Goal: Task Accomplishment & Management: Manage account settings

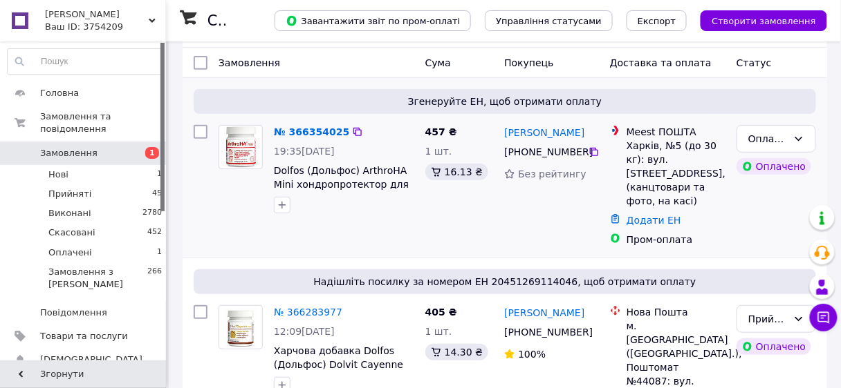
scroll to position [111, 0]
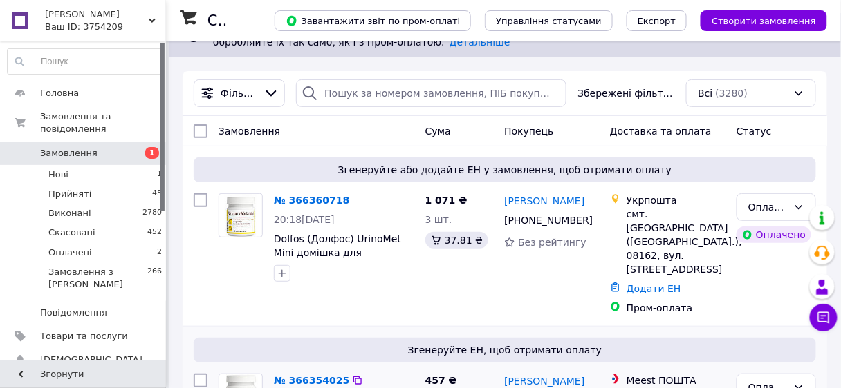
scroll to position [111, 0]
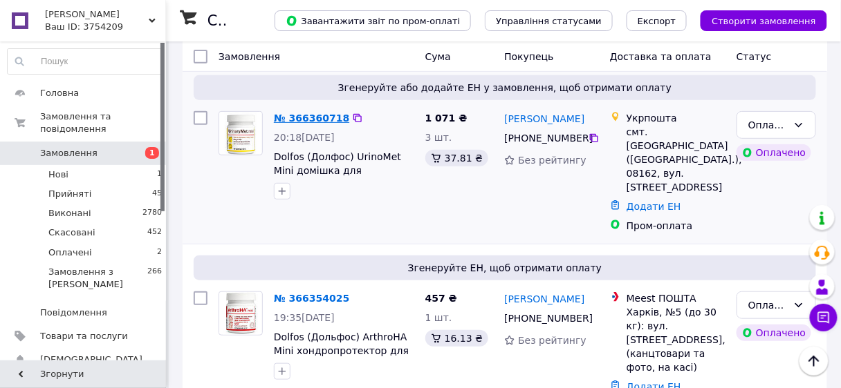
click at [311, 120] on link "№ 366360718" at bounding box center [311, 118] width 75 height 11
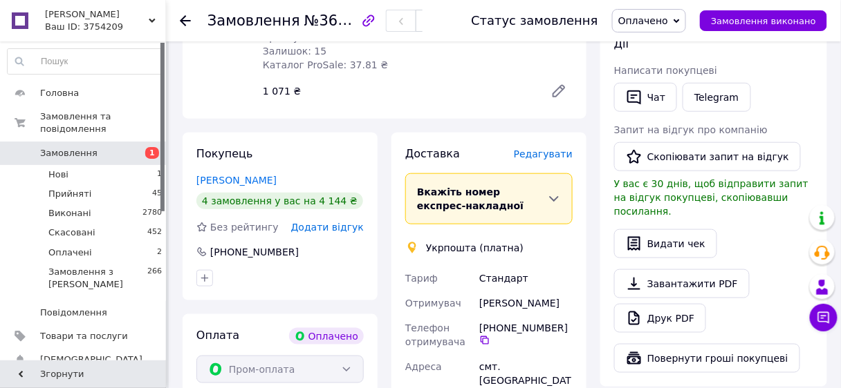
scroll to position [111, 0]
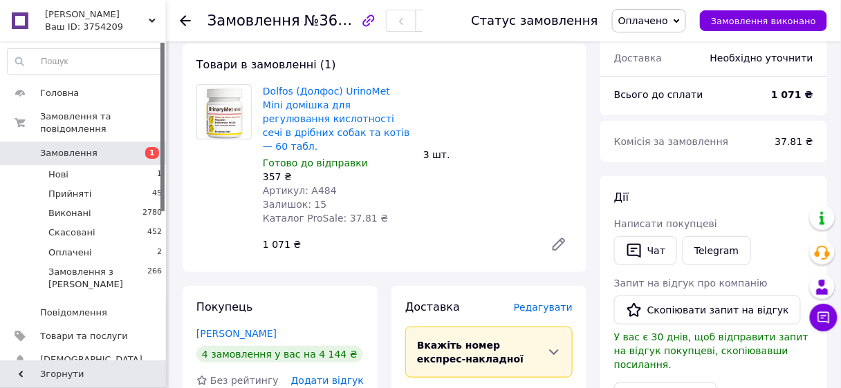
click at [238, 328] on link "[PERSON_NAME]" at bounding box center [236, 333] width 80 height 11
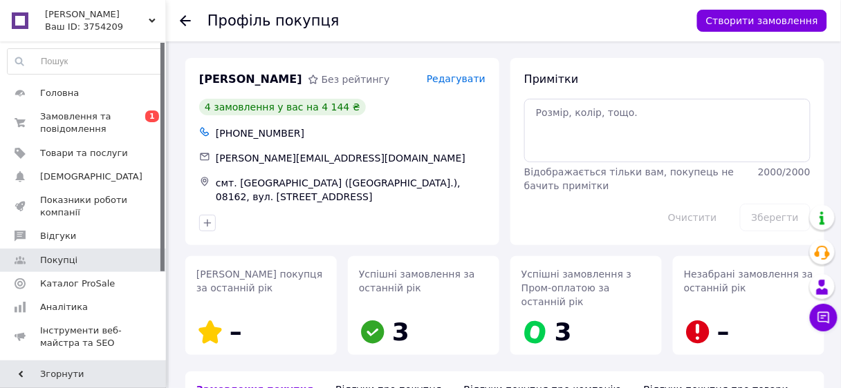
click at [182, 17] on icon at bounding box center [185, 20] width 11 height 11
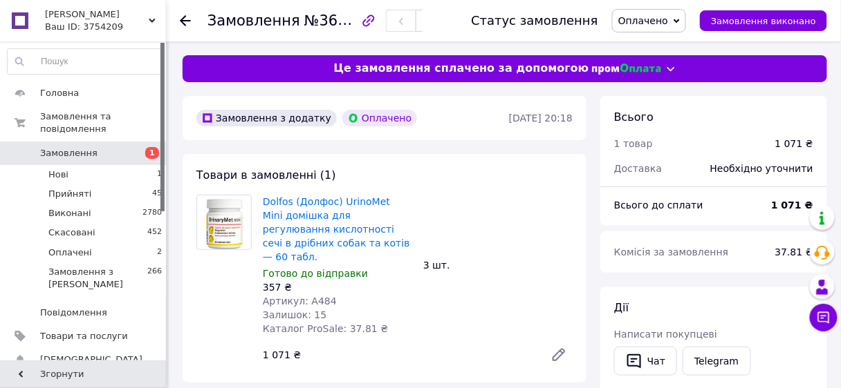
drag, startPoint x: 184, startPoint y: 20, endPoint x: 205, endPoint y: 30, distance: 23.8
click at [183, 20] on use at bounding box center [185, 20] width 11 height 11
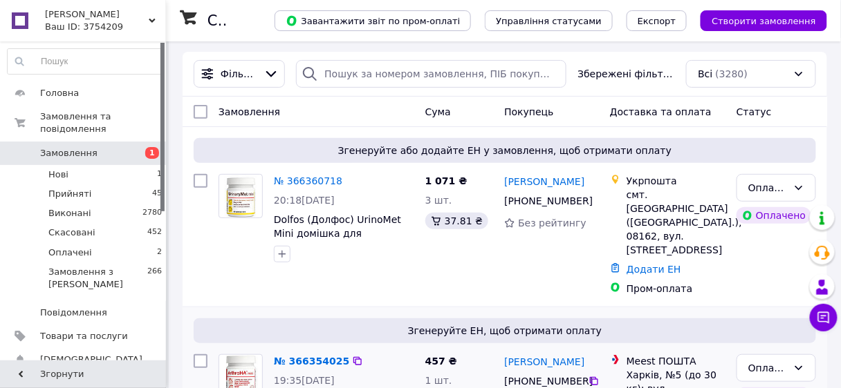
scroll to position [221, 0]
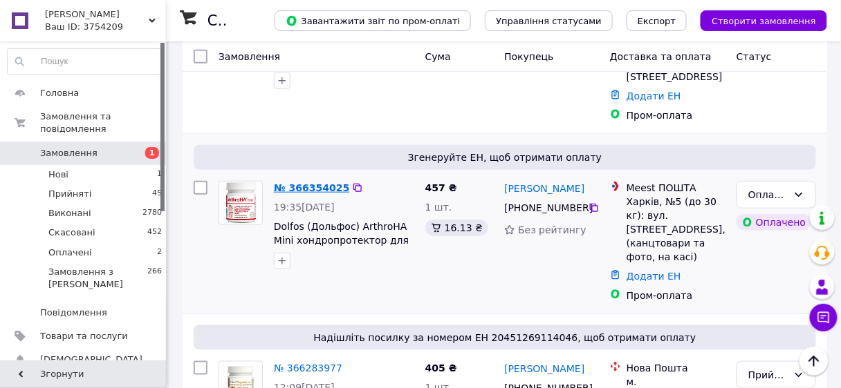
click at [312, 182] on link "№ 366354025" at bounding box center [311, 187] width 75 height 11
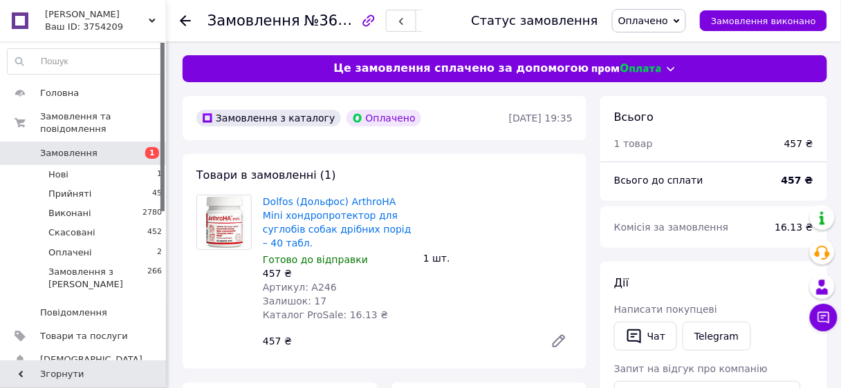
click at [180, 16] on icon at bounding box center [185, 20] width 11 height 11
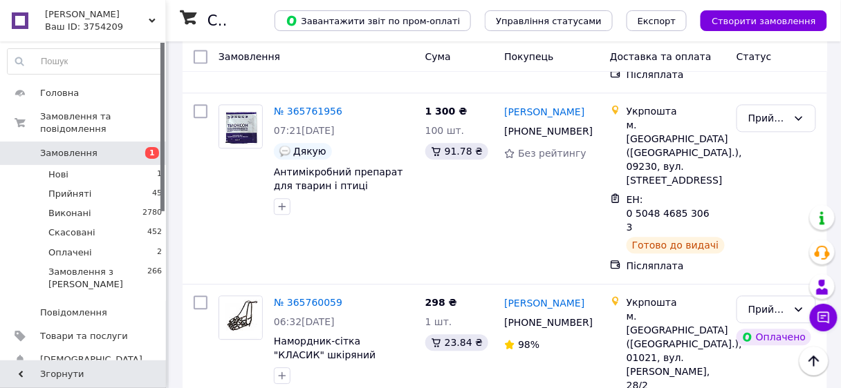
scroll to position [7338, 0]
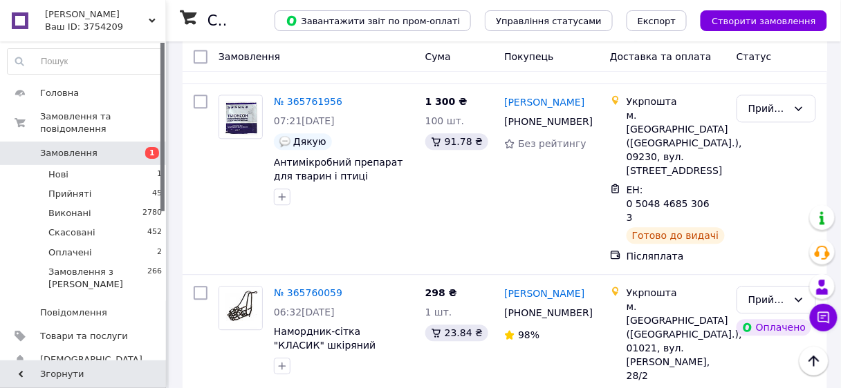
drag, startPoint x: 767, startPoint y: 151, endPoint x: 564, endPoint y: 138, distance: 203.0
click at [765, 151] on li "Виконано" at bounding box center [777, 145] width 78 height 25
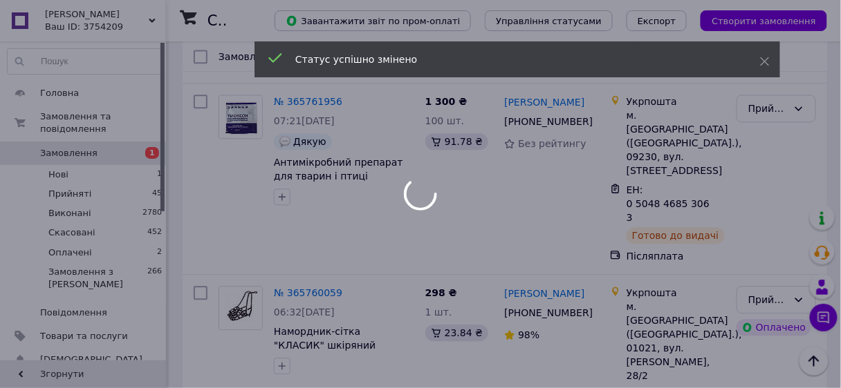
click at [311, 113] on div at bounding box center [420, 194] width 841 height 388
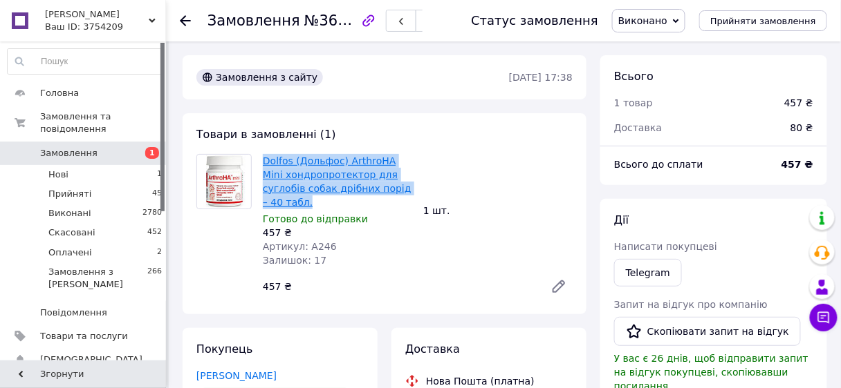
drag, startPoint x: 360, startPoint y: 173, endPoint x: 263, endPoint y: 160, distance: 98.3
click at [263, 160] on span "Dolfos (Дольфос) ArthroHA Mini хондропротектор для суглобів собак дрібних порід…" at bounding box center [337, 181] width 149 height 55
copy link "Dolfos (Дольфос) ArthroHA Mini хондропротектор для суглобів собак дрібних порід…"
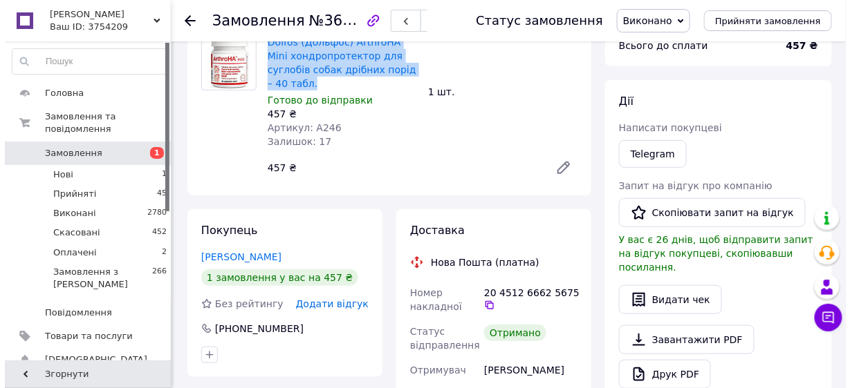
scroll to position [166, 0]
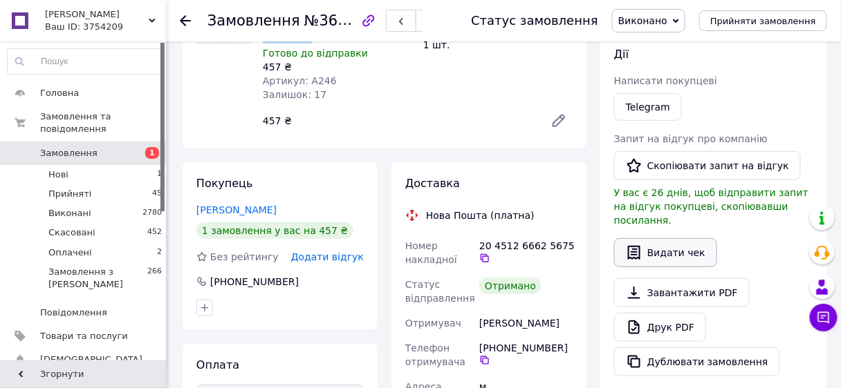
click at [676, 241] on button "Видати чек" at bounding box center [665, 252] width 103 height 29
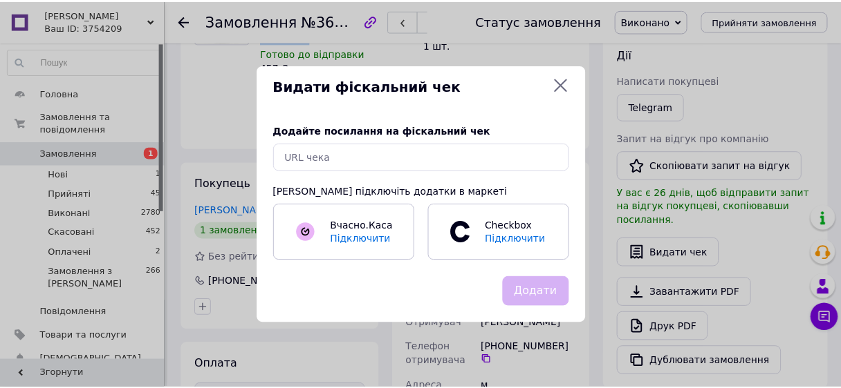
scroll to position [0, 0]
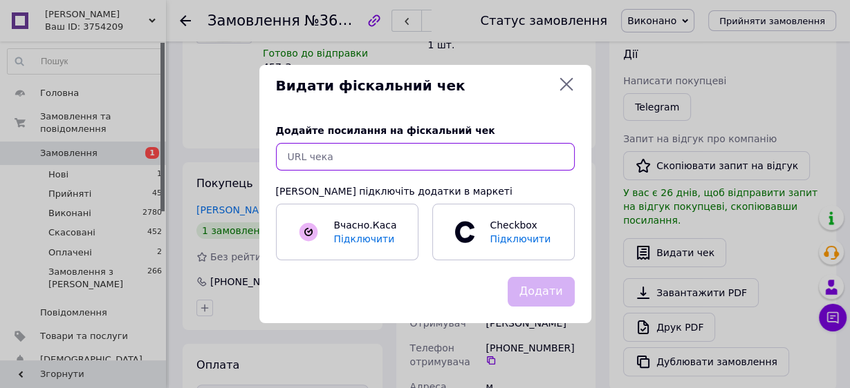
click at [319, 154] on input "text" at bounding box center [425, 157] width 299 height 28
paste input "[URL][DOMAIN_NAME]"
type input "[URL][DOMAIN_NAME]"
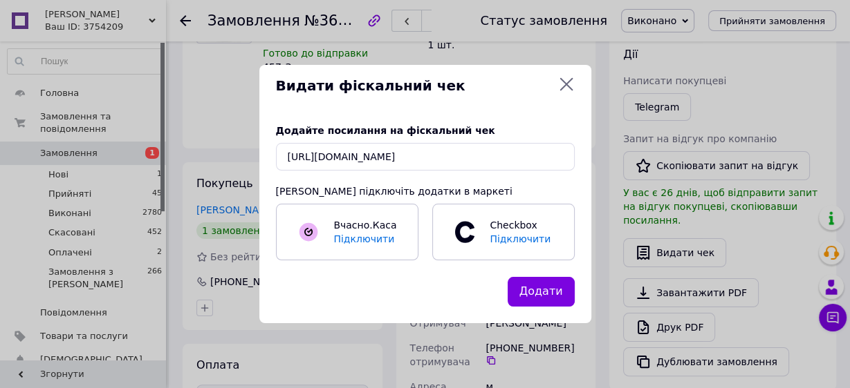
drag, startPoint x: 550, startPoint y: 290, endPoint x: 507, endPoint y: 285, distance: 42.4
click at [550, 290] on button "Додати" at bounding box center [540, 292] width 67 height 30
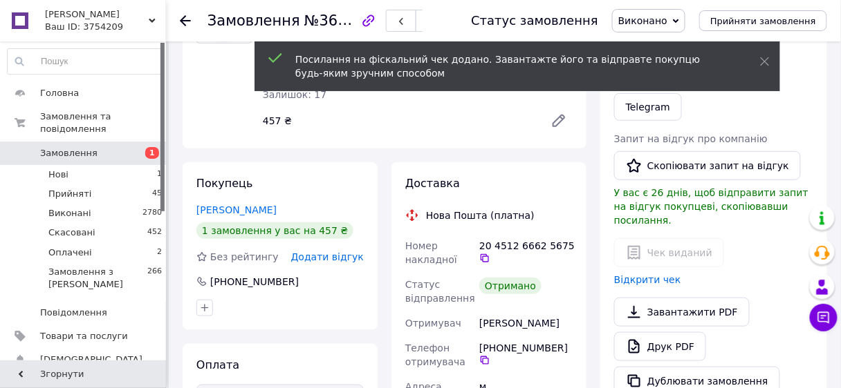
click at [182, 19] on use at bounding box center [185, 20] width 11 height 11
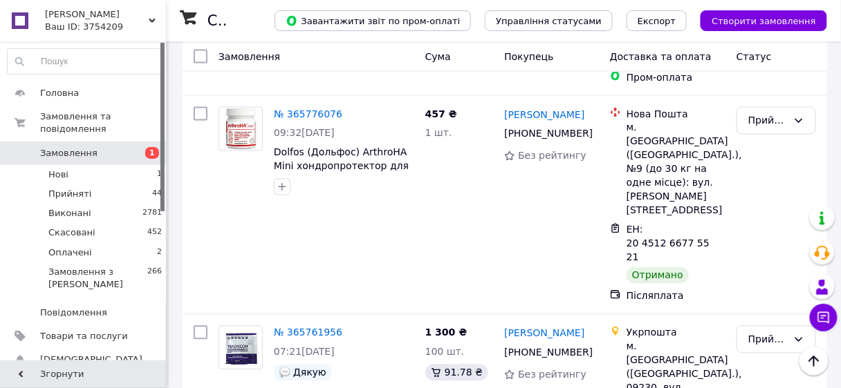
scroll to position [7161, 0]
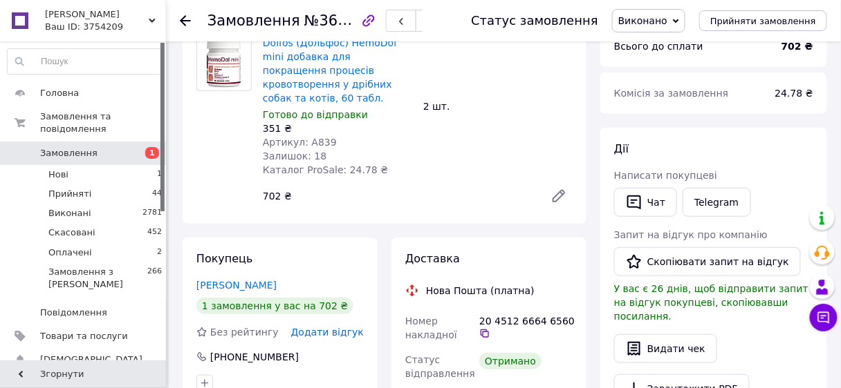
scroll to position [63, 0]
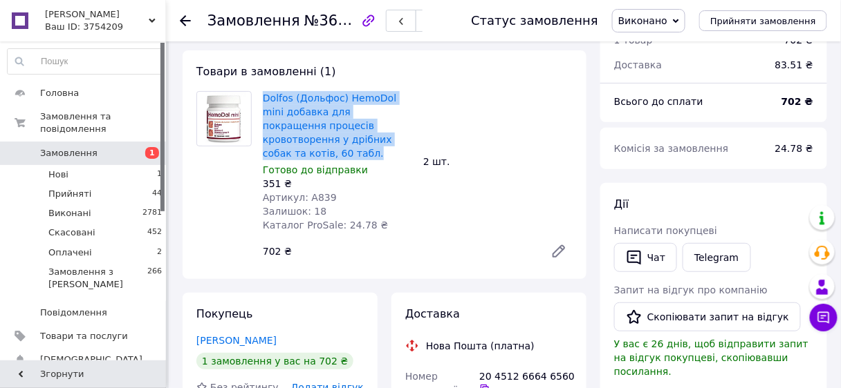
drag, startPoint x: 377, startPoint y: 140, endPoint x: 261, endPoint y: 100, distance: 122.0
click at [261, 100] on div "Dolfos (Дольфос) HemoDol mini добавка для покращення процесів кровотворення у д…" at bounding box center [337, 161] width 160 height 147
copy link "Dolfos (Дольфос) HemoDol mini добавка для покращення процесів кровотворення у д…"
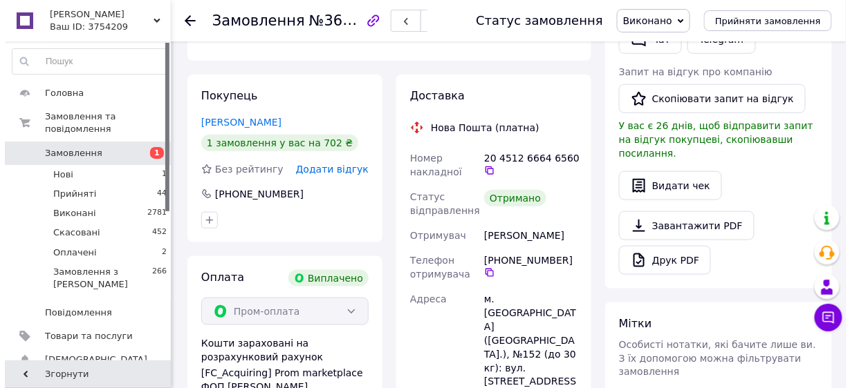
scroll to position [284, 0]
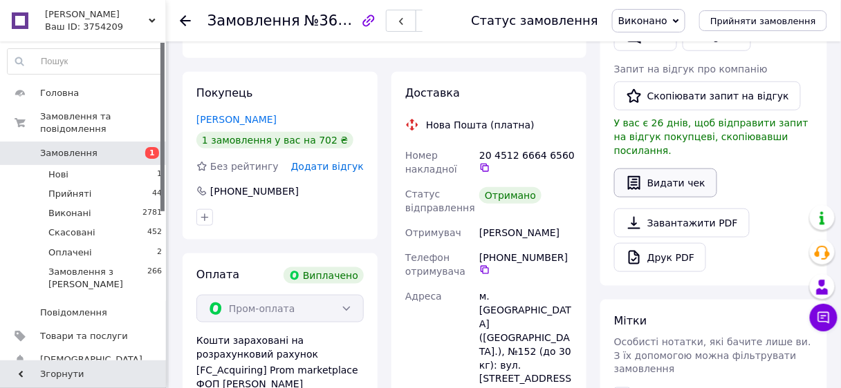
click at [671, 169] on button "Видати чек" at bounding box center [665, 183] width 103 height 29
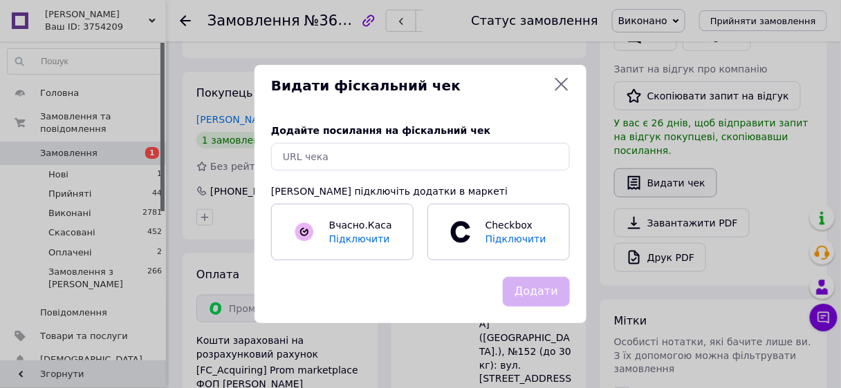
scroll to position [85, 0]
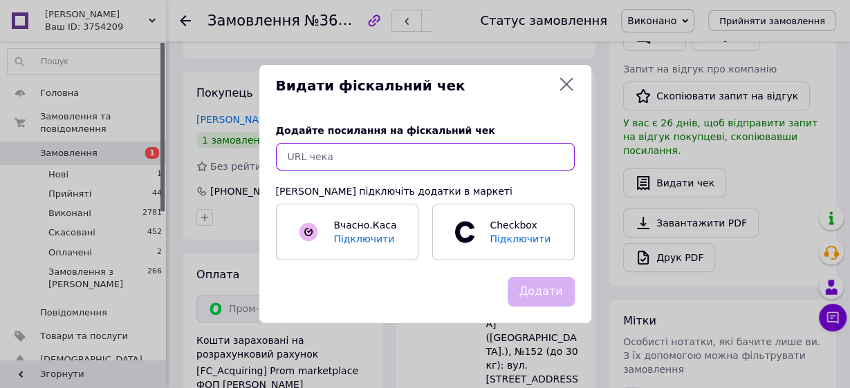
click at [395, 154] on input "text" at bounding box center [425, 157] width 299 height 28
paste input "[URL][DOMAIN_NAME]"
type input "[URL][DOMAIN_NAME]"
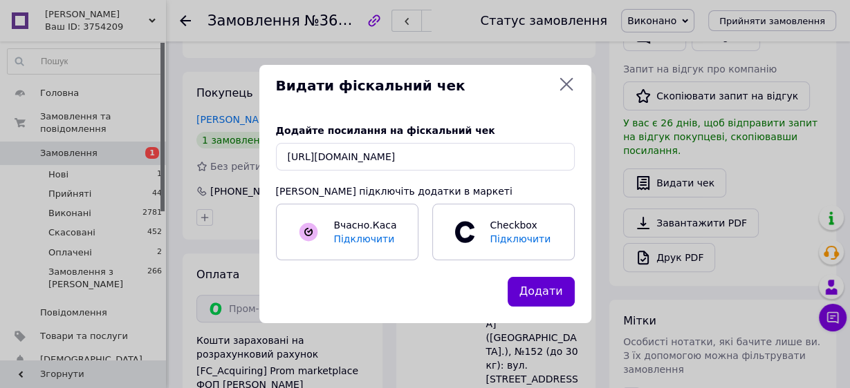
click at [542, 290] on button "Додати" at bounding box center [540, 292] width 67 height 30
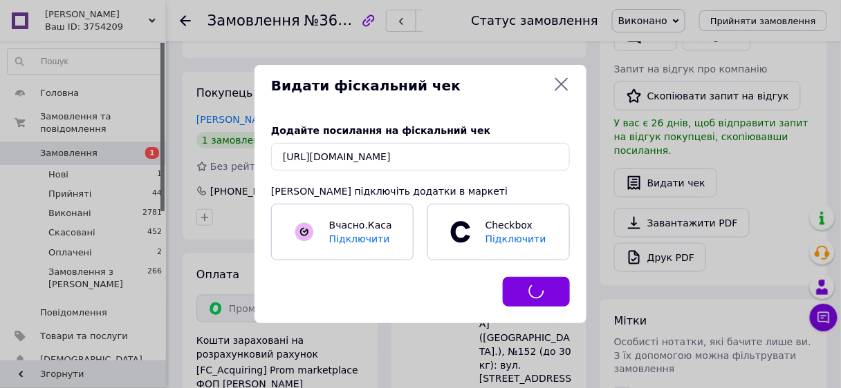
scroll to position [100, 0]
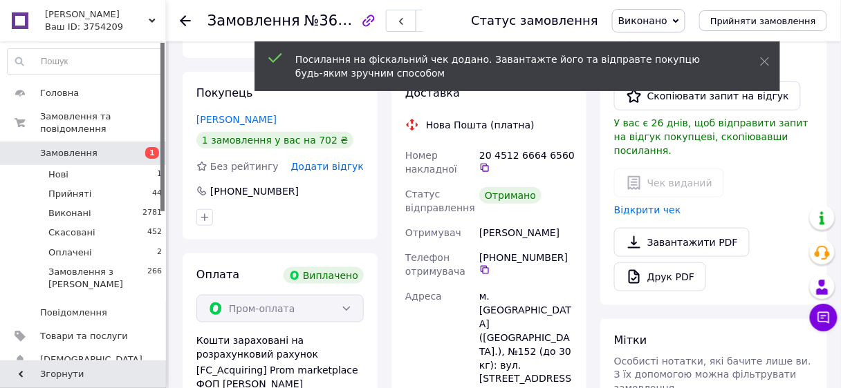
click at [185, 15] on icon at bounding box center [185, 20] width 11 height 11
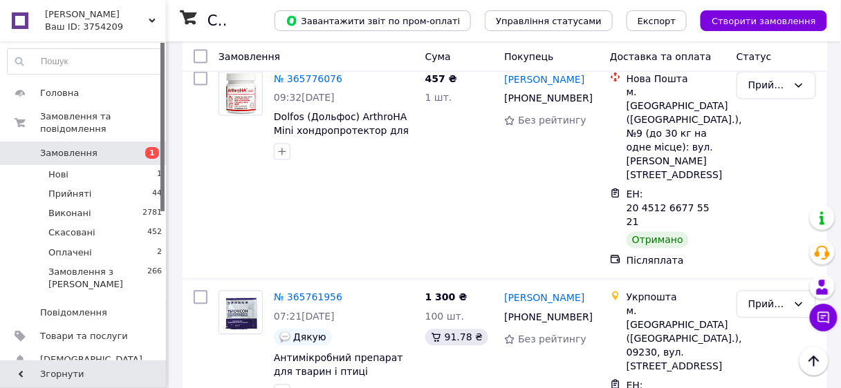
scroll to position [7125, 0]
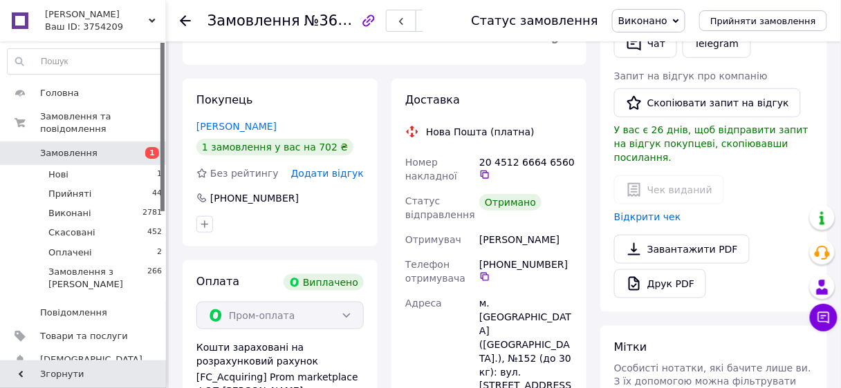
scroll to position [259, 0]
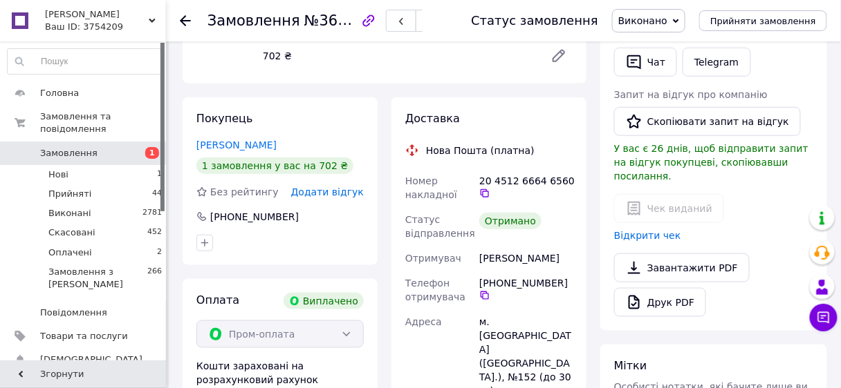
click at [187, 19] on icon at bounding box center [185, 20] width 11 height 11
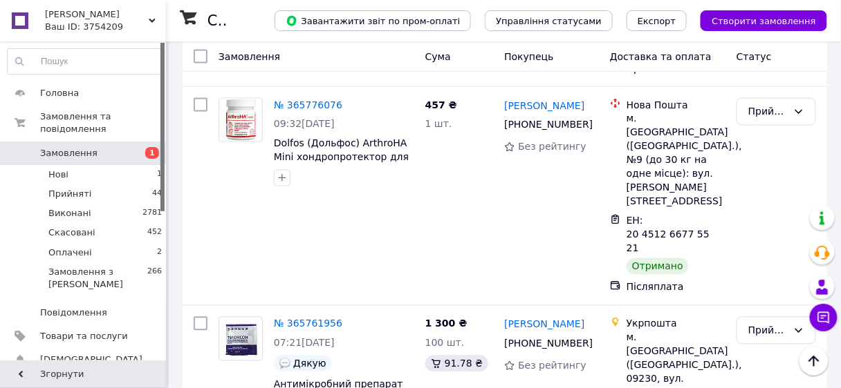
scroll to position [7055, 0]
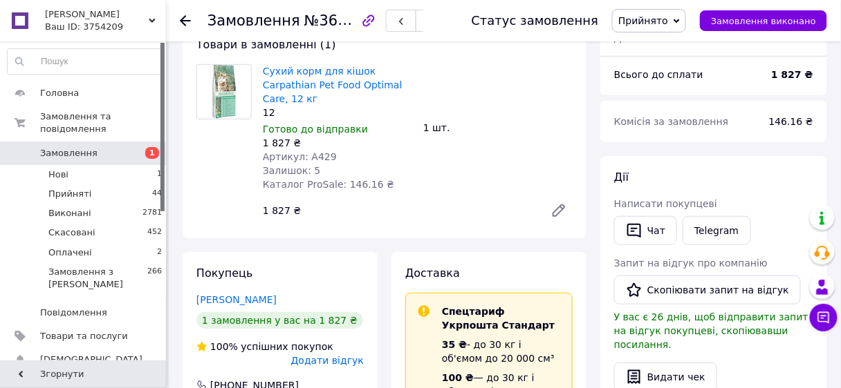
scroll to position [56, 0]
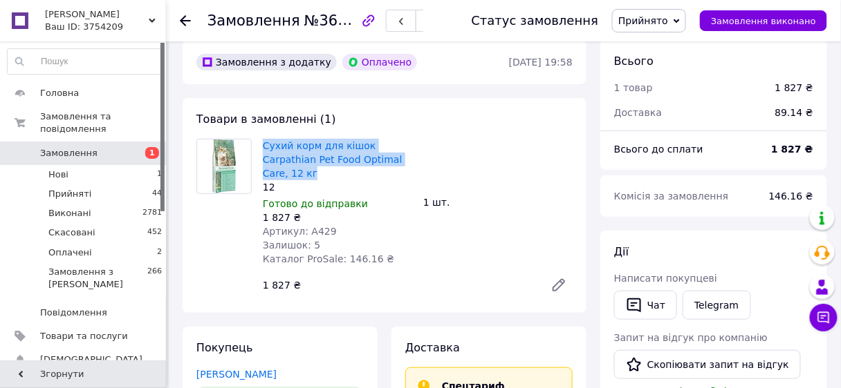
drag, startPoint x: 396, startPoint y: 160, endPoint x: 259, endPoint y: 142, distance: 138.0
click at [259, 142] on div "Сухий корм для кішок Carpathian Pet Food Optimal Care, 12 кг 12 Готово до відпр…" at bounding box center [337, 202] width 160 height 133
copy link "Сухий корм для кішок Carpathian Pet Food Optimal Care, 12 кг"
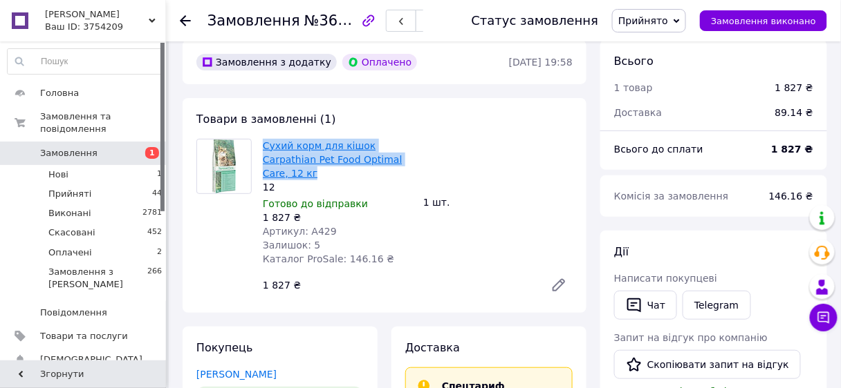
copy link "Сухий корм для кішок Carpathian Pet Food Optimal Care, 12 кг"
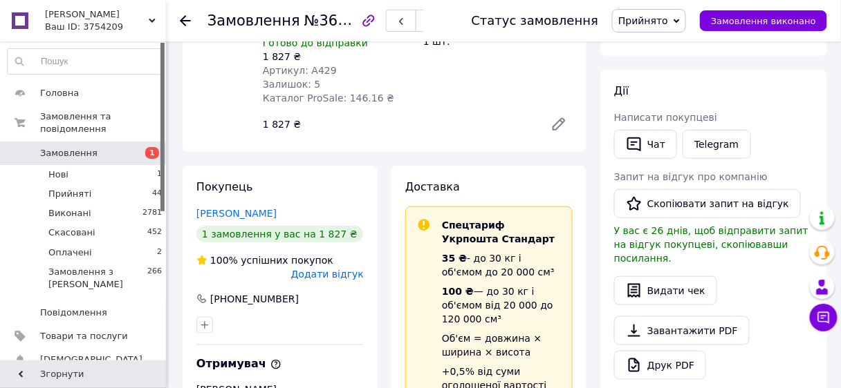
scroll to position [222, 0]
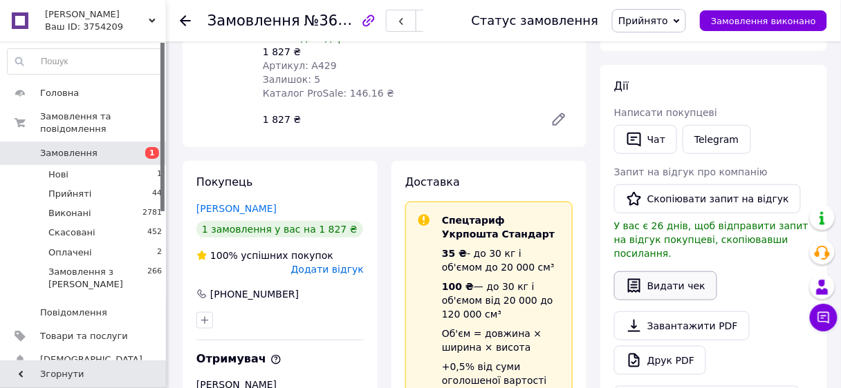
click at [659, 272] on button "Видати чек" at bounding box center [665, 286] width 103 height 29
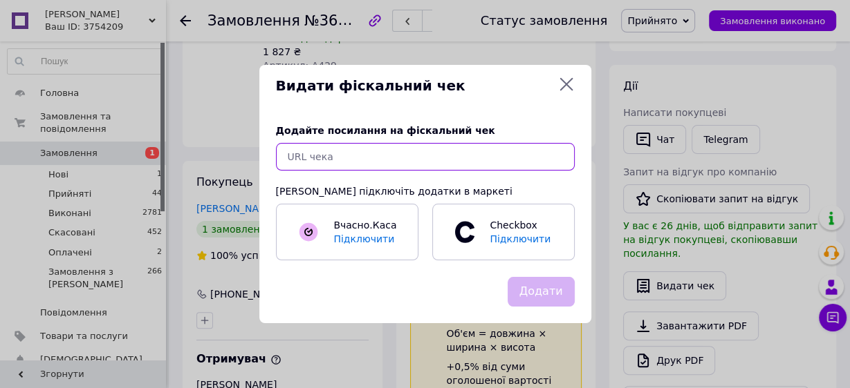
paste input "[URL][DOMAIN_NAME]"
type input "[URL][DOMAIN_NAME]"
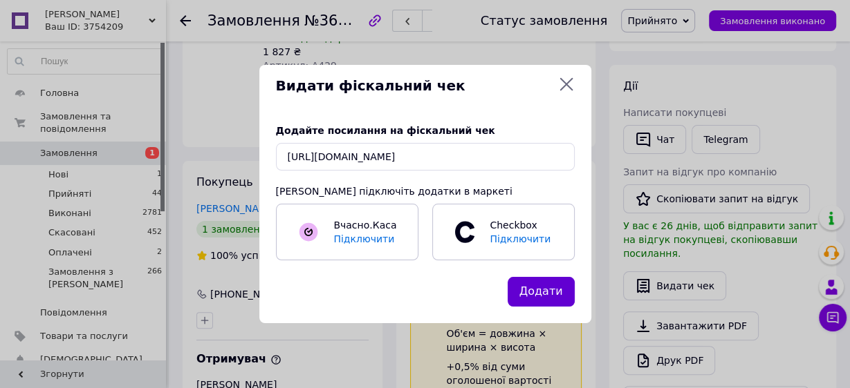
click at [539, 296] on button "Додати" at bounding box center [540, 292] width 67 height 30
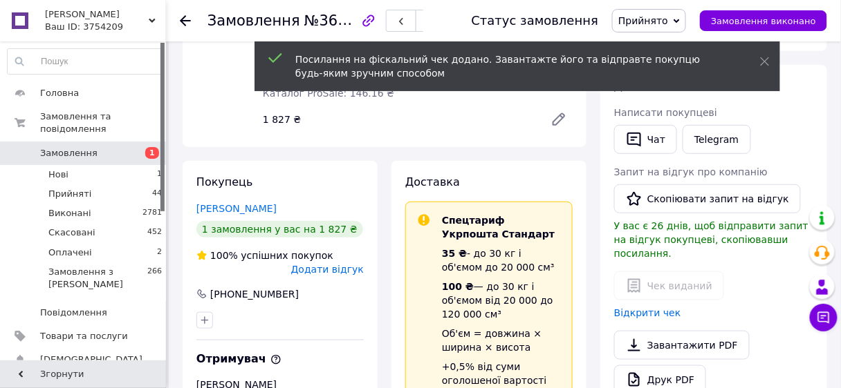
click at [178, 19] on div "Замовлення №365720108 Статус замовлення Прийнято Виконано Скасовано Оплачено За…" at bounding box center [503, 20] width 675 height 41
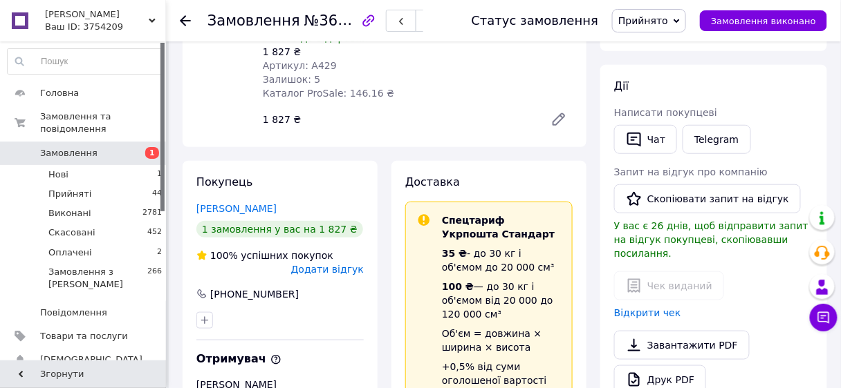
click at [182, 18] on use at bounding box center [185, 20] width 11 height 11
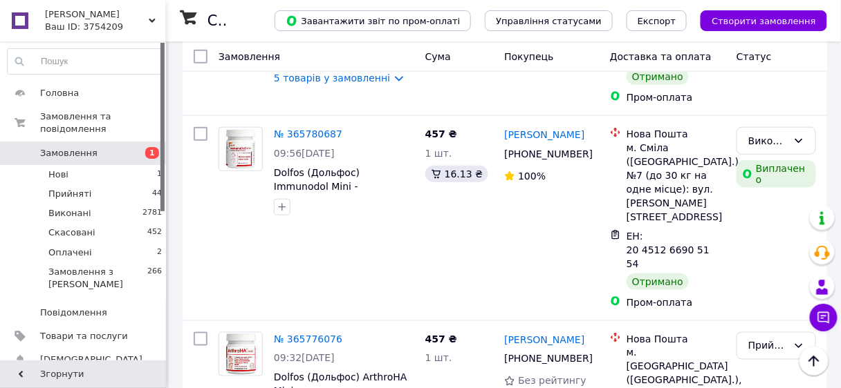
scroll to position [6857, 0]
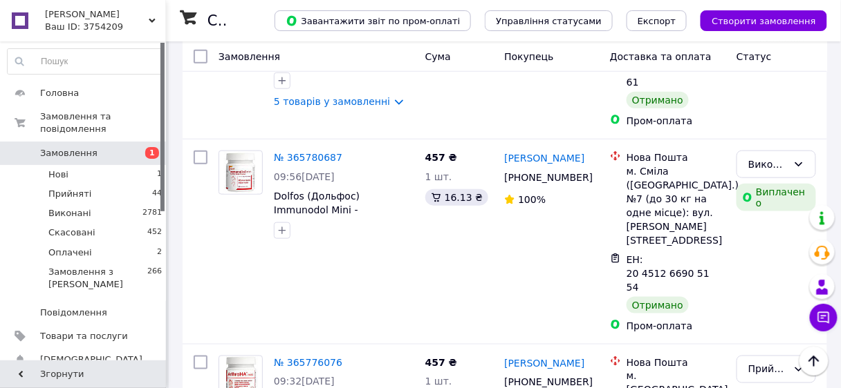
click at [762, 167] on li "Виконано" at bounding box center [777, 165] width 78 height 25
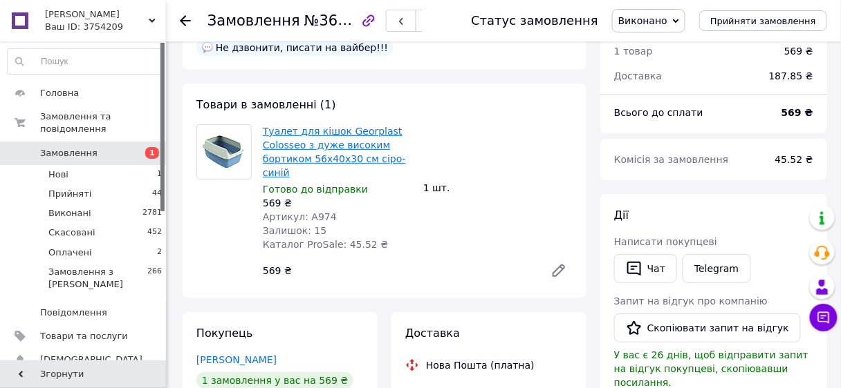
scroll to position [17, 0]
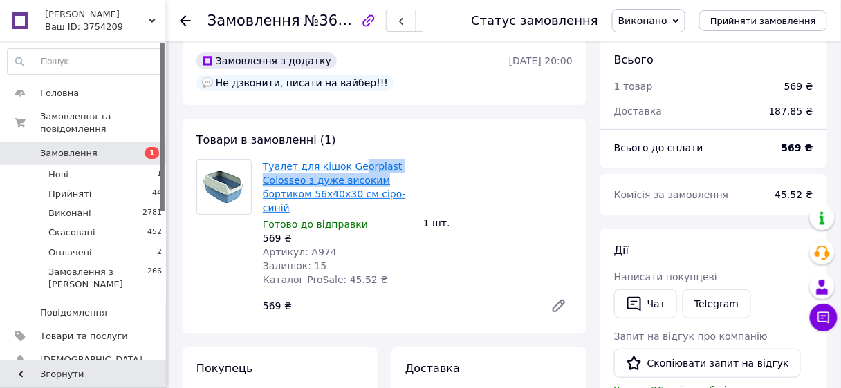
drag, startPoint x: 421, startPoint y: 186, endPoint x: 351, endPoint y: 171, distance: 71.3
click at [351, 171] on div "Туалет для кішок Georplast Colosseo з дуже високим бортиком 56x40x30 см сіро-си…" at bounding box center [417, 240] width 321 height 166
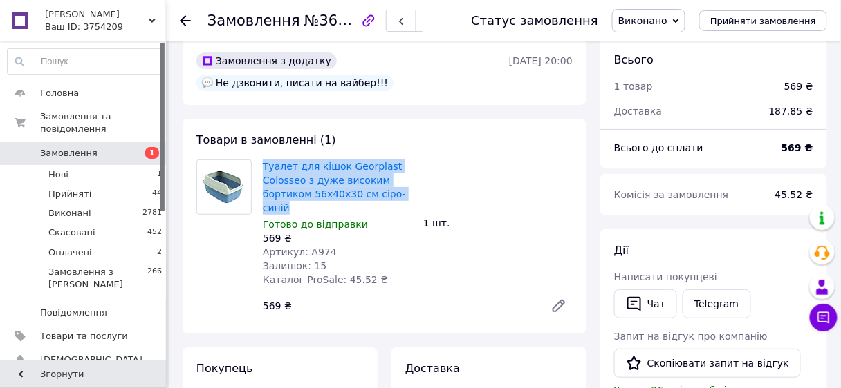
drag, startPoint x: 426, startPoint y: 195, endPoint x: 260, endPoint y: 167, distance: 168.3
click at [260, 167] on div "Туалет для кішок Georplast Colosseo з дуже високим бортиком 56x40x30 см сіро-си…" at bounding box center [417, 240] width 321 height 166
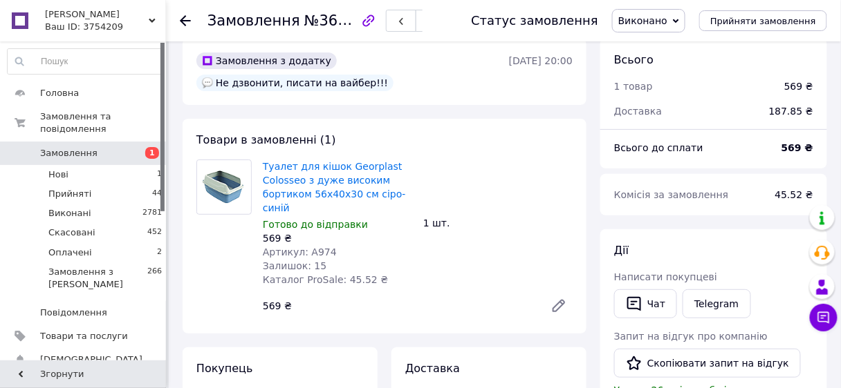
click at [464, 185] on div "Туалет для кішок Georplast Colosseo з дуже високим бортиком 56x40x30 см сіро-си…" at bounding box center [417, 240] width 321 height 166
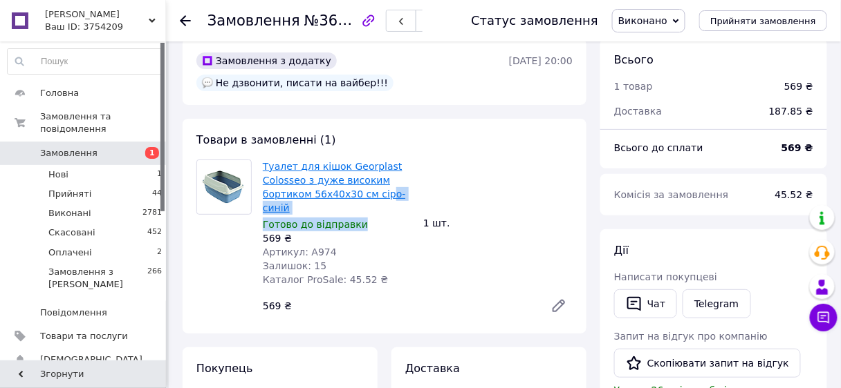
drag, startPoint x: 418, startPoint y: 203, endPoint x: 378, endPoint y: 189, distance: 41.8
click at [377, 190] on div "Туалет для кішок Georplast Colosseo з дуже високим бортиком 56x40x30 см сіро-си…" at bounding box center [417, 240] width 321 height 166
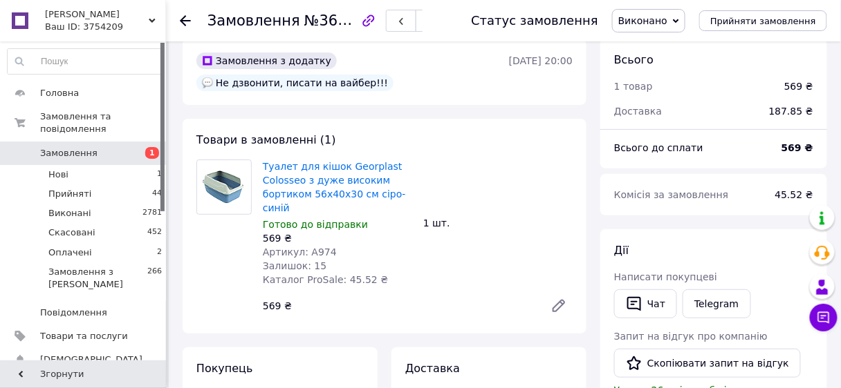
click at [458, 176] on div "Туалет для кішок Georplast Colosseo з дуже високим бортиком 56x40x30 см сіро-си…" at bounding box center [417, 240] width 321 height 166
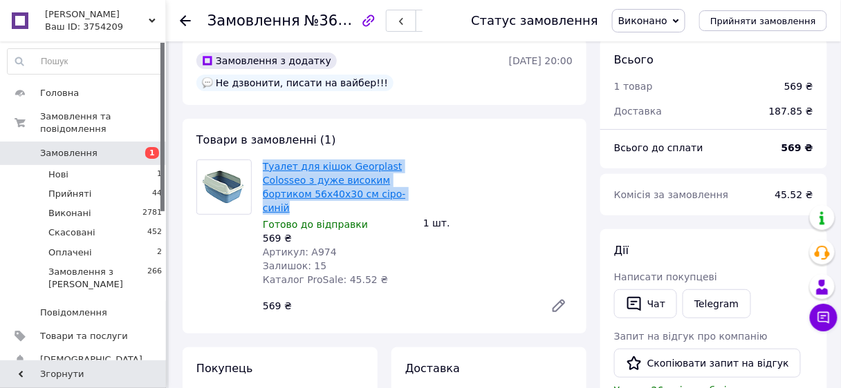
drag, startPoint x: 423, startPoint y: 190, endPoint x: 265, endPoint y: 170, distance: 158.9
click at [263, 170] on div "Туалет для кішок Georplast Colosseo з дуже високим бортиком 56x40x30 см сіро-си…" at bounding box center [417, 240] width 321 height 166
copy link "Туалет для кішок Georplast Colosseo з дуже високим бортиком 56x40x30 см сіро-си…"
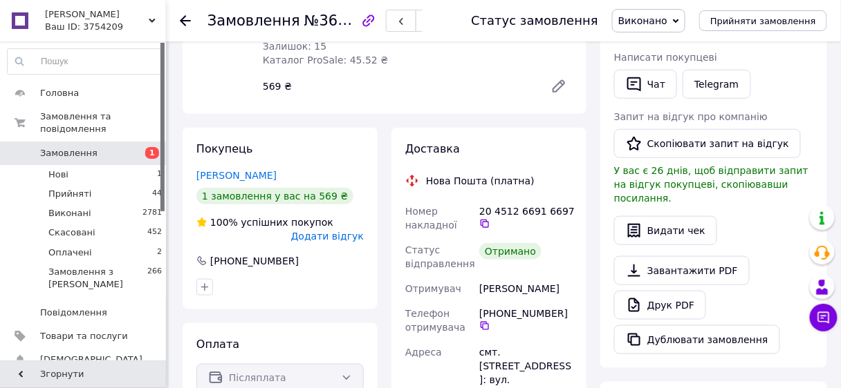
scroll to position [238, 0]
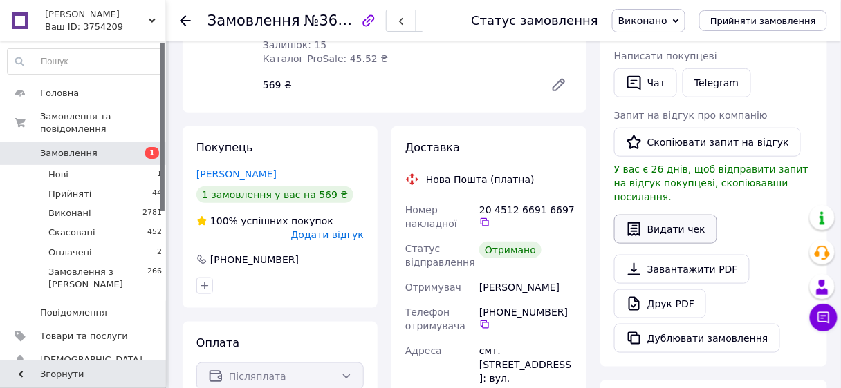
click at [669, 215] on button "Видати чек" at bounding box center [665, 229] width 103 height 29
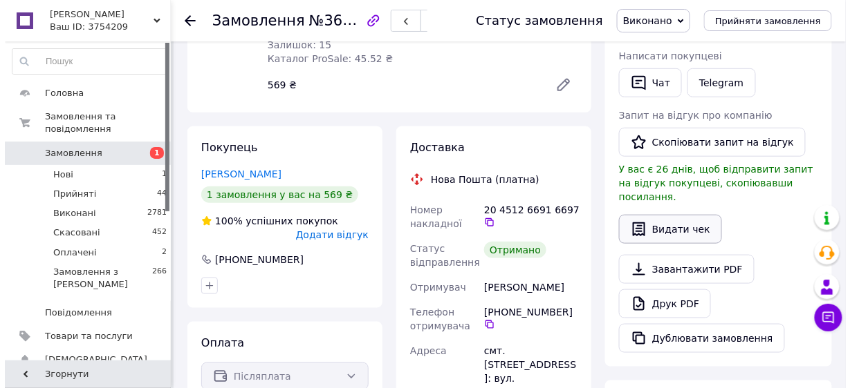
scroll to position [216, 0]
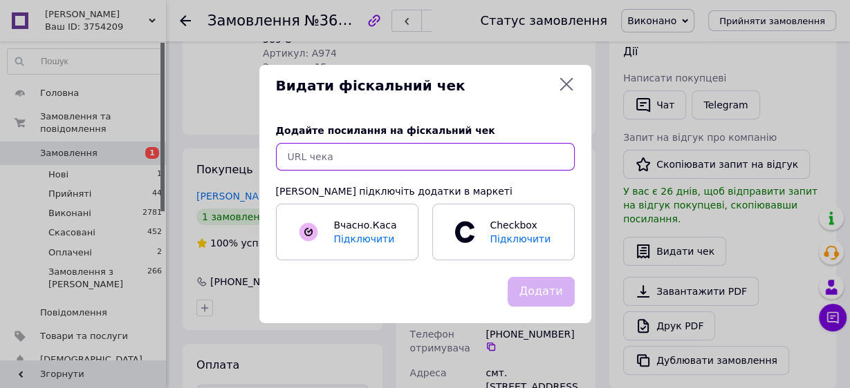
click at [342, 163] on input "text" at bounding box center [425, 157] width 299 height 28
paste input "[URL][DOMAIN_NAME]"
type input "[URL][DOMAIN_NAME]"
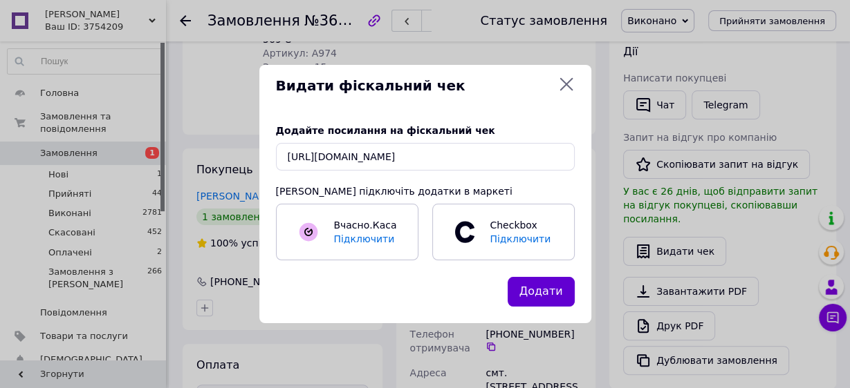
click at [550, 291] on button "Додати" at bounding box center [540, 292] width 67 height 30
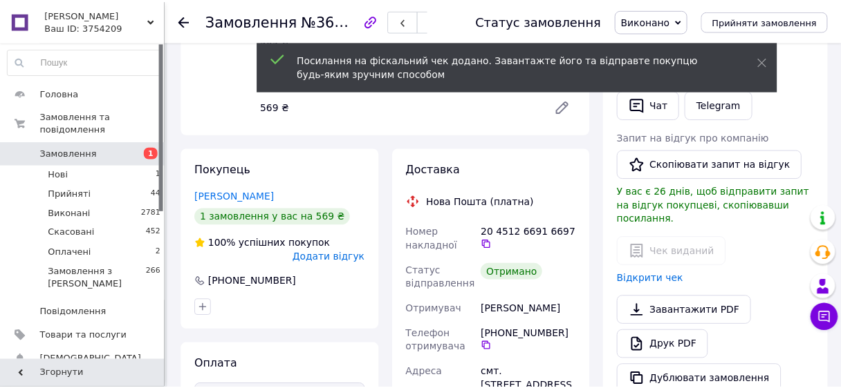
scroll to position [238, 0]
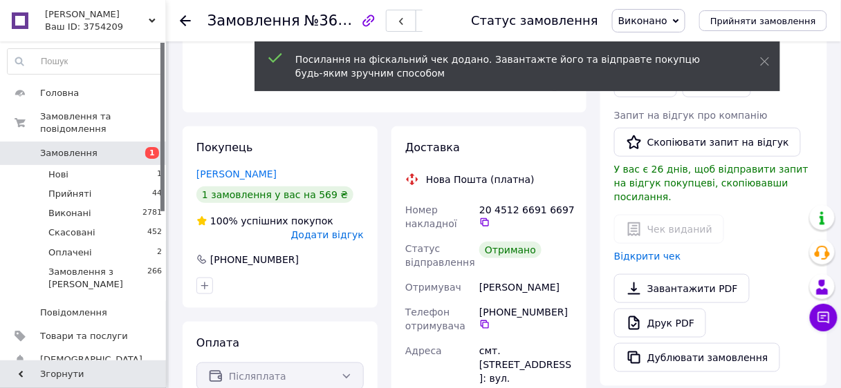
click at [184, 18] on icon at bounding box center [185, 20] width 11 height 11
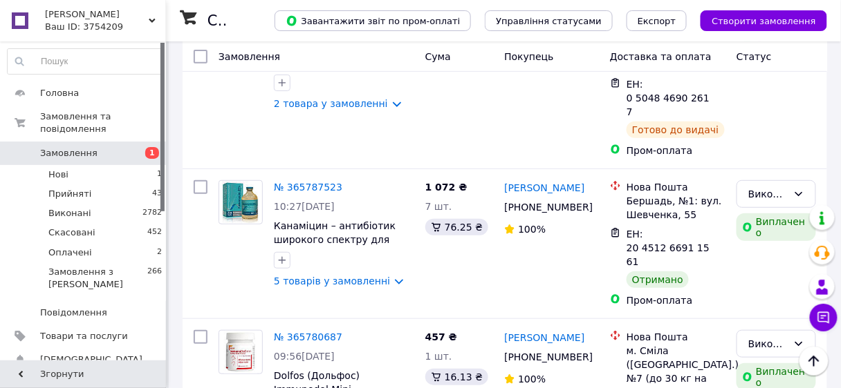
scroll to position [6671, 0]
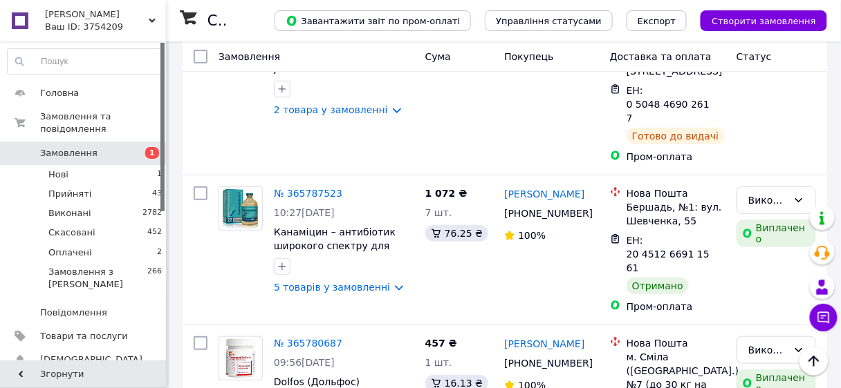
click at [762, 171] on li "Виконано" at bounding box center [777, 173] width 78 height 25
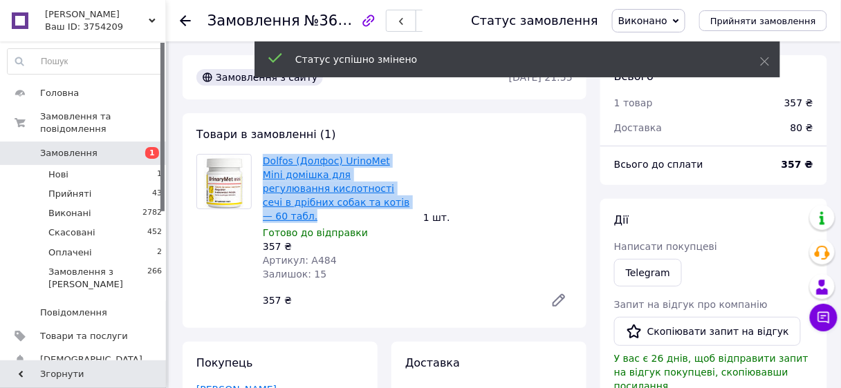
drag, startPoint x: 348, startPoint y: 201, endPoint x: 263, endPoint y: 167, distance: 91.8
click at [263, 167] on span "Dolfos (Долфос) UrinoMet Mini домішка для регулювання кислотності сечі в дрібни…" at bounding box center [337, 188] width 149 height 69
copy link "Dolfos (Долфос) UrinoMet Mini домішка для регулювання кислотності сечі в дрібни…"
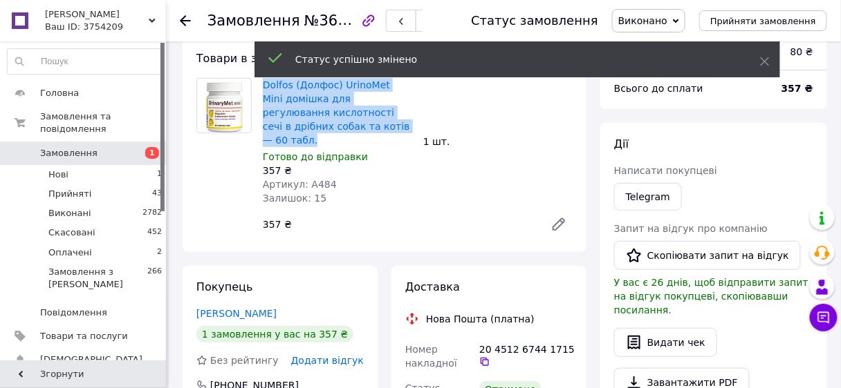
scroll to position [221, 0]
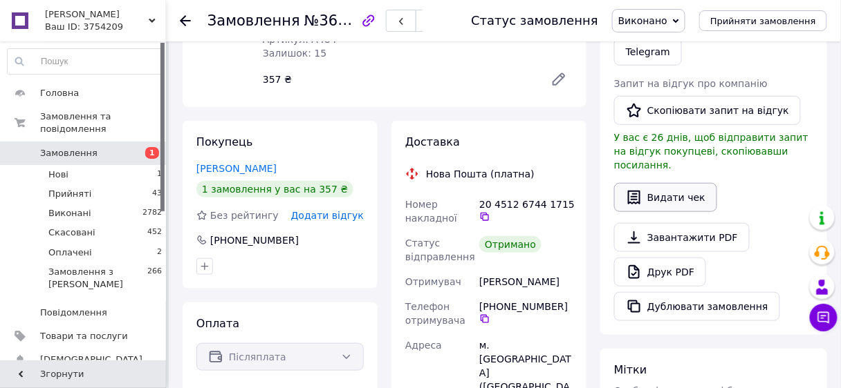
click at [685, 183] on button "Видати чек" at bounding box center [665, 197] width 103 height 29
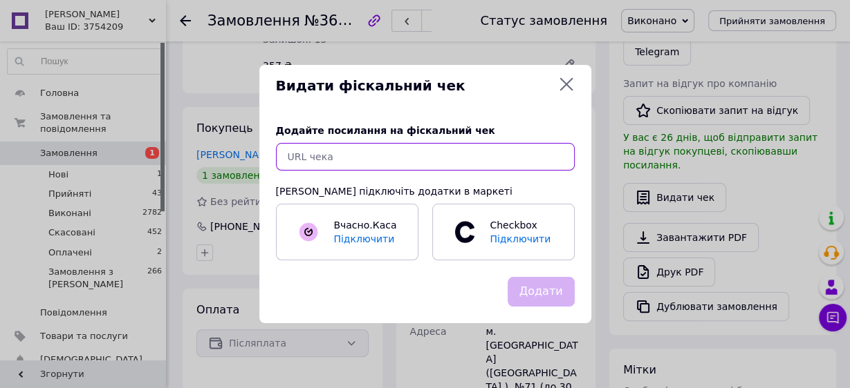
click at [353, 156] on input "text" at bounding box center [425, 157] width 299 height 28
paste input "[URL][DOMAIN_NAME]"
type input "[URL][DOMAIN_NAME]"
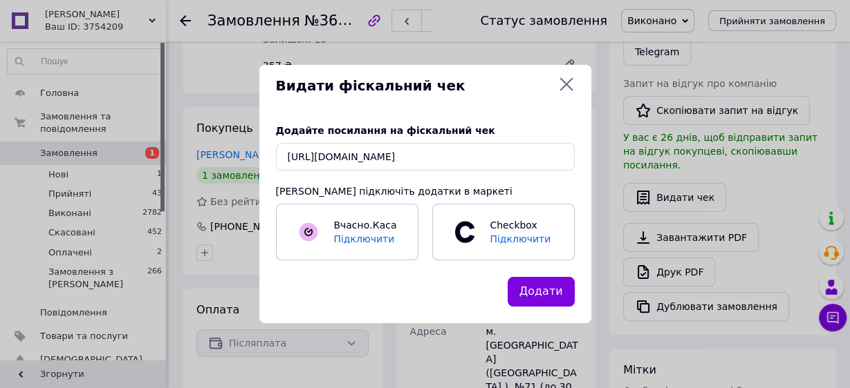
click at [554, 293] on button "Додати" at bounding box center [540, 292] width 67 height 30
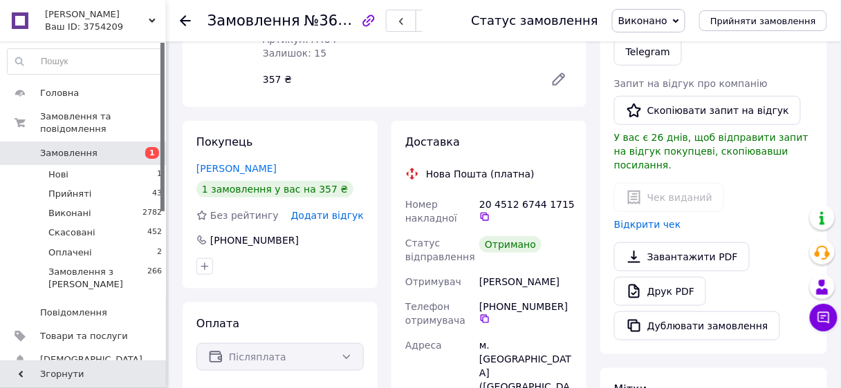
click at [184, 19] on icon at bounding box center [185, 20] width 11 height 11
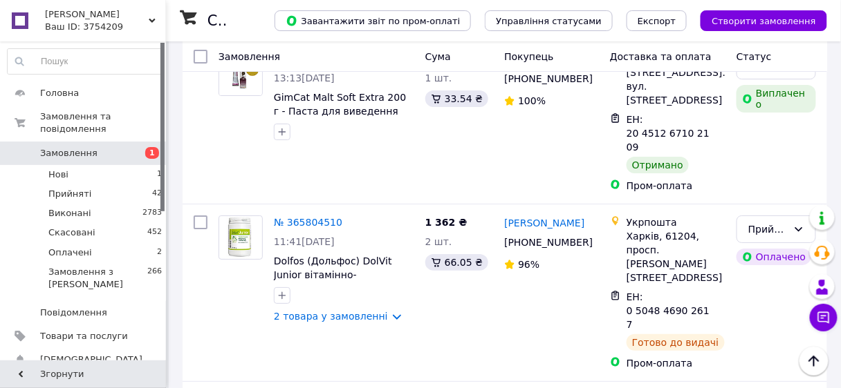
scroll to position [6573, 0]
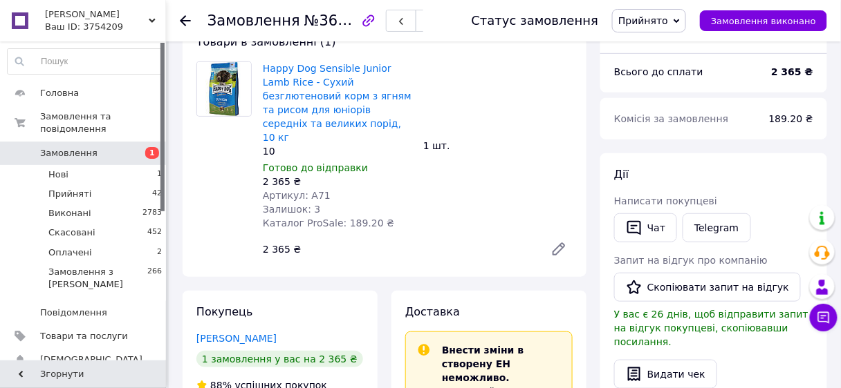
scroll to position [114, 0]
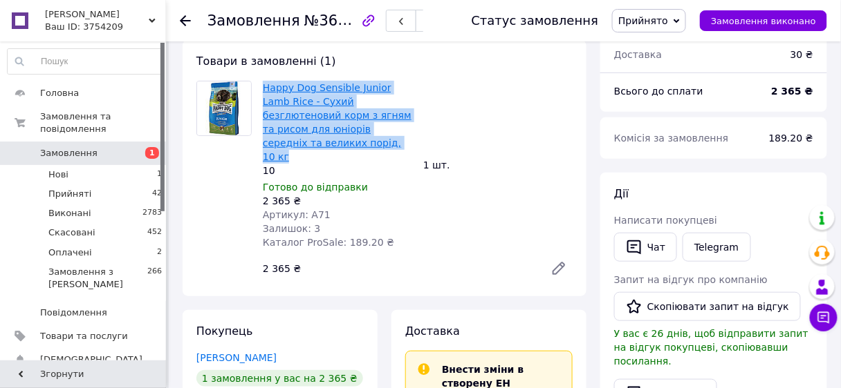
drag, startPoint x: 322, startPoint y: 142, endPoint x: 263, endPoint y: 87, distance: 81.2
click at [263, 87] on span "Happy Dog Sensible Junior Lamb Rice - Сухий безглютеновий корм з ягням та рисом…" at bounding box center [337, 122] width 149 height 83
copy link "Happy Dog Sensible Junior Lamb Rice - Сухий безглютеновий корм з ягням та рисом…"
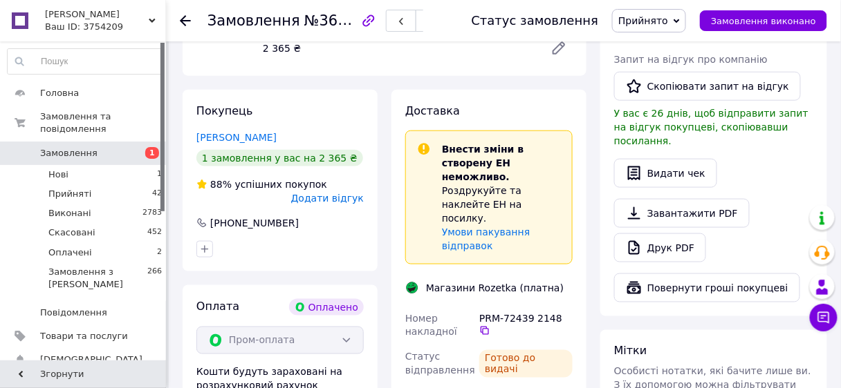
scroll to position [335, 0]
click at [664, 162] on button "Видати чек" at bounding box center [665, 172] width 103 height 29
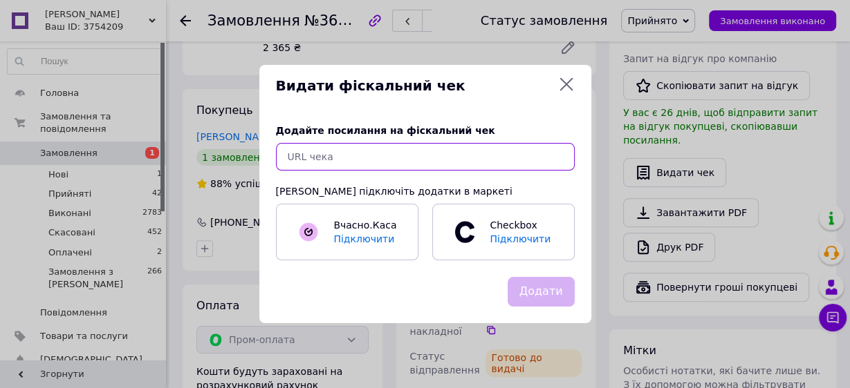
click at [315, 160] on input "text" at bounding box center [425, 157] width 299 height 28
paste input "[URL][DOMAIN_NAME]"
type input "[URL][DOMAIN_NAME]"
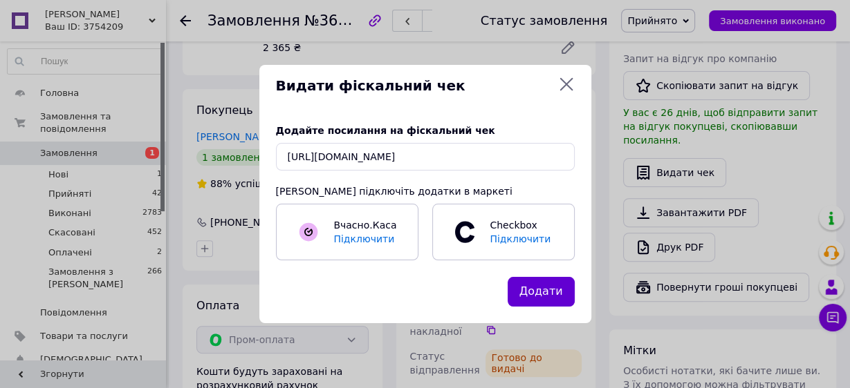
drag, startPoint x: 545, startPoint y: 296, endPoint x: 274, endPoint y: 153, distance: 306.4
click at [545, 296] on button "Додати" at bounding box center [540, 292] width 67 height 30
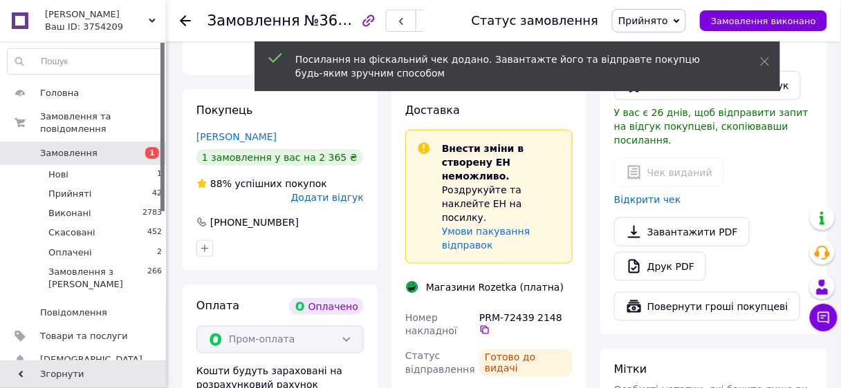
click at [186, 17] on icon at bounding box center [185, 20] width 11 height 11
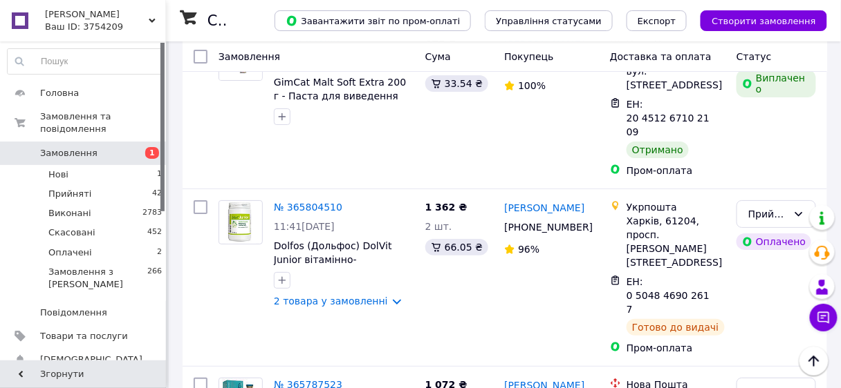
scroll to position [6384, 0]
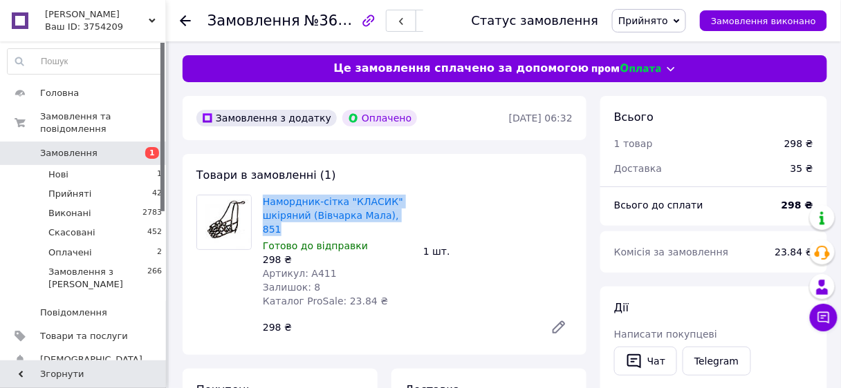
drag, startPoint x: 400, startPoint y: 217, endPoint x: 259, endPoint y: 197, distance: 142.4
click at [259, 197] on div "Намордник-сітка "КЛАСИК" шкіряний (Вівчарка Мала), 851 Готово до відправки 298 …" at bounding box center [337, 251] width 160 height 119
copy link "Намордник-сітка "КЛАСИК" шкіряний (Вівчарка Мала), 851"
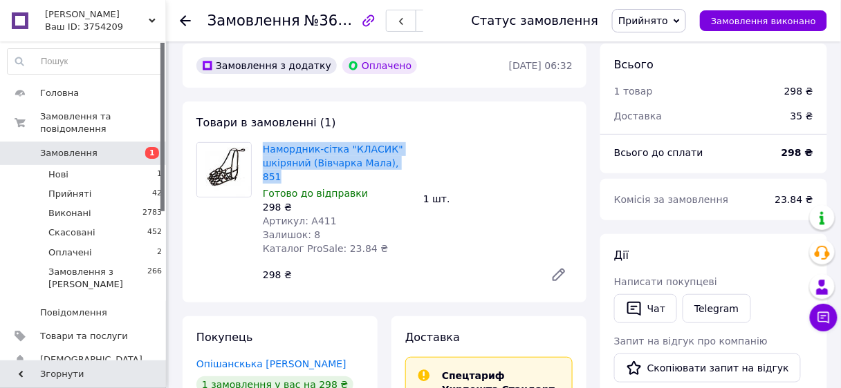
scroll to position [221, 0]
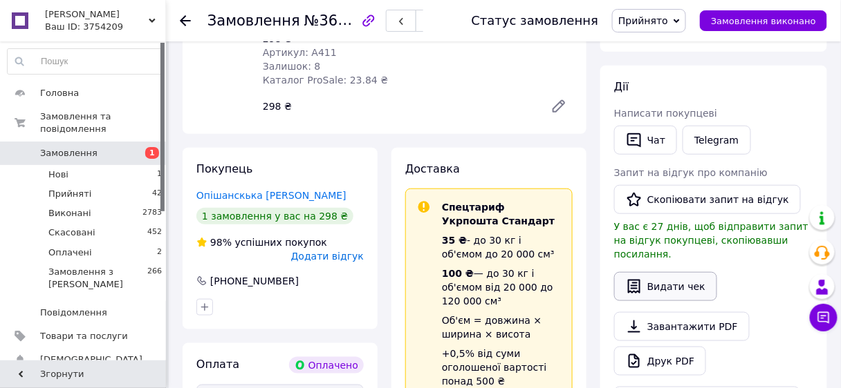
click at [666, 274] on button "Видати чек" at bounding box center [665, 286] width 103 height 29
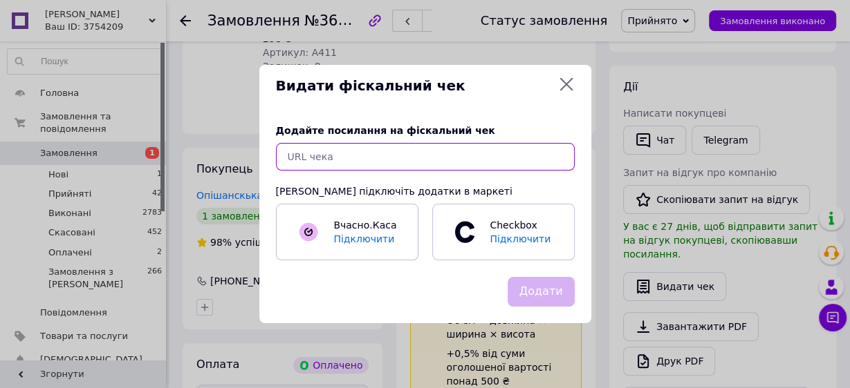
click at [294, 158] on input "text" at bounding box center [425, 157] width 299 height 28
paste input "[URL][DOMAIN_NAME]"
type input "[URL][DOMAIN_NAME]"
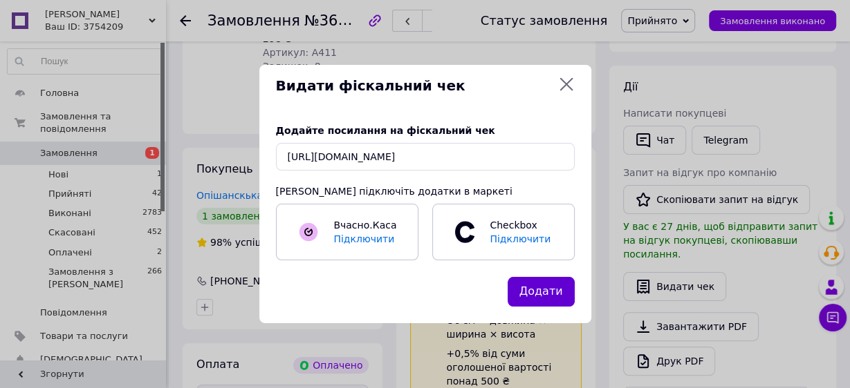
click at [547, 298] on button "Додати" at bounding box center [540, 292] width 67 height 30
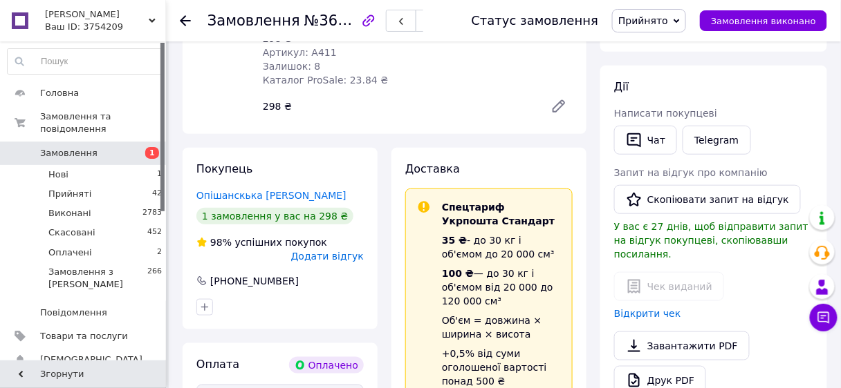
click at [187, 18] on icon at bounding box center [185, 20] width 11 height 11
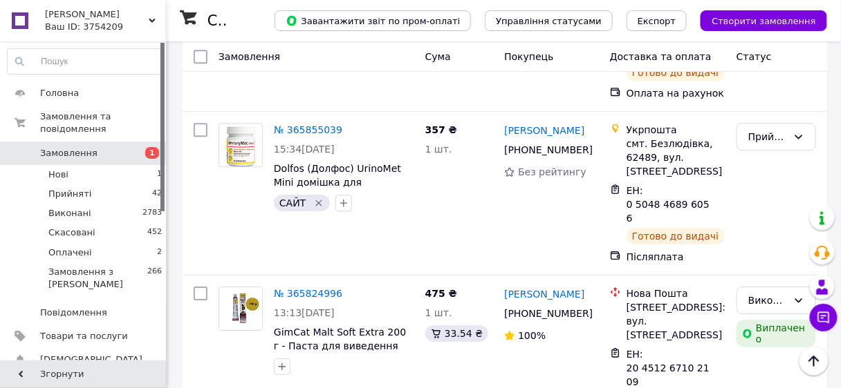
scroll to position [6227, 0]
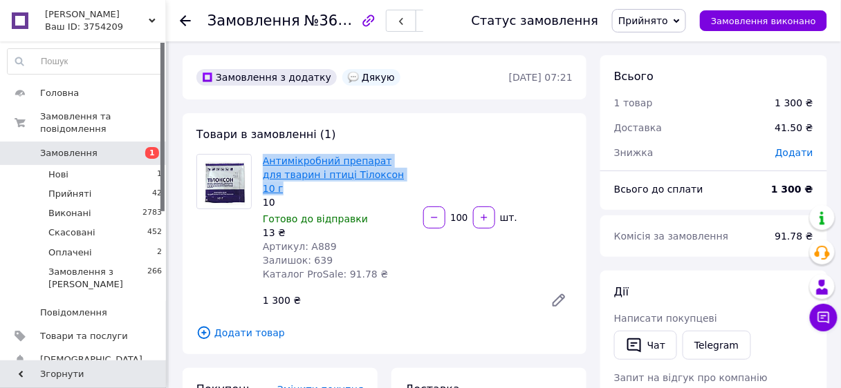
drag, startPoint x: 394, startPoint y: 177, endPoint x: 263, endPoint y: 155, distance: 132.5
click at [263, 155] on span "Антимікробний препарат для тварин і птиці Тілоксон 10 г" at bounding box center [337, 174] width 149 height 41
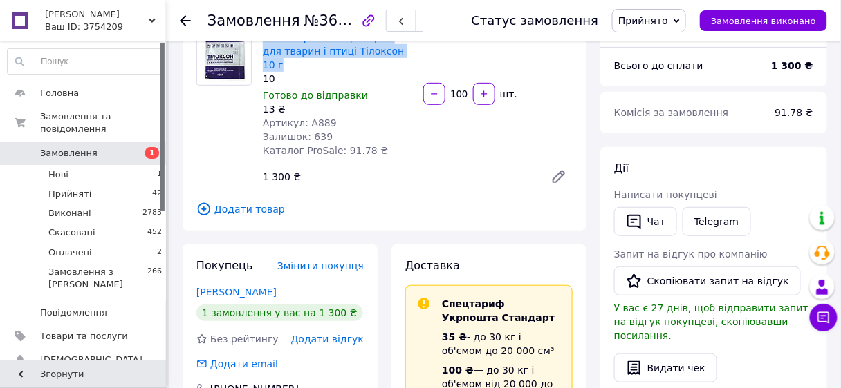
scroll to position [19, 0]
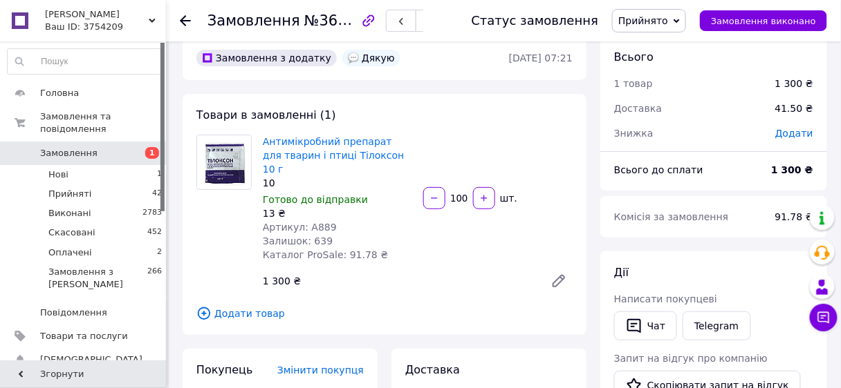
click at [180, 19] on use at bounding box center [185, 20] width 11 height 11
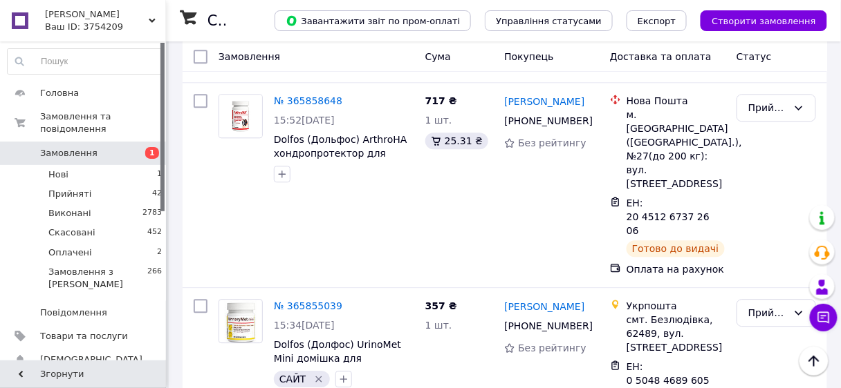
scroll to position [5998, 0]
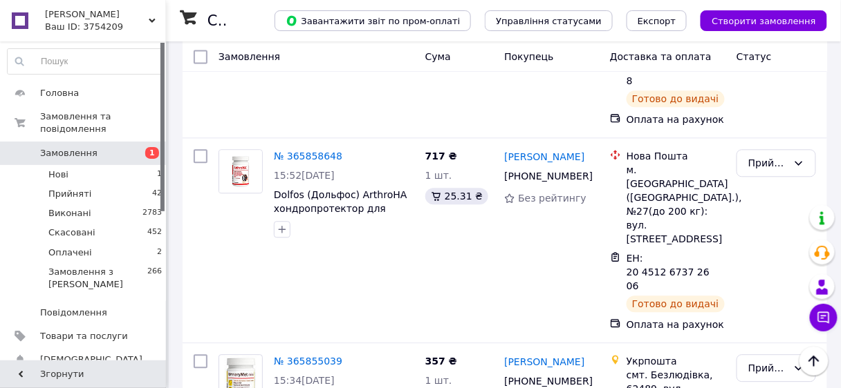
click at [758, 207] on li "Виконано" at bounding box center [777, 204] width 78 height 25
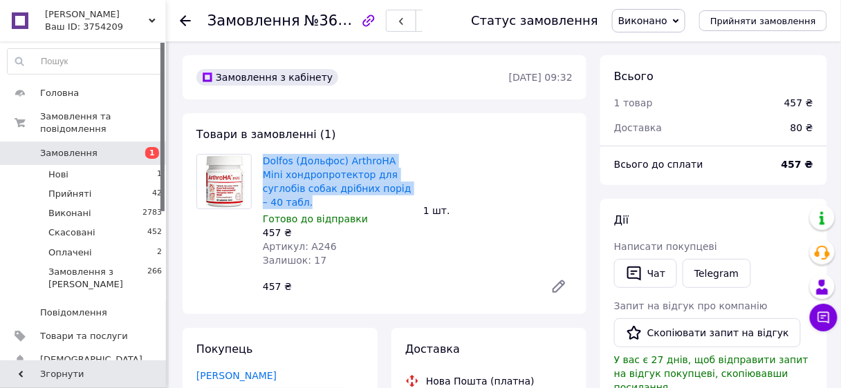
drag, startPoint x: 411, startPoint y: 189, endPoint x: 259, endPoint y: 158, distance: 154.5
click at [259, 158] on div "Dolfos (Дольфос) ArthroHA Mini хондропротектор для суглобів собак дрібних порід…" at bounding box center [337, 210] width 160 height 119
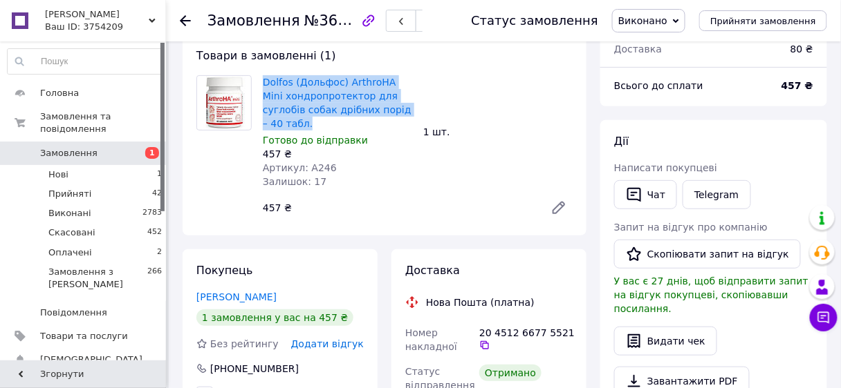
scroll to position [166, 0]
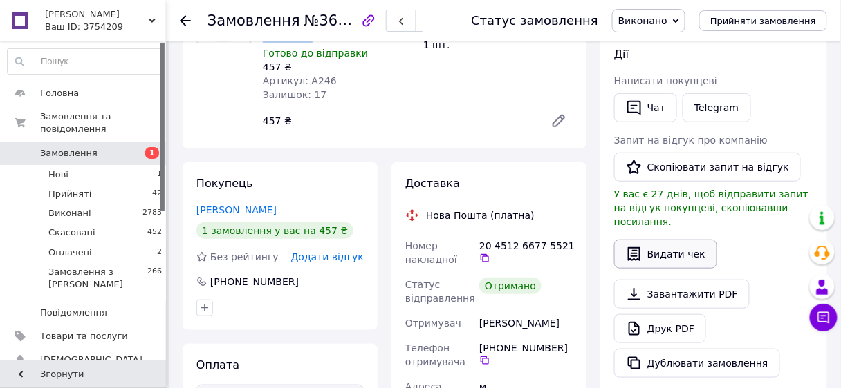
click at [657, 240] on button "Видати чек" at bounding box center [665, 254] width 103 height 29
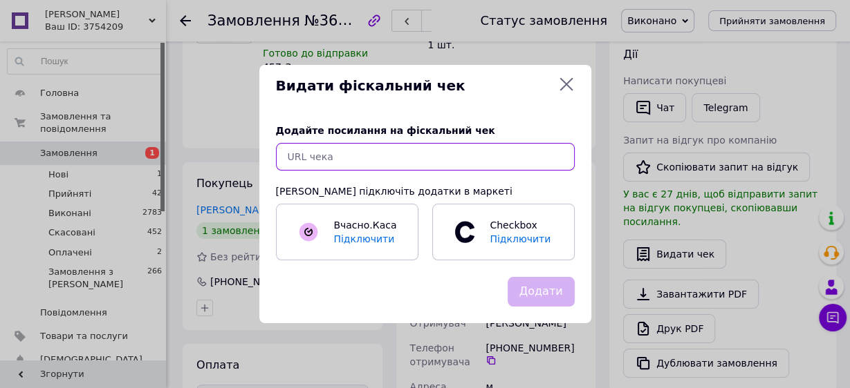
click at [310, 153] on input "text" at bounding box center [425, 157] width 299 height 28
paste input "[URL][DOMAIN_NAME]"
type input "[URL][DOMAIN_NAME]"
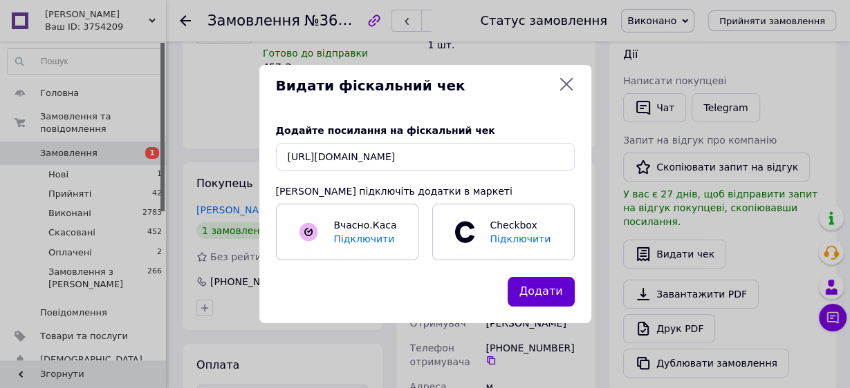
click at [540, 288] on button "Додати" at bounding box center [540, 292] width 67 height 30
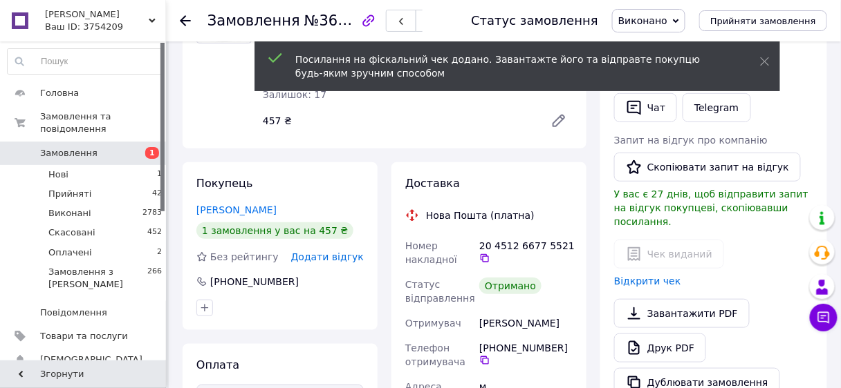
click at [183, 19] on icon at bounding box center [185, 20] width 11 height 11
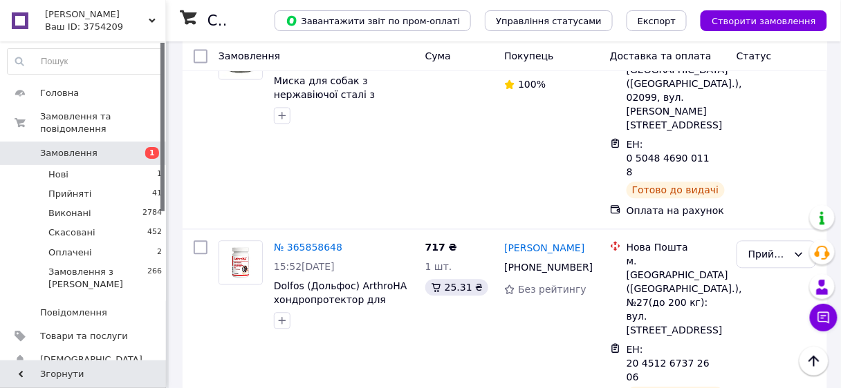
scroll to position [5867, 0]
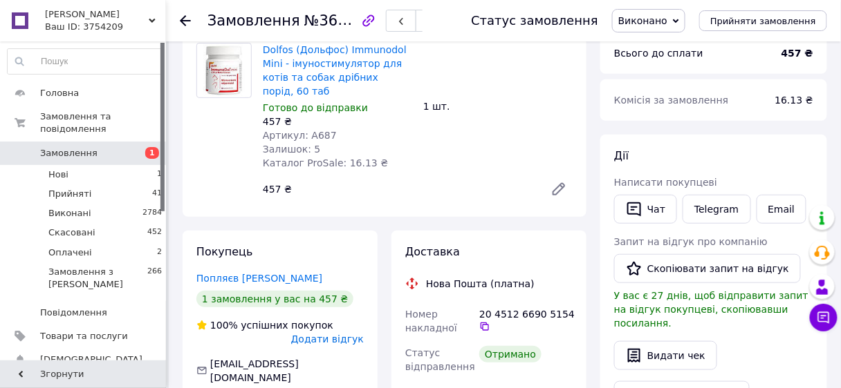
scroll to position [65, 0]
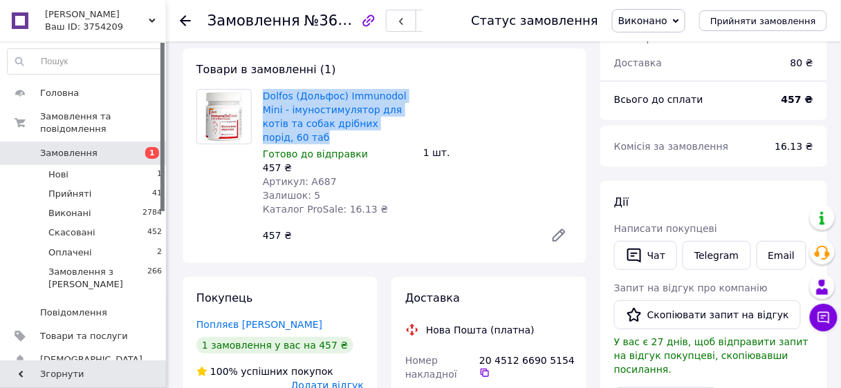
drag, startPoint x: 390, startPoint y: 124, endPoint x: 265, endPoint y: 87, distance: 129.9
click at [265, 87] on div "Dolfos (Дольфос) Immunodol Mini - імуностимулятор для котів та собак дрібних по…" at bounding box center [337, 152] width 160 height 133
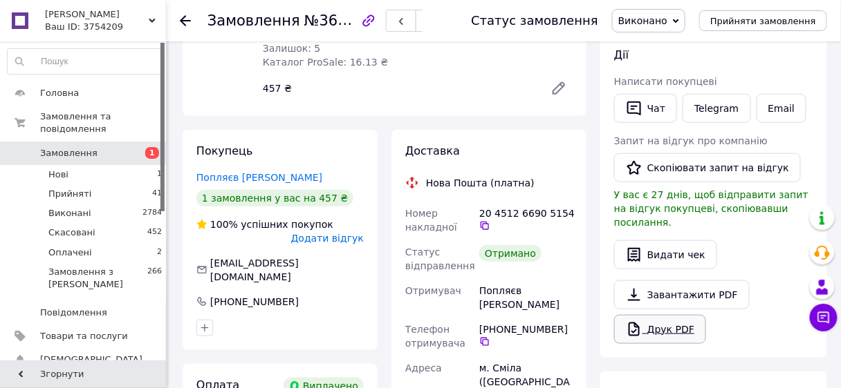
scroll to position [231, 0]
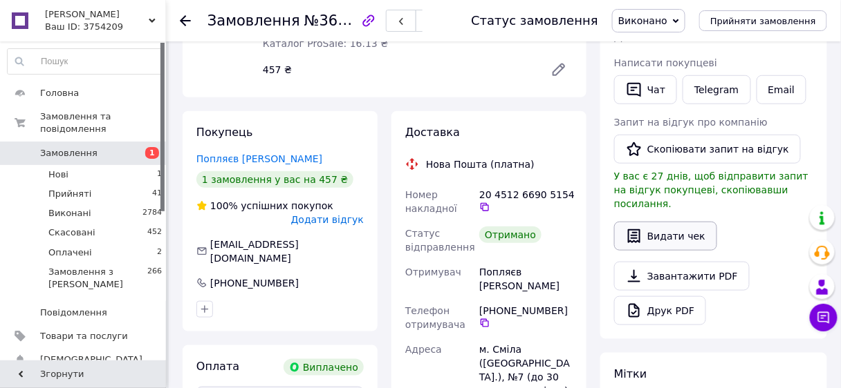
click at [657, 223] on button "Видати чек" at bounding box center [665, 236] width 103 height 29
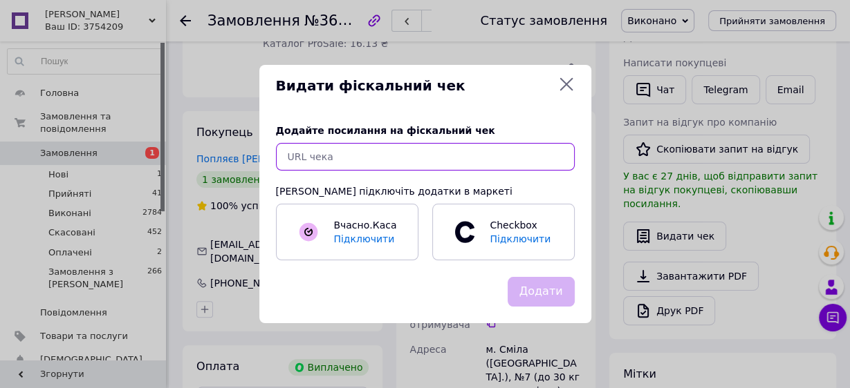
click at [324, 159] on input "text" at bounding box center [425, 157] width 299 height 28
paste input "[URL][DOMAIN_NAME]"
type input "[URL][DOMAIN_NAME]"
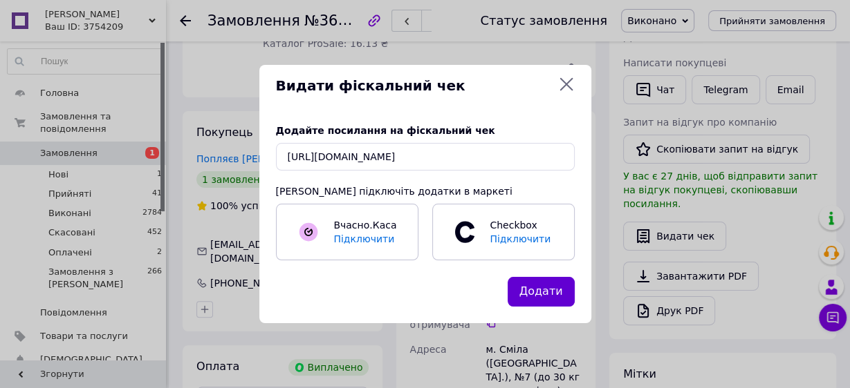
click at [541, 297] on button "Додати" at bounding box center [540, 292] width 67 height 30
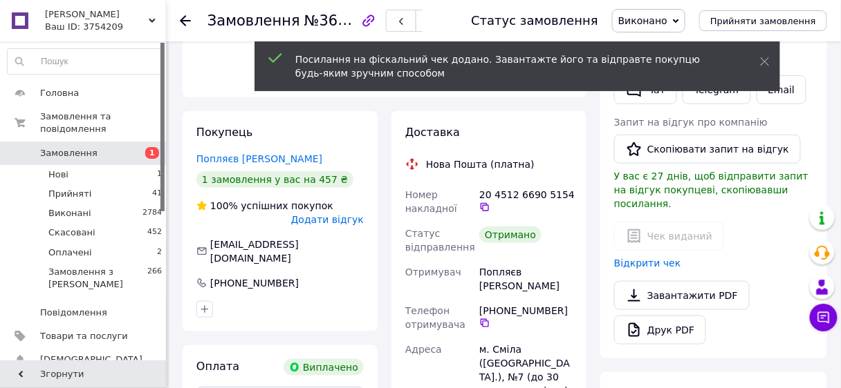
click at [182, 21] on use at bounding box center [185, 20] width 11 height 11
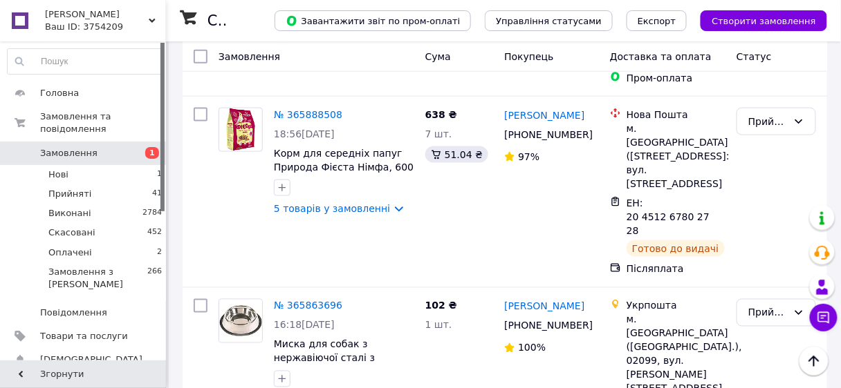
scroll to position [5633, 0]
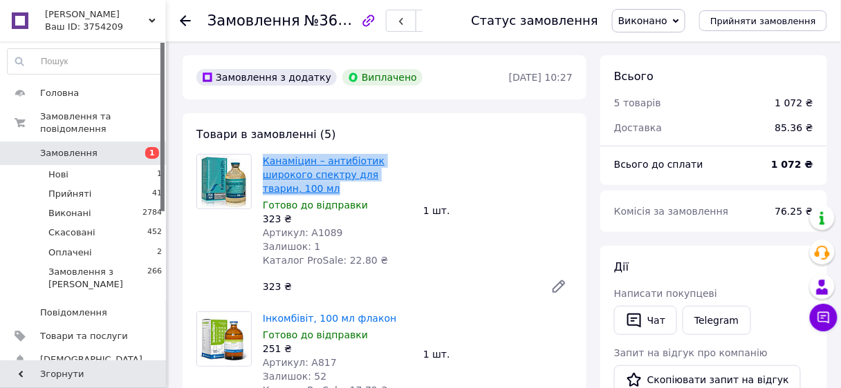
drag, startPoint x: 297, startPoint y: 191, endPoint x: 265, endPoint y: 163, distance: 42.1
click at [265, 163] on span "Канаміцин – антибіотик широкого спектру для тварин, 100 мл" at bounding box center [337, 174] width 149 height 41
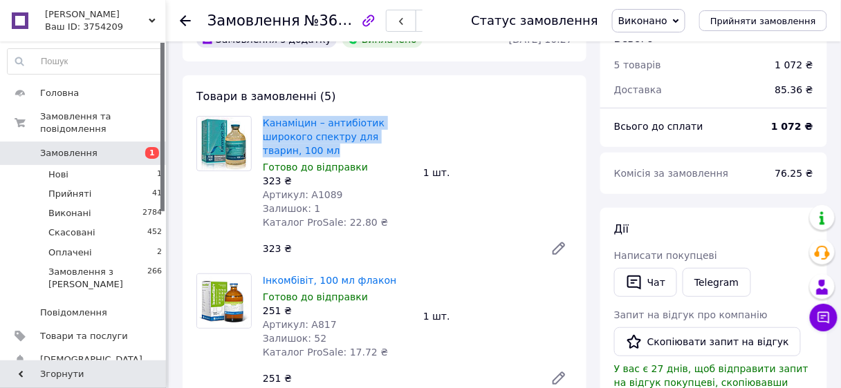
scroll to position [111, 0]
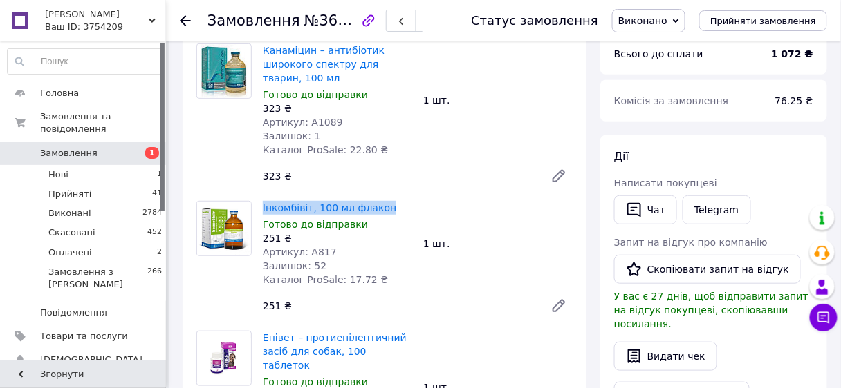
drag, startPoint x: 386, startPoint y: 207, endPoint x: 261, endPoint y: 207, distance: 124.4
click at [261, 207] on div "Інкомбівіт, 100 мл флакон Готово до відправки 251 ₴ Артикул: A817 Залишок: 52 К…" at bounding box center [337, 243] width 160 height 91
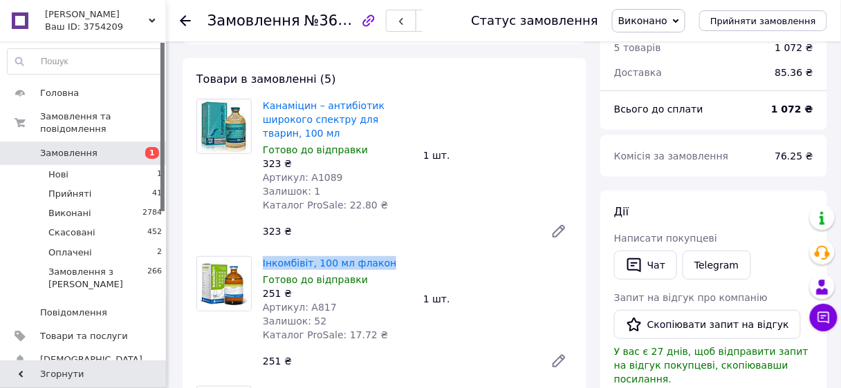
scroll to position [221, 0]
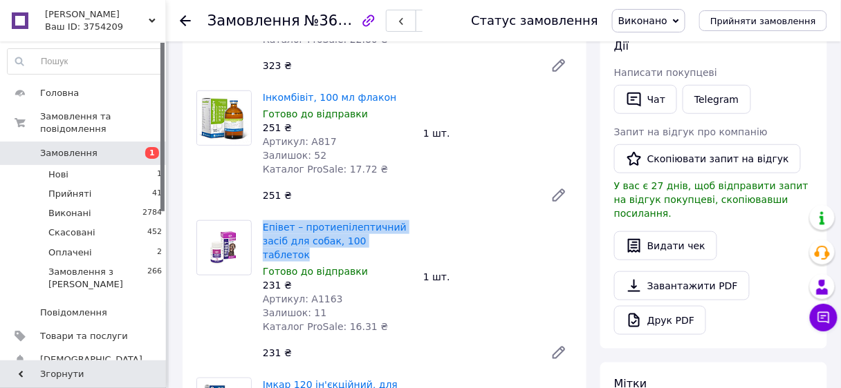
drag, startPoint x: 376, startPoint y: 241, endPoint x: 263, endPoint y: 221, distance: 114.6
click at [263, 221] on span "Епівет – протиепілептичний засіб для собак, 100 таблеток" at bounding box center [337, 241] width 149 height 41
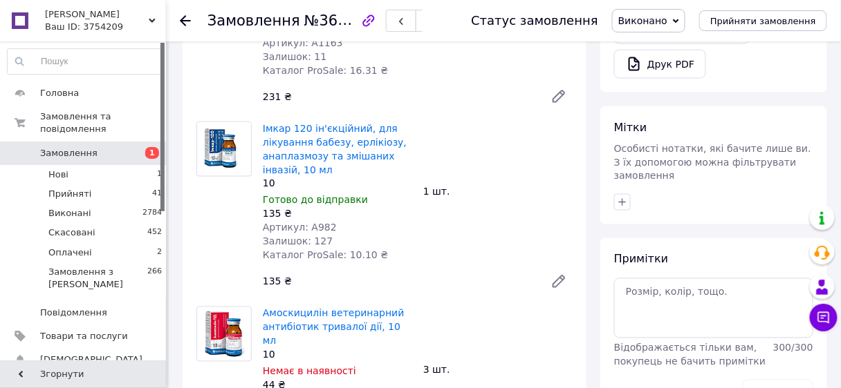
scroll to position [498, 0]
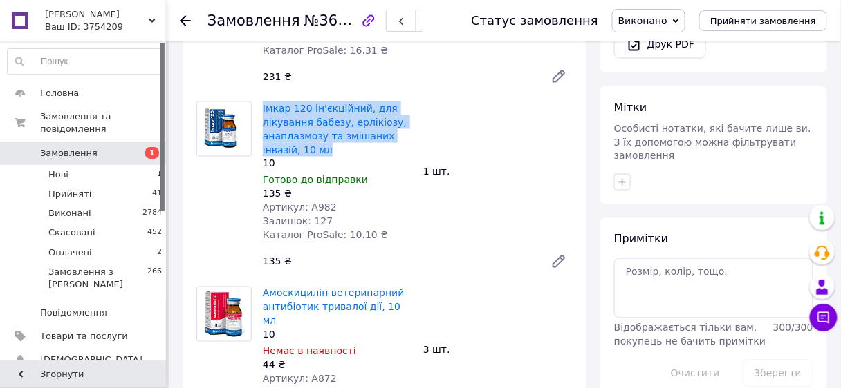
drag, startPoint x: 294, startPoint y: 127, endPoint x: 261, endPoint y: 88, distance: 52.0
click at [261, 99] on div "Імкар 120 ін'єкційний, для лікування бабезу, ерлікіозу, анаплазмозу та змішаних…" at bounding box center [337, 172] width 160 height 147
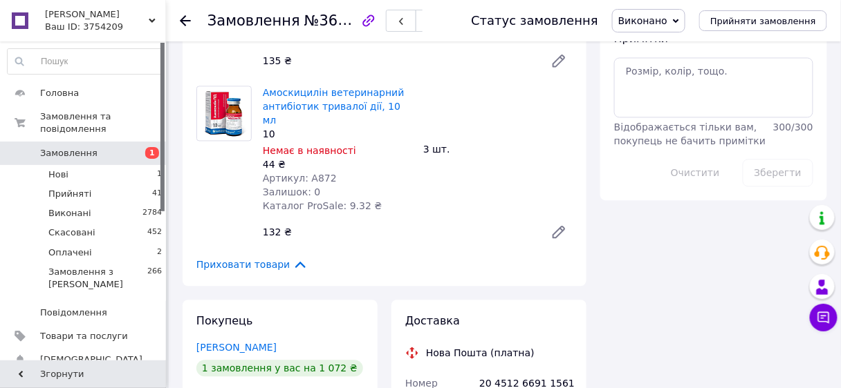
scroll to position [664, 0]
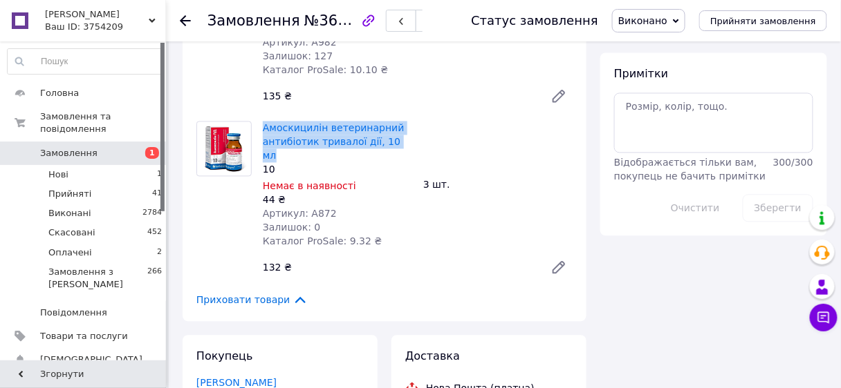
drag, startPoint x: 398, startPoint y: 130, endPoint x: 263, endPoint y: 105, distance: 137.8
click at [263, 118] on div "Амоскицилін ветеринарний антибіотик тривалої дії, 10 мл 10 Немає в наявності 44…" at bounding box center [337, 184] width 160 height 133
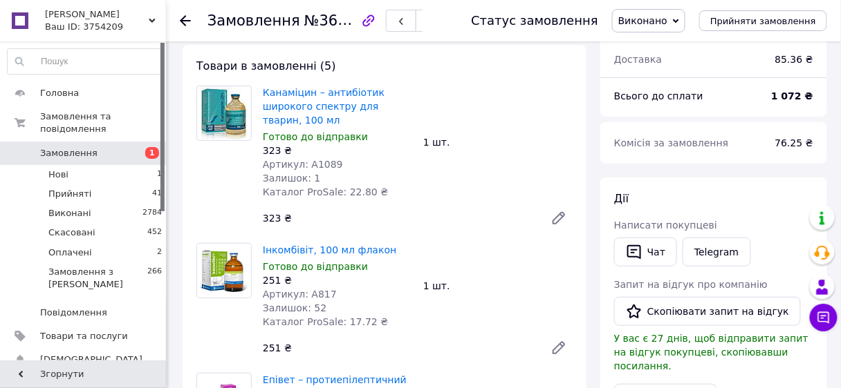
scroll to position [221, 0]
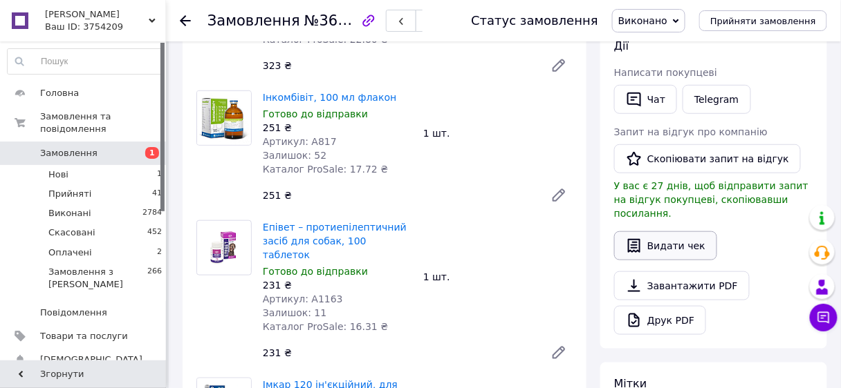
click at [653, 232] on button "Видати чек" at bounding box center [665, 246] width 103 height 29
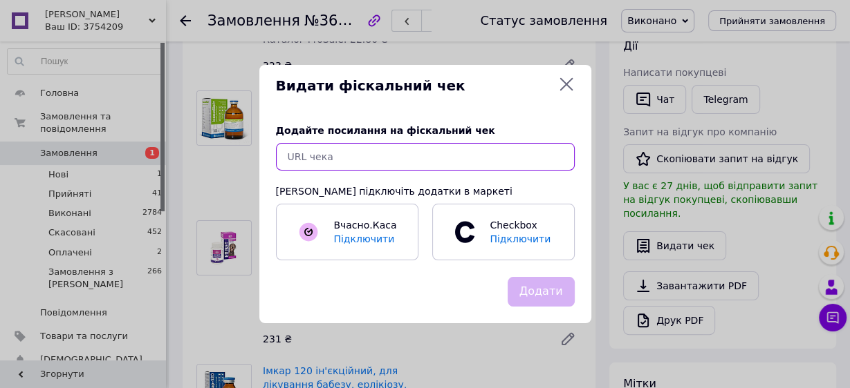
click at [304, 159] on input "text" at bounding box center [425, 157] width 299 height 28
paste input "[URL][DOMAIN_NAME]"
type input "[URL][DOMAIN_NAME]"
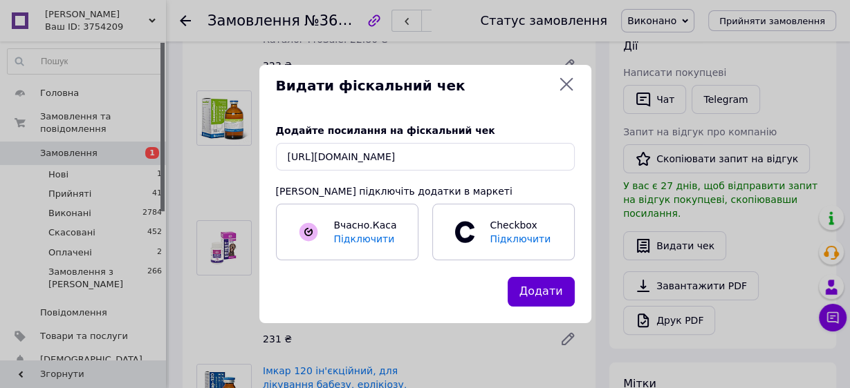
click at [542, 290] on button "Додати" at bounding box center [540, 292] width 67 height 30
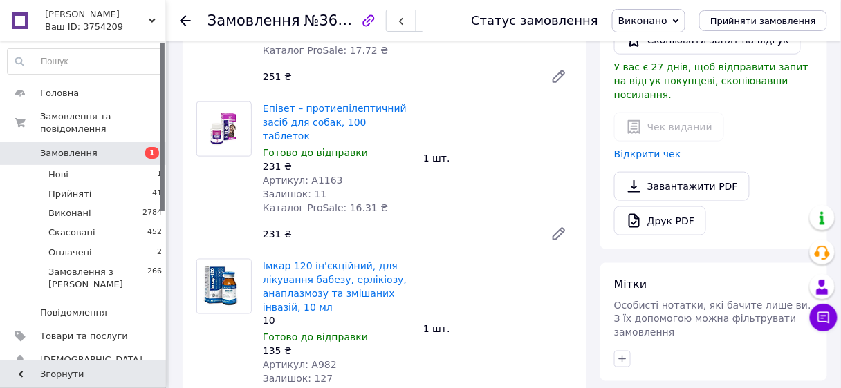
scroll to position [277, 0]
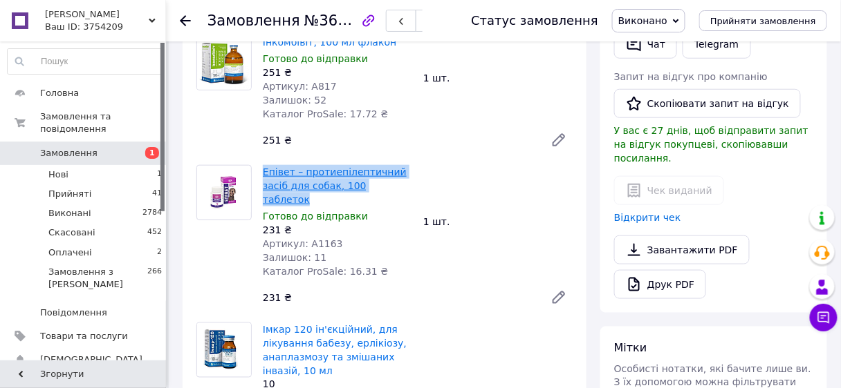
drag, startPoint x: 370, startPoint y: 185, endPoint x: 263, endPoint y: 167, distance: 108.6
click at [263, 167] on span "Епівет – протиепілептичний засіб для собак, 100 таблеток" at bounding box center [337, 185] width 149 height 41
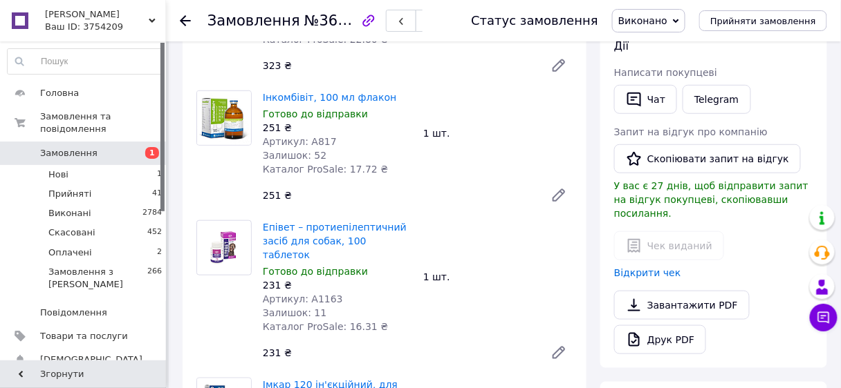
click at [187, 21] on icon at bounding box center [185, 20] width 11 height 11
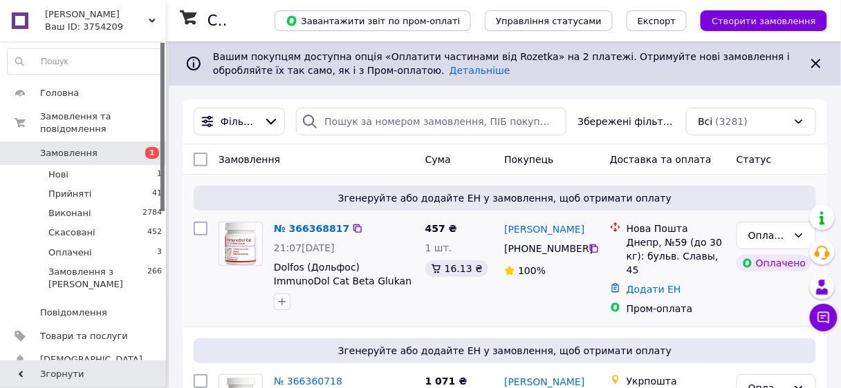
scroll to position [55, 0]
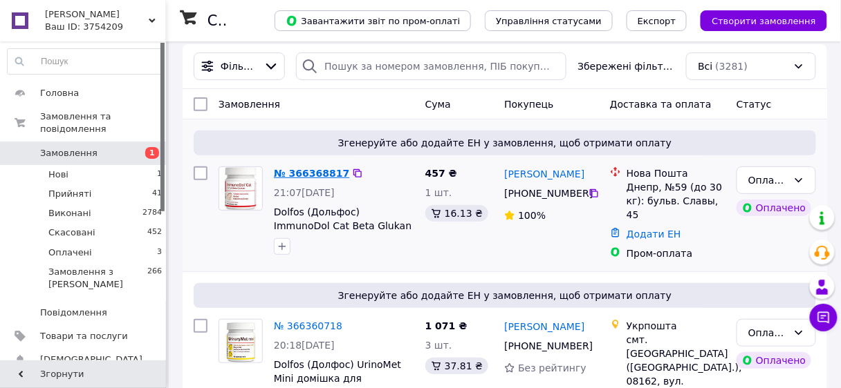
click at [297, 170] on link "№ 366368817" at bounding box center [311, 173] width 75 height 11
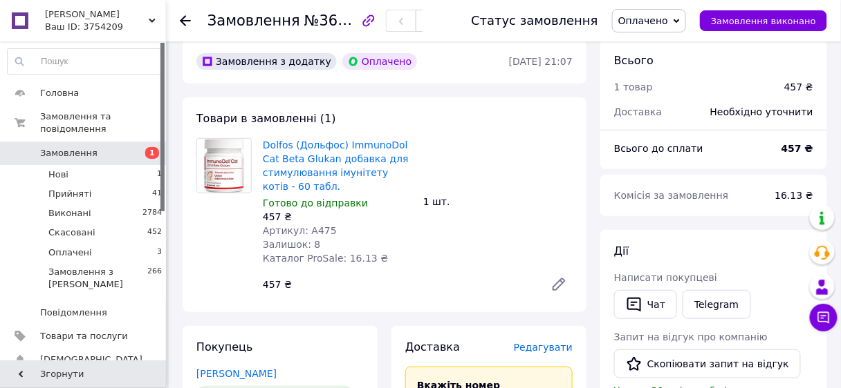
scroll to position [55, 0]
click at [180, 18] on icon at bounding box center [185, 20] width 11 height 11
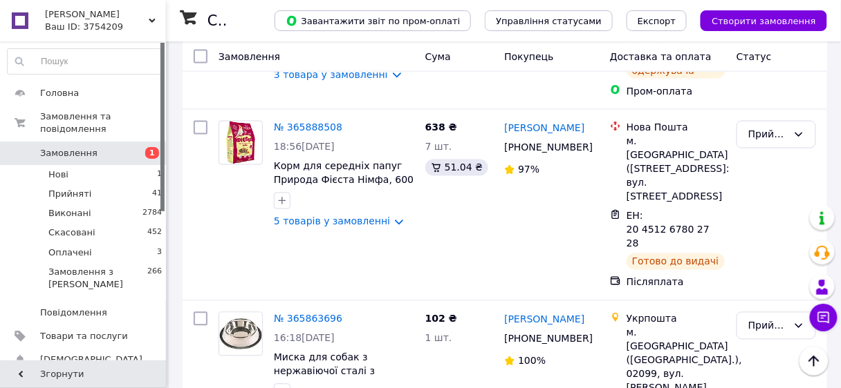
scroll to position [5718, 0]
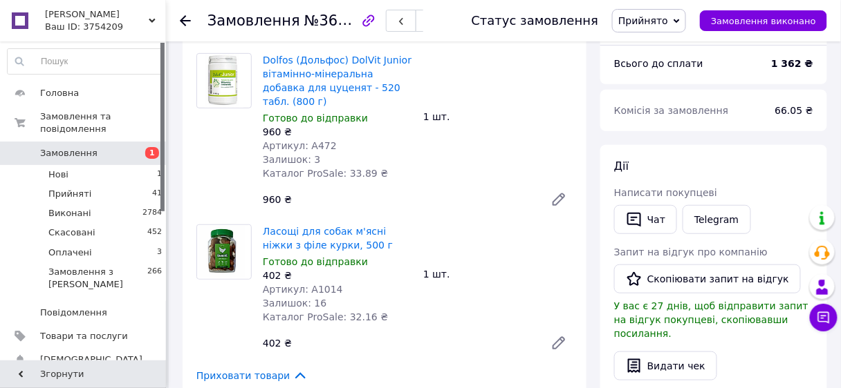
scroll to position [135, 0]
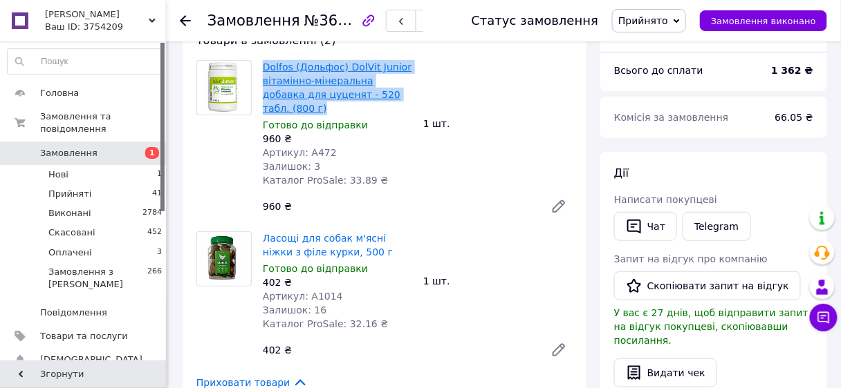
drag, startPoint x: 383, startPoint y: 89, endPoint x: 262, endPoint y: 61, distance: 124.2
click at [263, 61] on span "Dolfos (Дольфос) DolVit Junior вітамінно-мінеральна добавка для цуценят - 520 т…" at bounding box center [337, 87] width 149 height 55
copy link "Dolfos (Дольфос) DolVit Junior вітамінно-мінеральна добавка для цуценят - 520 т…"
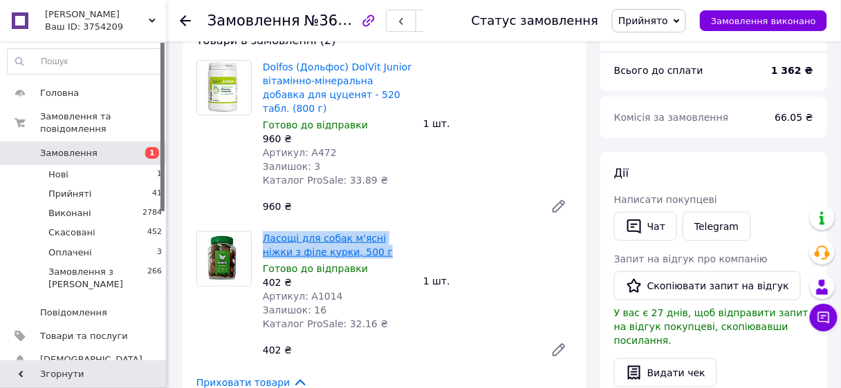
drag, startPoint x: 343, startPoint y: 236, endPoint x: 263, endPoint y: 224, distance: 81.1
click at [263, 232] on span "Ласощі для собак м'ясні ніжки з філе курки, 500 г" at bounding box center [337, 246] width 149 height 28
copy link "Ласощі для собак м'ясні ніжки з філе курки, 500 г"
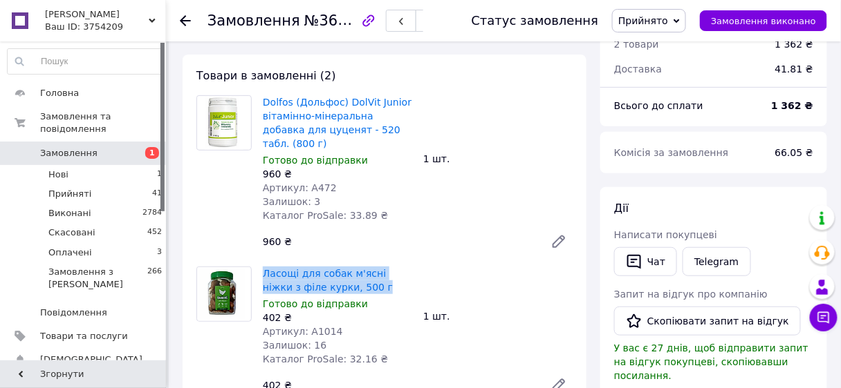
scroll to position [221, 0]
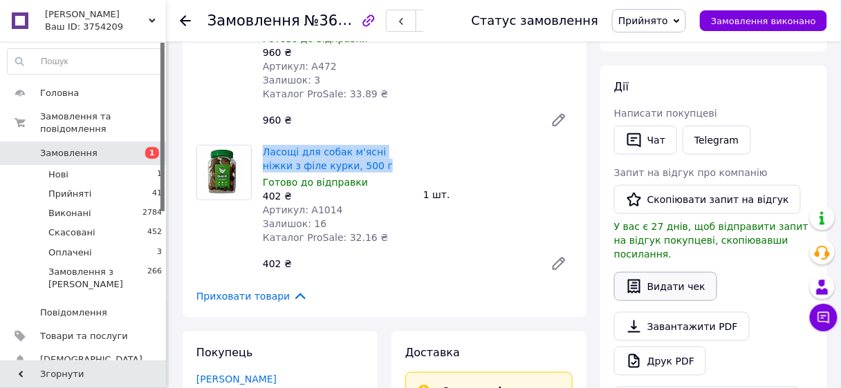
click at [677, 272] on button "Видати чек" at bounding box center [665, 286] width 103 height 29
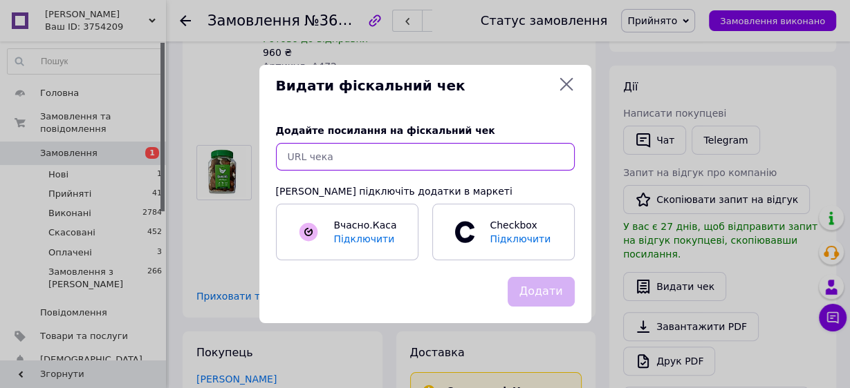
click at [301, 153] on input "text" at bounding box center [425, 157] width 299 height 28
paste input "https://kasa.vchasno.ua/check-viewer/56BS6-8hNmM"
type input "https://kasa.vchasno.ua/check-viewer/56BS6-8hNmM"
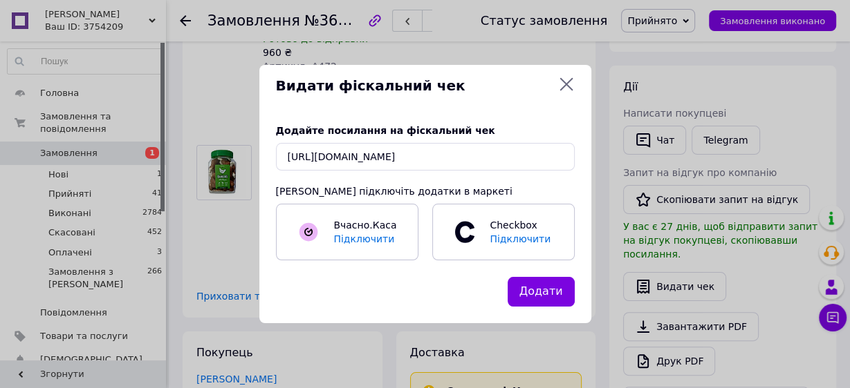
click at [534, 292] on button "Додати" at bounding box center [540, 292] width 67 height 30
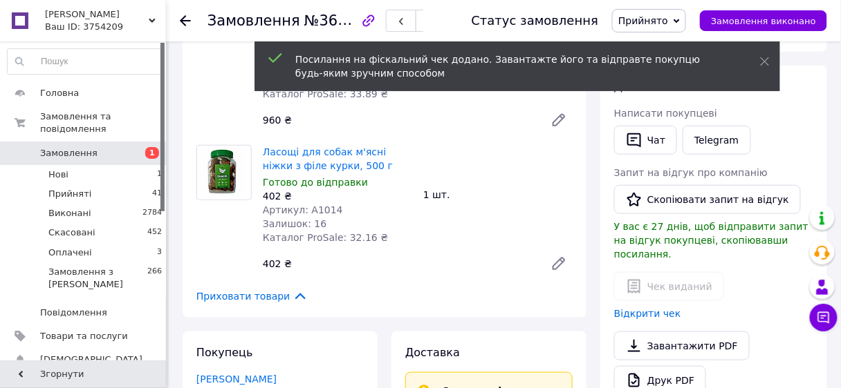
click at [182, 18] on use at bounding box center [185, 20] width 11 height 11
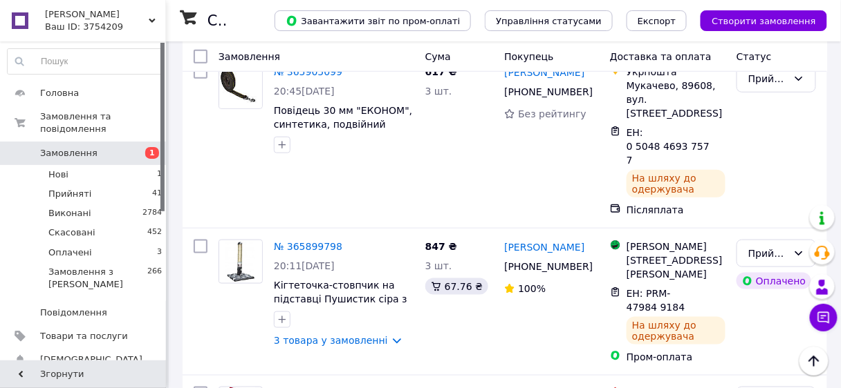
scroll to position [5514, 0]
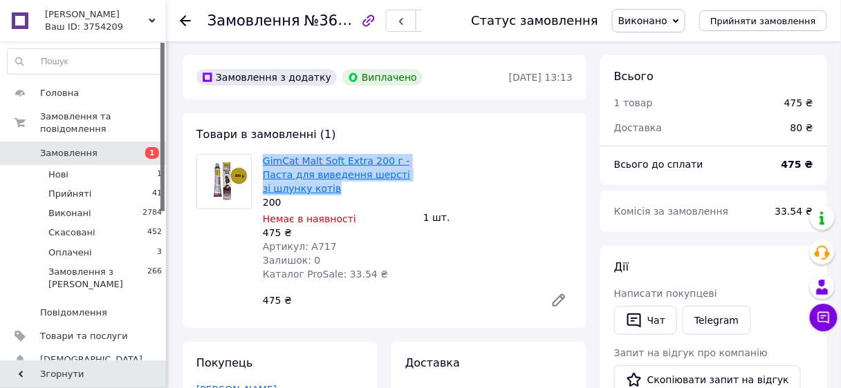
drag, startPoint x: 322, startPoint y: 189, endPoint x: 264, endPoint y: 162, distance: 64.0
click at [264, 162] on span "GimCat Malt Soft Extra 200 г - Паста для виведення шерсті зі шлунку котів" at bounding box center [337, 174] width 149 height 41
copy link "GimCat Malt Soft Extra 200 г - Паста для виведення шерсті зі шлунку котів"
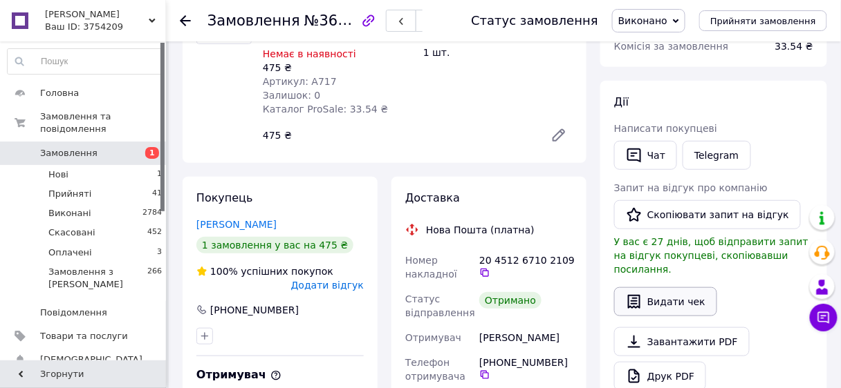
scroll to position [166, 0]
click at [673, 291] on button "Видати чек" at bounding box center [665, 301] width 103 height 29
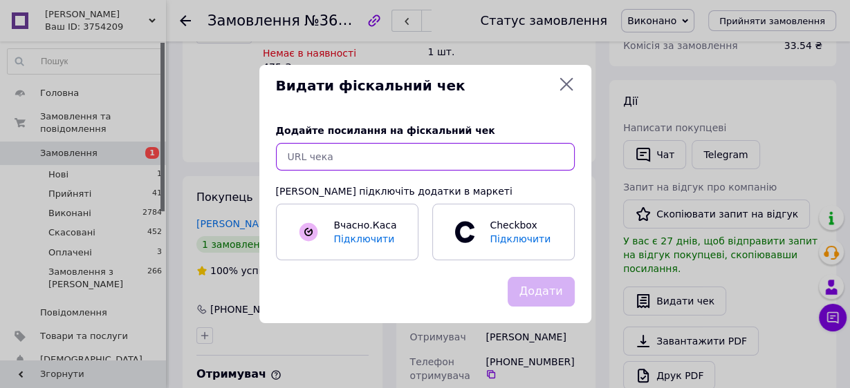
click at [325, 161] on input "text" at bounding box center [425, 157] width 299 height 28
paste input "https://kasa.vchasno.ua/check-viewer/tZj6bl7y6wo"
type input "https://kasa.vchasno.ua/check-viewer/tZj6bl7y6wo"
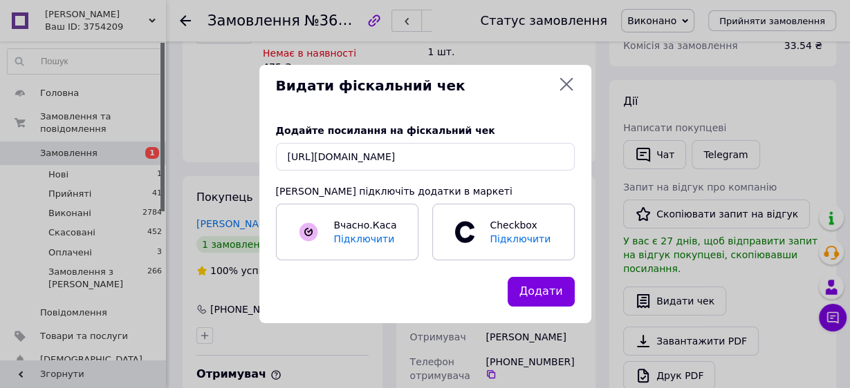
click at [542, 295] on button "Додати" at bounding box center [540, 292] width 67 height 30
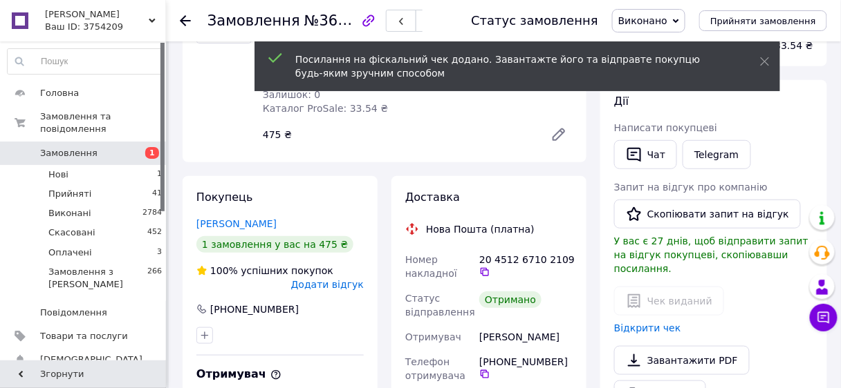
click at [183, 18] on icon at bounding box center [185, 20] width 11 height 11
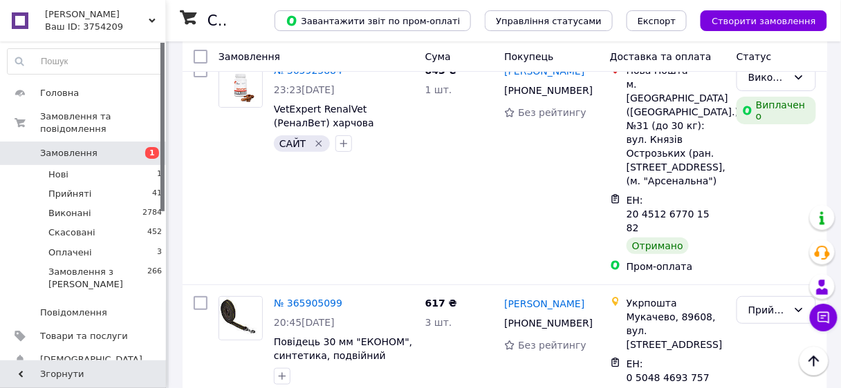
scroll to position [5260, 0]
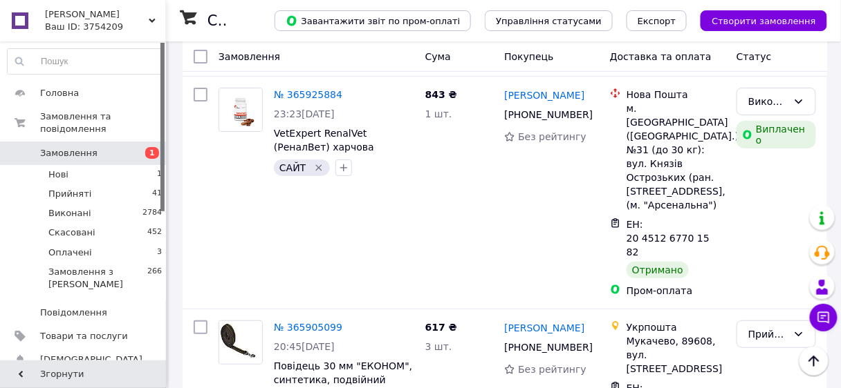
drag, startPoint x: 277, startPoint y: 239, endPoint x: 297, endPoint y: 241, distance: 20.2
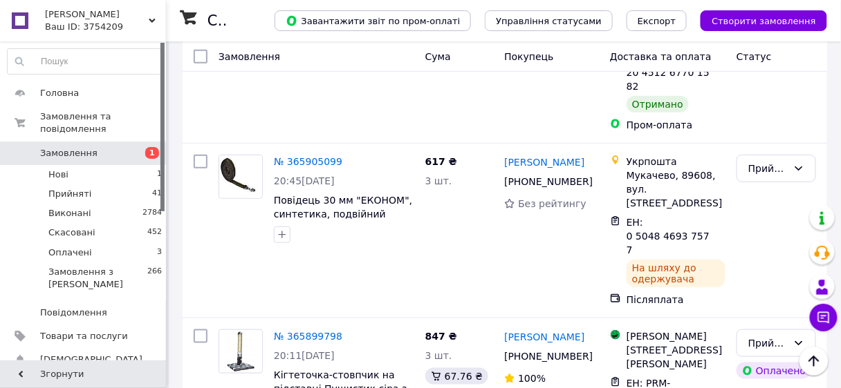
scroll to position [5426, 0]
checkbox input "true"
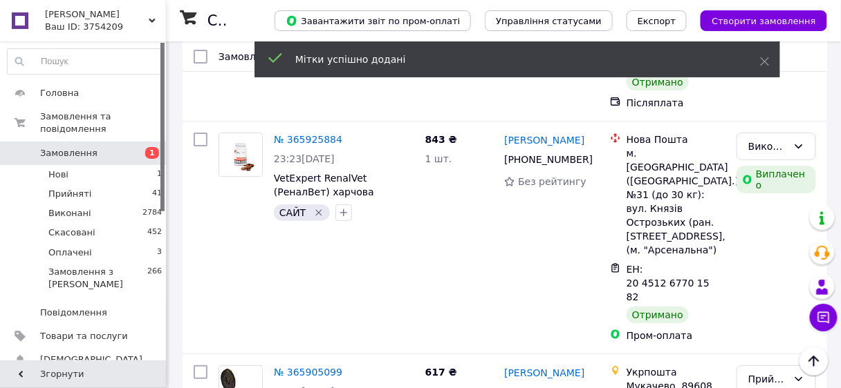
scroll to position [5150, 0]
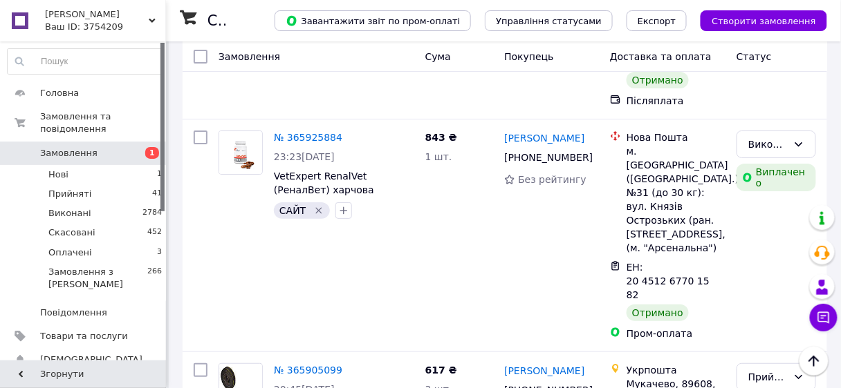
scroll to position [5260, 0]
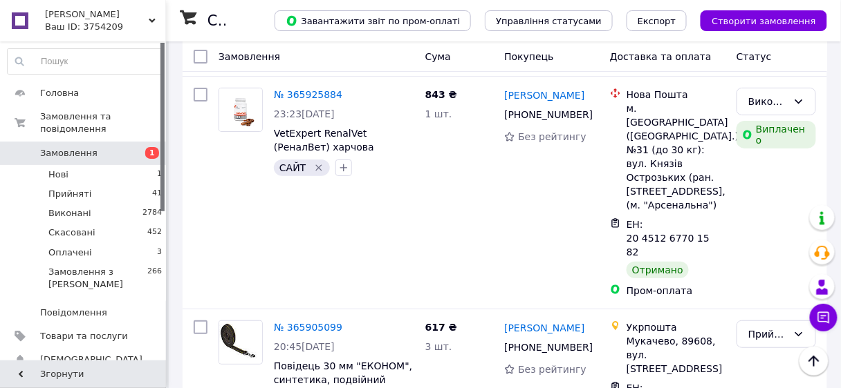
checkbox input "true"
drag, startPoint x: 347, startPoint y: 374, endPoint x: 480, endPoint y: 287, distance: 159.3
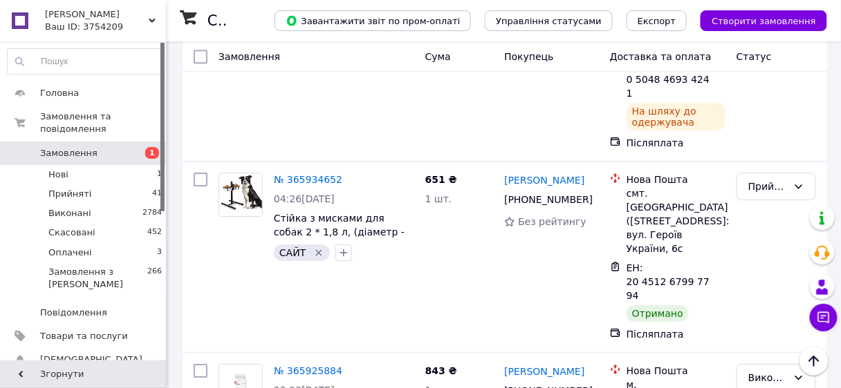
scroll to position [4929, 0]
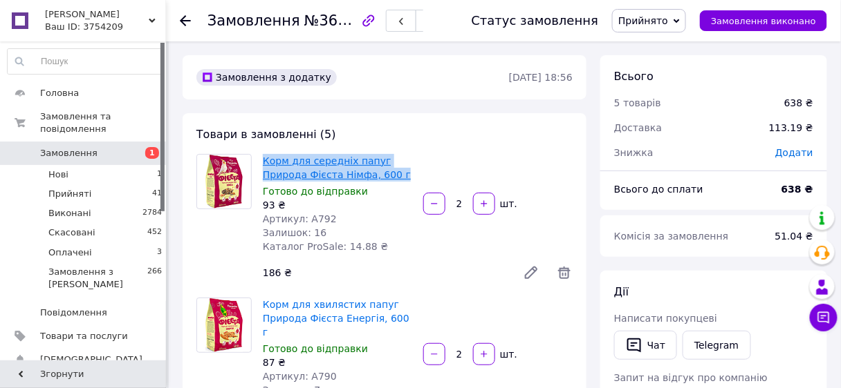
drag, startPoint x: 403, startPoint y: 175, endPoint x: 272, endPoint y: 160, distance: 131.5
click at [260, 159] on div "Корм для середніх папуг Природа Фієста Німфа, 600 г Готово до відправки 93 ₴ Ар…" at bounding box center [337, 203] width 160 height 105
copy link "Корм для середніх папуг Природа Фієста Німфа, 600 г"
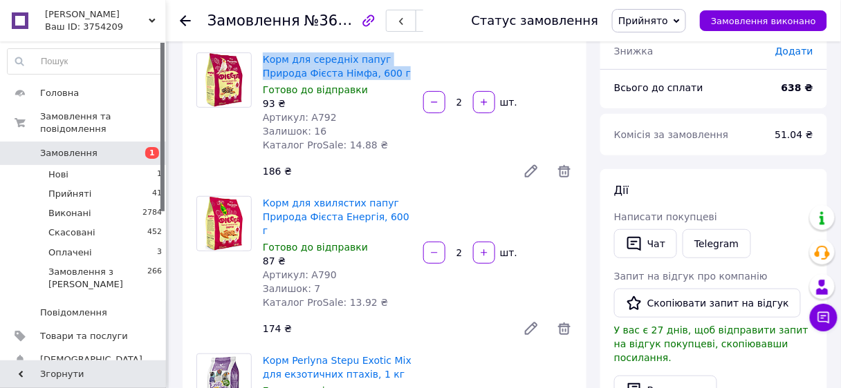
scroll to position [55, 0]
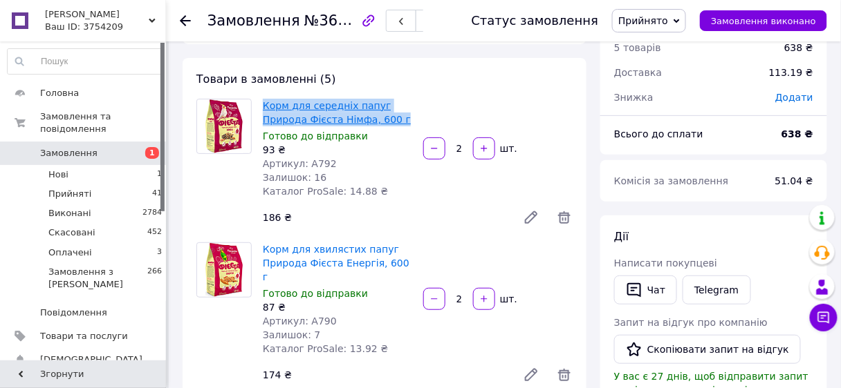
copy link "Корм для середніх папуг Природа Фієста Німфа, 600 г"
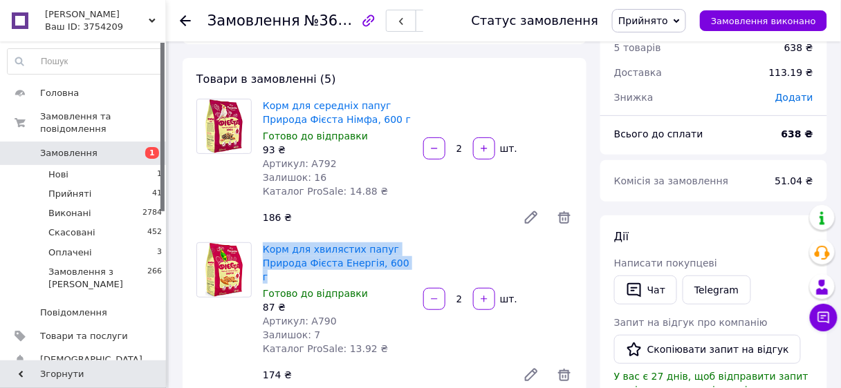
drag, startPoint x: 402, startPoint y: 266, endPoint x: 261, endPoint y: 249, distance: 141.4
click at [261, 249] on div "Корм для хвилястих папуг Природа Фієста Енергія, 600 г Готово до відправки 87 ₴…" at bounding box center [337, 299] width 160 height 119
copy link "Корм для хвилястих папуг Природа Фієста Енергія, 600 г"
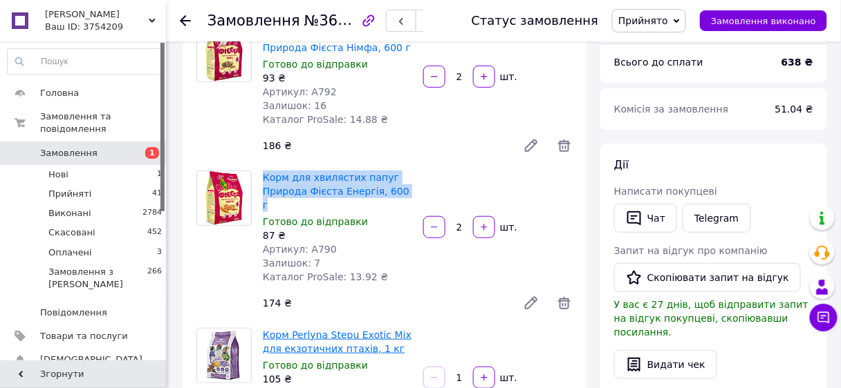
scroll to position [221, 0]
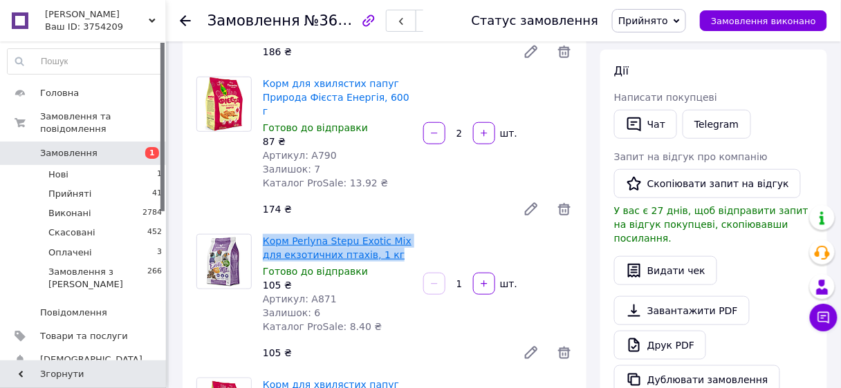
drag, startPoint x: 368, startPoint y: 241, endPoint x: 265, endPoint y: 226, distance: 104.1
click at [265, 234] on span "Корм Perlyna Stepu Exotic Mix для екзотичних птахів, 1 кг" at bounding box center [337, 248] width 149 height 28
copy link "Корм Perlyna Stepu Exotic Mix для екзотичних птахів, 1 кг"
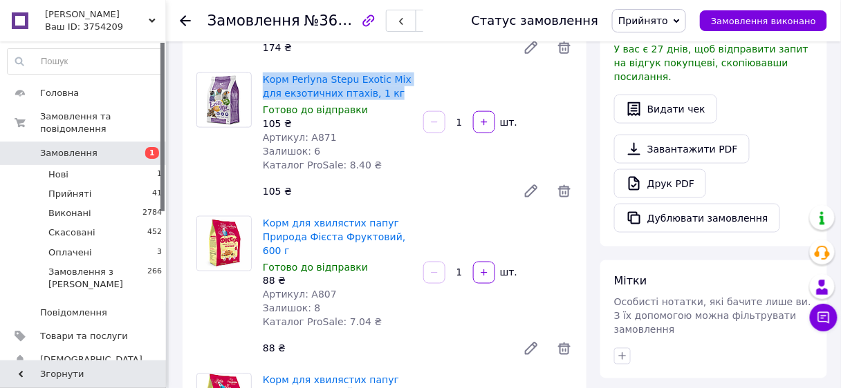
scroll to position [387, 0]
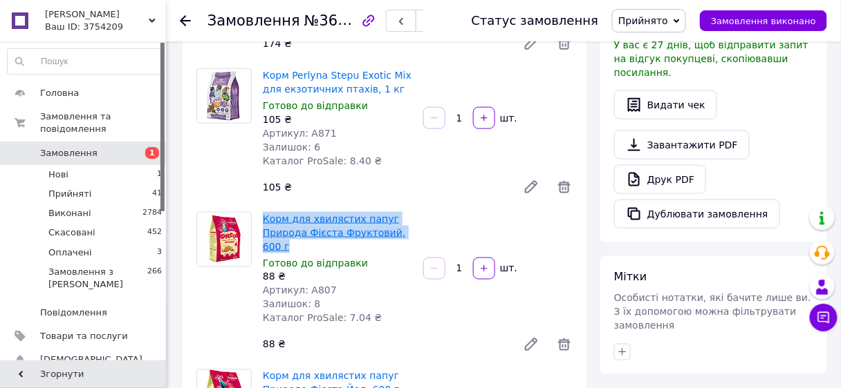
drag, startPoint x: 422, startPoint y: 218, endPoint x: 263, endPoint y: 207, distance: 159.4
click at [263, 209] on div "Корм для хвилястих папуг Природа Фієста Фруктовий, 600 г Готово до відправки 88…" at bounding box center [417, 285] width 321 height 152
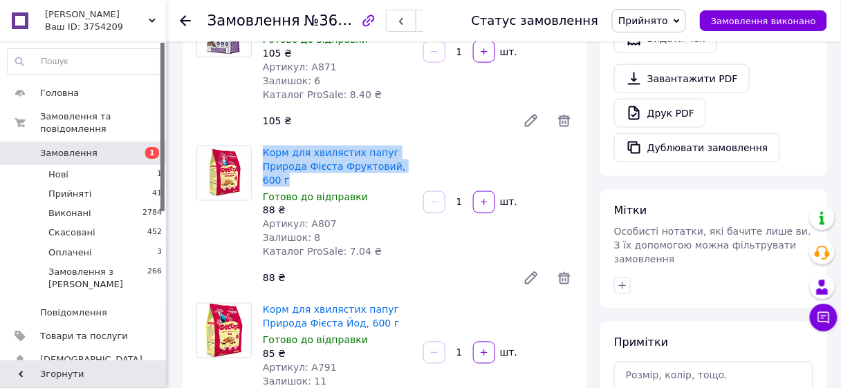
scroll to position [553, 0]
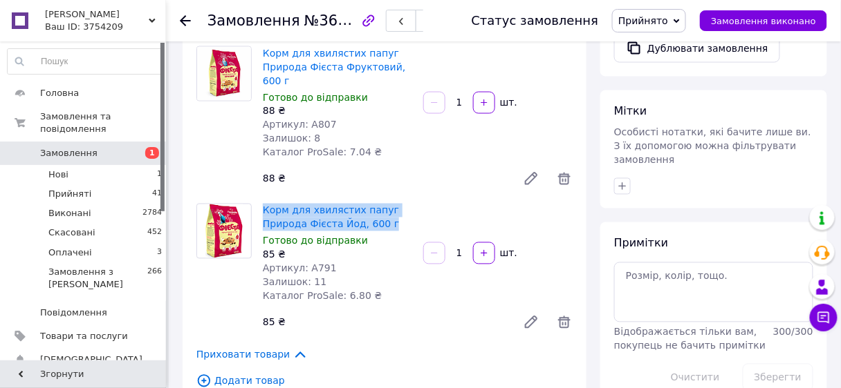
drag, startPoint x: 386, startPoint y: 194, endPoint x: 259, endPoint y: 176, distance: 127.8
click at [259, 201] on div "Корм для хвилястих папуг Природа Фієста Йод, 600 г Готово до відправки 85 ₴ Арт…" at bounding box center [337, 253] width 160 height 105
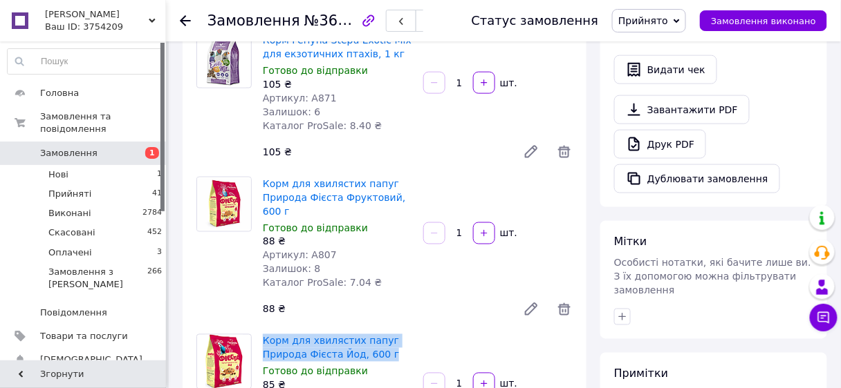
scroll to position [332, 0]
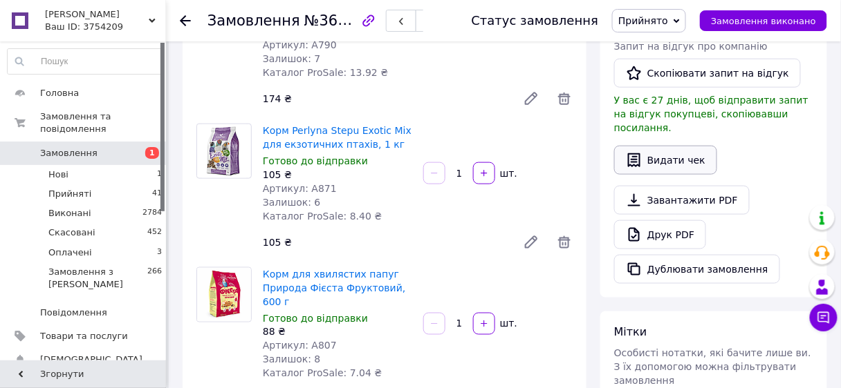
click at [671, 148] on button "Видати чек" at bounding box center [665, 160] width 103 height 29
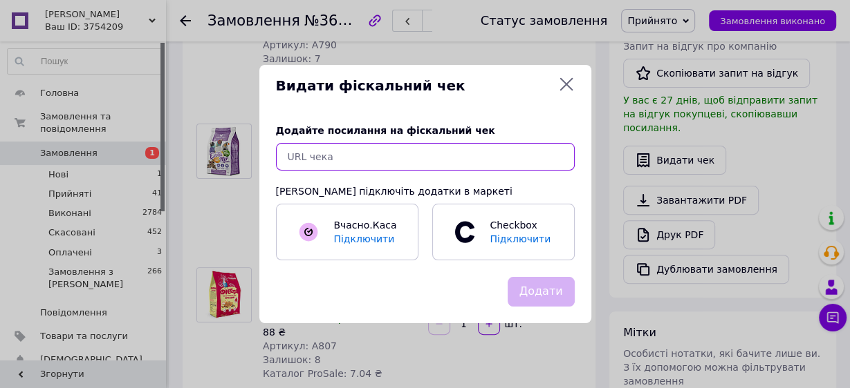
click at [353, 164] on input "text" at bounding box center [425, 157] width 299 height 28
paste input "https://kasa.vchasno.ua/check-viewer/HPDa6ArVae8"
type input "https://kasa.vchasno.ua/check-viewer/HPDa6ArVae8"
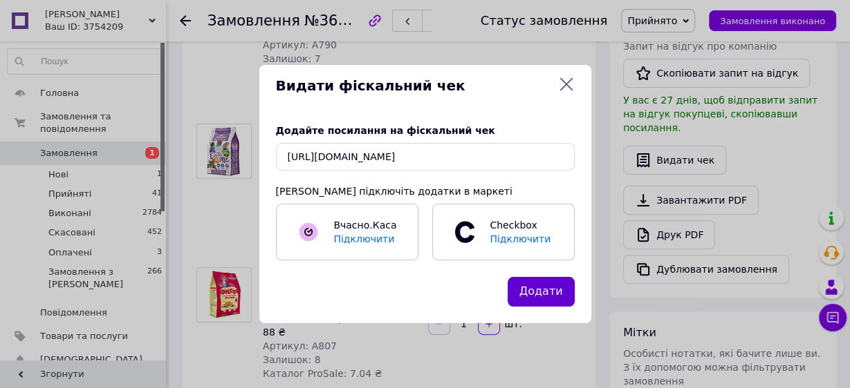
click at [552, 290] on button "Додати" at bounding box center [540, 292] width 67 height 30
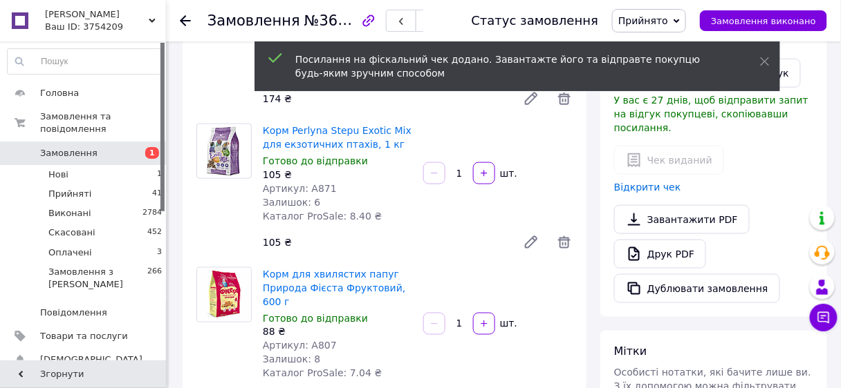
click at [182, 20] on icon at bounding box center [185, 20] width 11 height 11
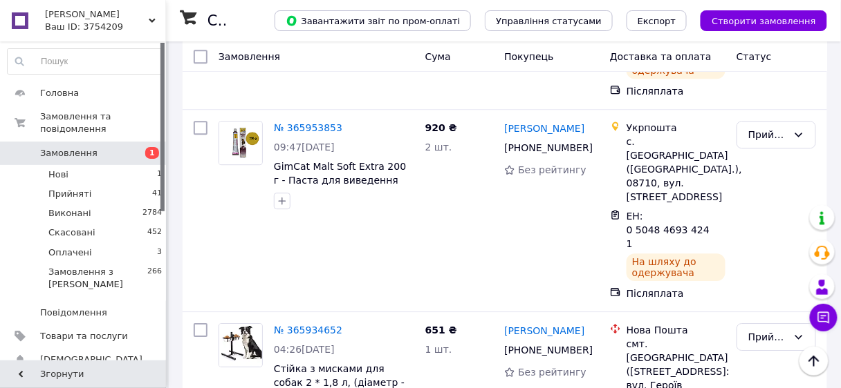
scroll to position [4785, 0]
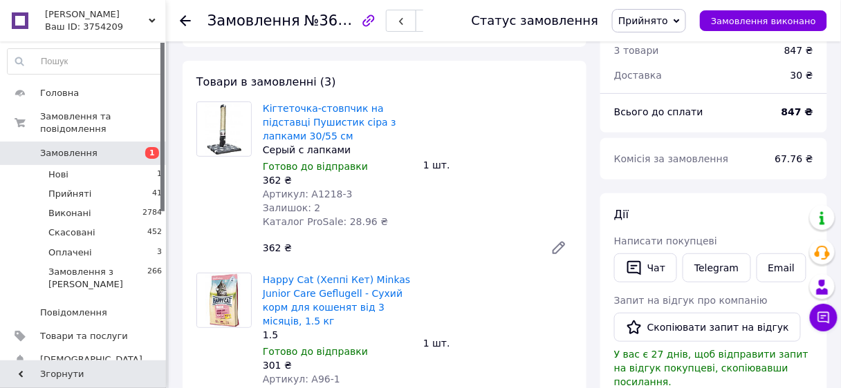
scroll to position [20, 0]
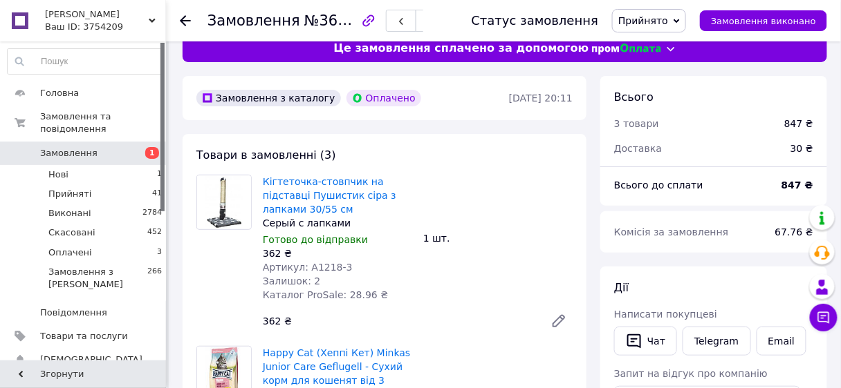
click at [427, 198] on div "Кігтеточка-стовпчик на підставці Пушистик сіра з лапками 30/55 см Серый с лапка…" at bounding box center [417, 255] width 321 height 166
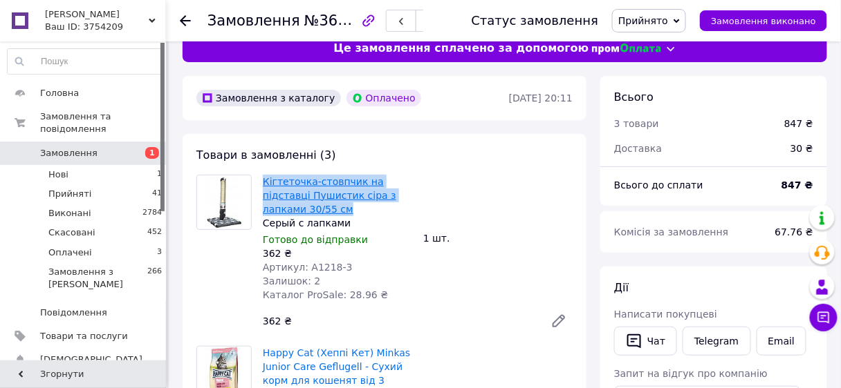
drag, startPoint x: 283, startPoint y: 208, endPoint x: 263, endPoint y: 185, distance: 30.8
click at [263, 185] on span "Кігтеточка-стовпчик на підставці Пушистик сіра з лапками 30/55 см" at bounding box center [337, 195] width 149 height 41
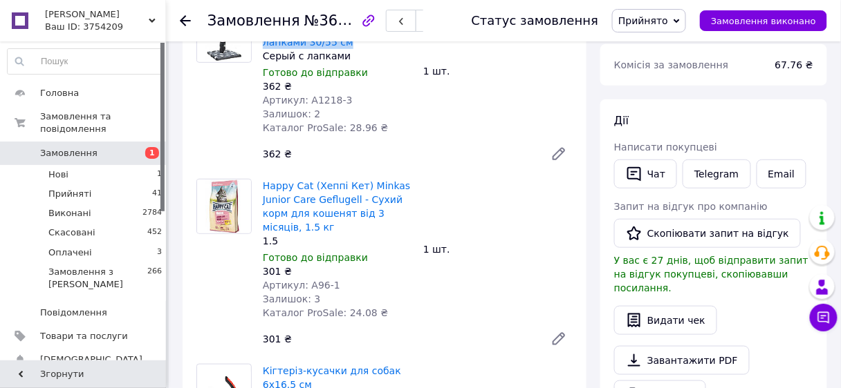
scroll to position [241, 0]
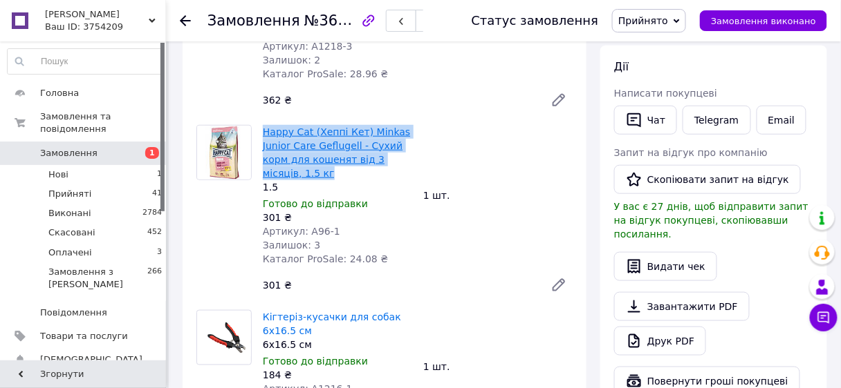
drag, startPoint x: 291, startPoint y: 175, endPoint x: 264, endPoint y: 135, distance: 48.3
click at [264, 134] on span "Happy Cat (Хеппі Кет) Minkas Junior Care Geflugell - Сухий корм для кошенят від…" at bounding box center [337, 152] width 149 height 55
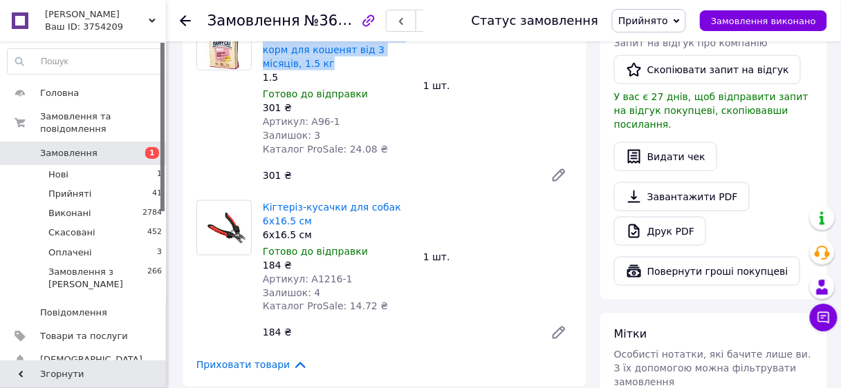
scroll to position [352, 0]
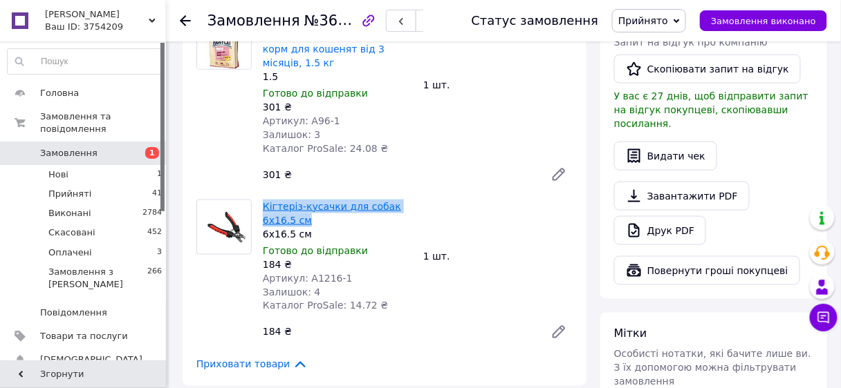
drag, startPoint x: 281, startPoint y: 218, endPoint x: 263, endPoint y: 203, distance: 23.0
click at [263, 203] on span "Кігтеріз-кусачки для собак 6х16.5 см" at bounding box center [337, 214] width 149 height 28
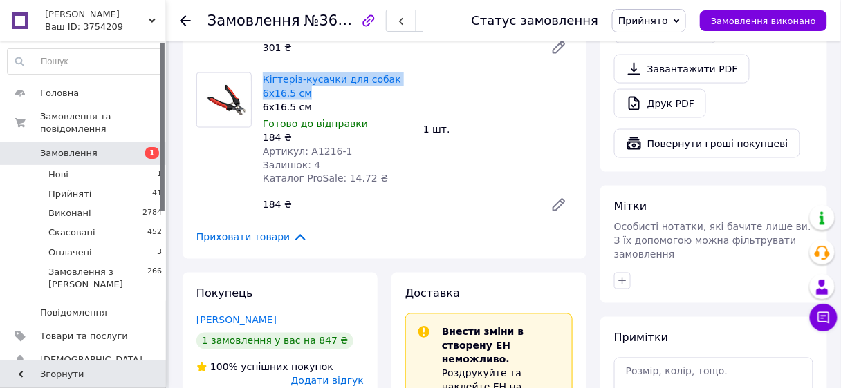
scroll to position [407, 0]
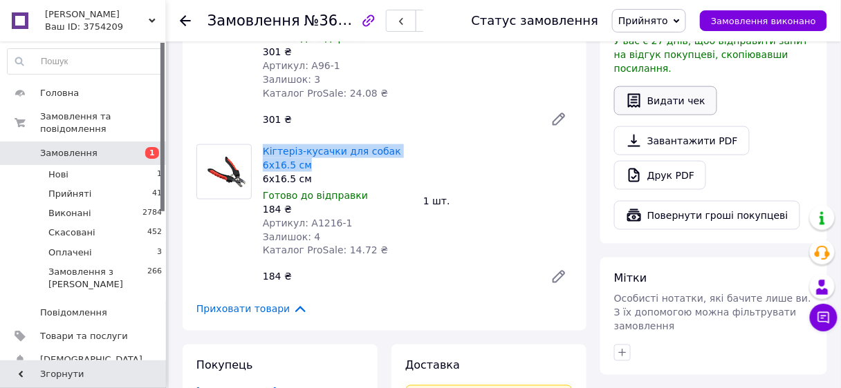
click at [671, 86] on button "Видати чек" at bounding box center [665, 100] width 103 height 29
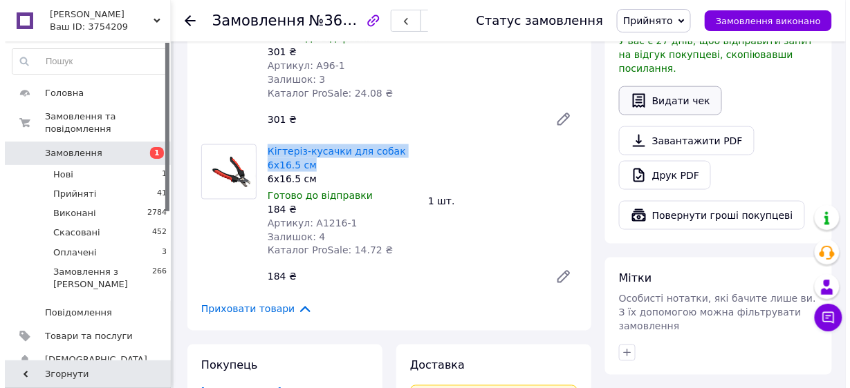
scroll to position [393, 0]
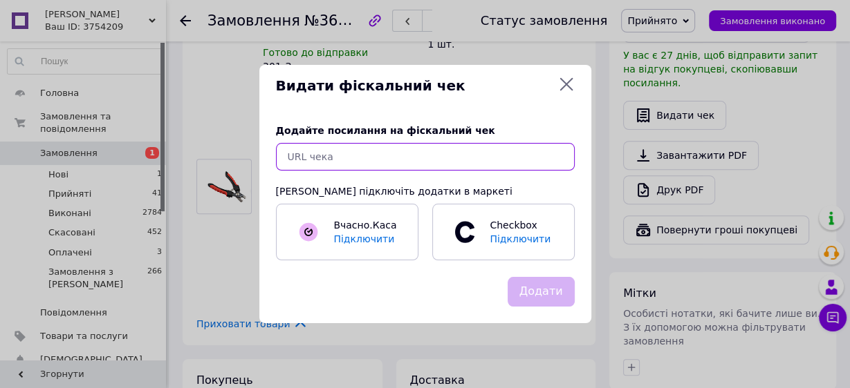
click at [299, 160] on input "text" at bounding box center [425, 157] width 299 height 28
paste input "https://kasa.vchasno.ua/check-viewer/N1avoHd8Pac"
type input "https://kasa.vchasno.ua/check-viewer/N1avoHd8Pac"
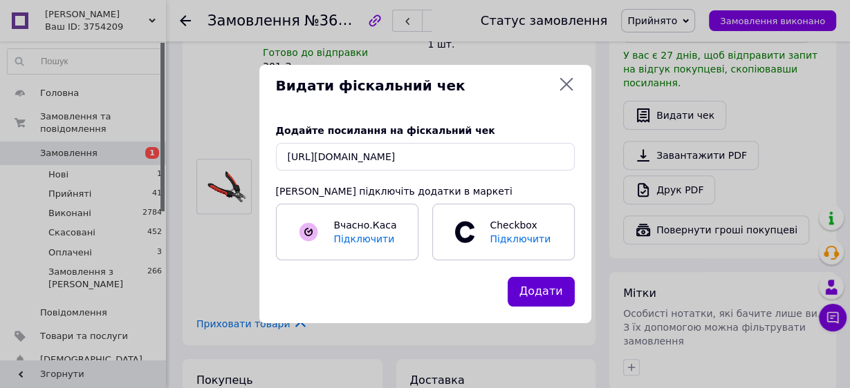
click at [529, 294] on button "Додати" at bounding box center [540, 292] width 67 height 30
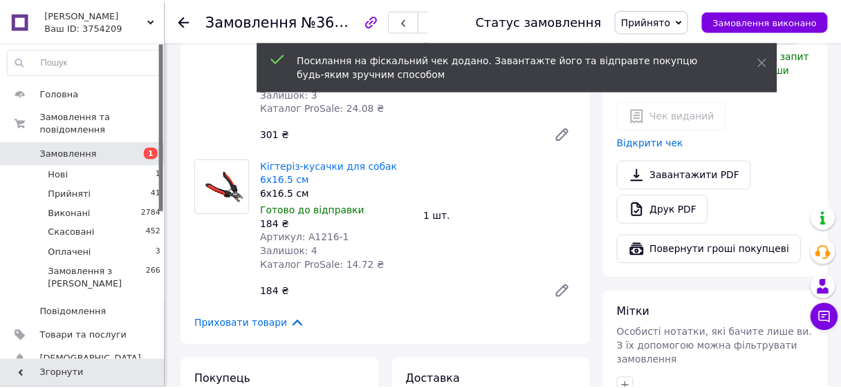
scroll to position [407, 0]
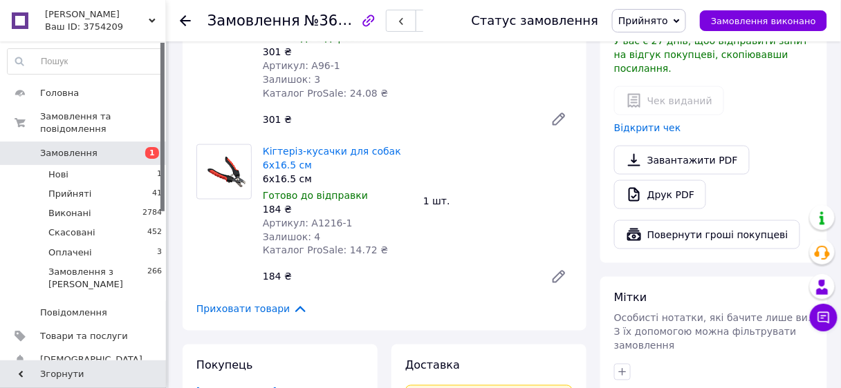
click at [184, 20] on use at bounding box center [185, 20] width 11 height 11
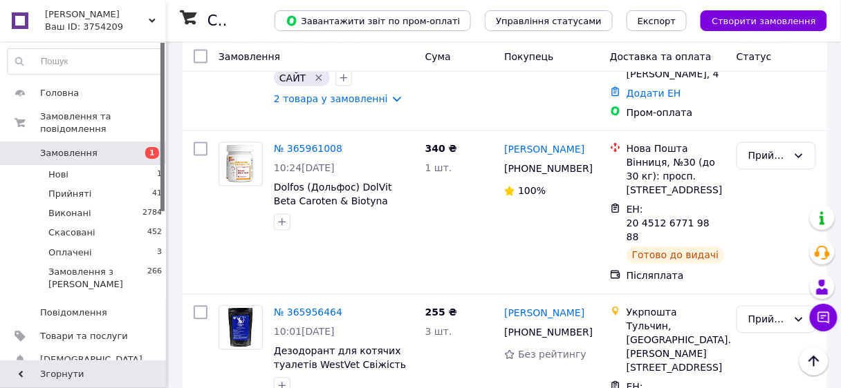
scroll to position [4447, 0]
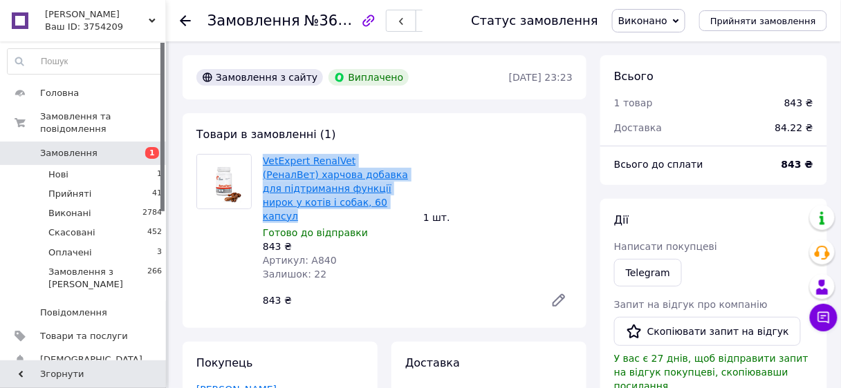
drag, startPoint x: 369, startPoint y: 203, endPoint x: 262, endPoint y: 159, distance: 115.9
click at [263, 159] on span "VetExpert RenalVet (РеналВет) харчова добавка для підтримання функції нирок у к…" at bounding box center [337, 188] width 149 height 69
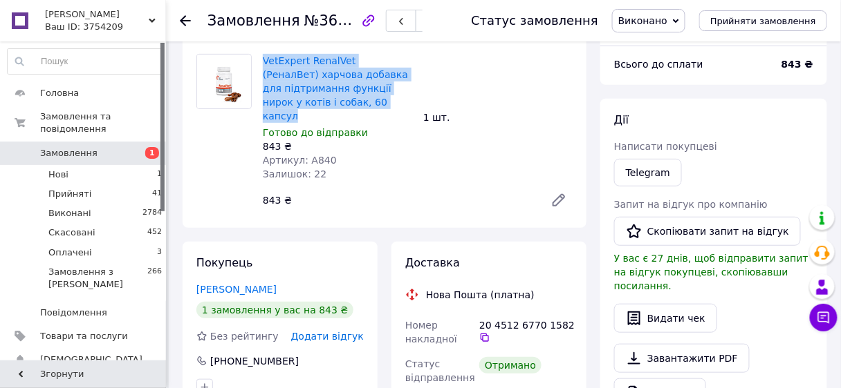
scroll to position [166, 0]
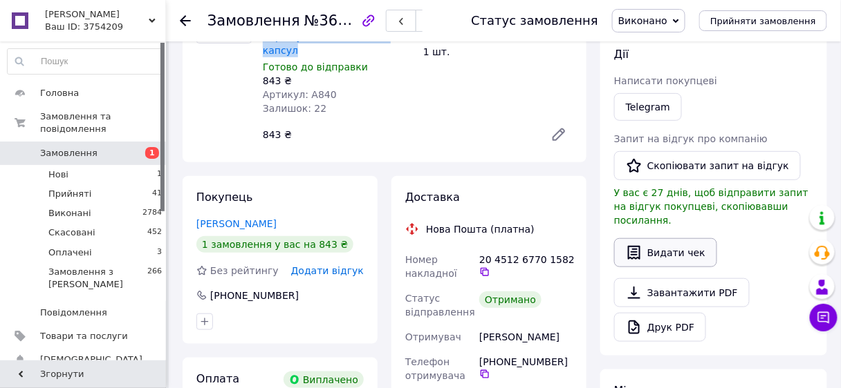
click at [672, 238] on button "Видати чек" at bounding box center [665, 252] width 103 height 29
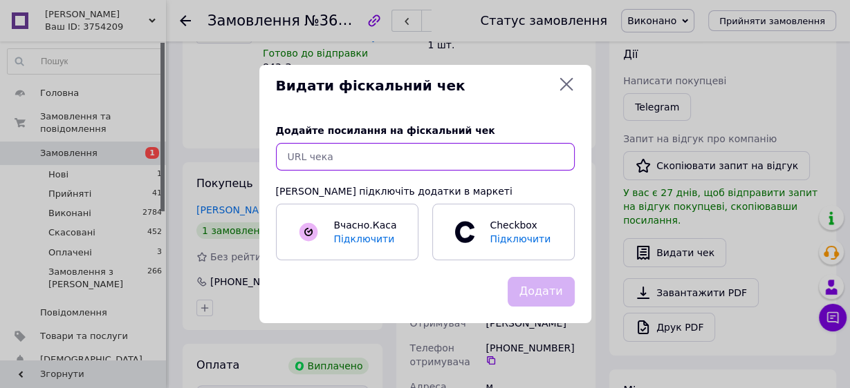
click at [326, 162] on input "text" at bounding box center [425, 157] width 299 height 28
paste input "https://kasa.vchasno.ua/check-viewer/bG2HlRsAbf4"
type input "https://kasa.vchasno.ua/check-viewer/bG2HlRsAbf4"
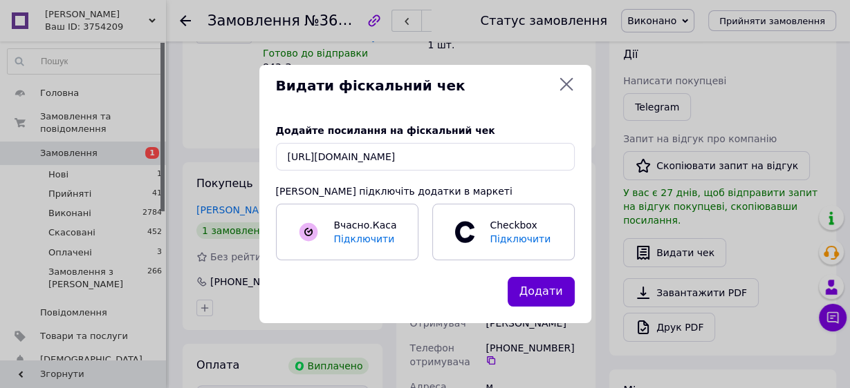
click at [529, 298] on button "Додати" at bounding box center [540, 292] width 67 height 30
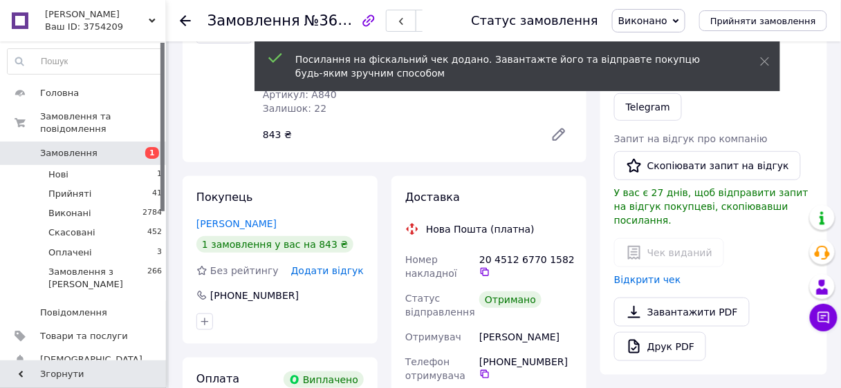
click at [185, 18] on icon at bounding box center [185, 20] width 11 height 11
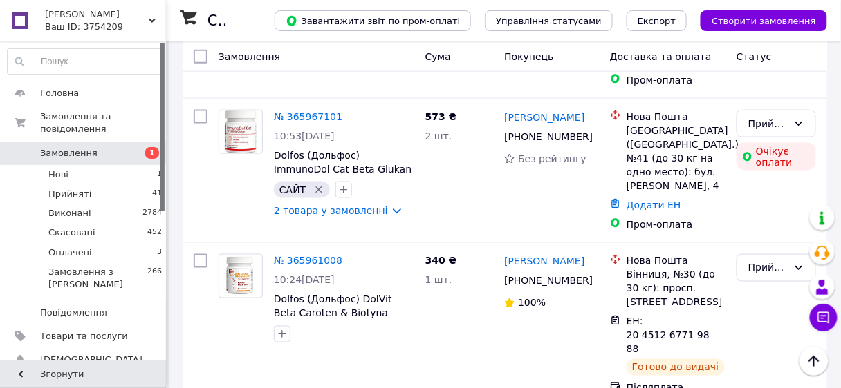
scroll to position [4338, 0]
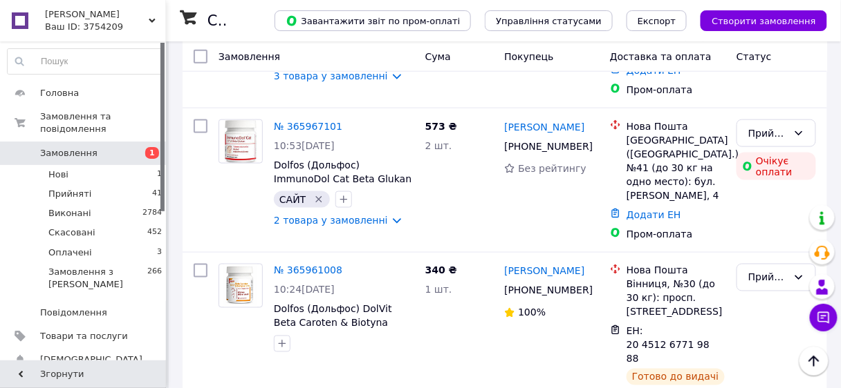
drag, startPoint x: 775, startPoint y: 131, endPoint x: 403, endPoint y: 80, distance: 375.4
click at [757, 129] on li "Виконано" at bounding box center [777, 133] width 78 height 25
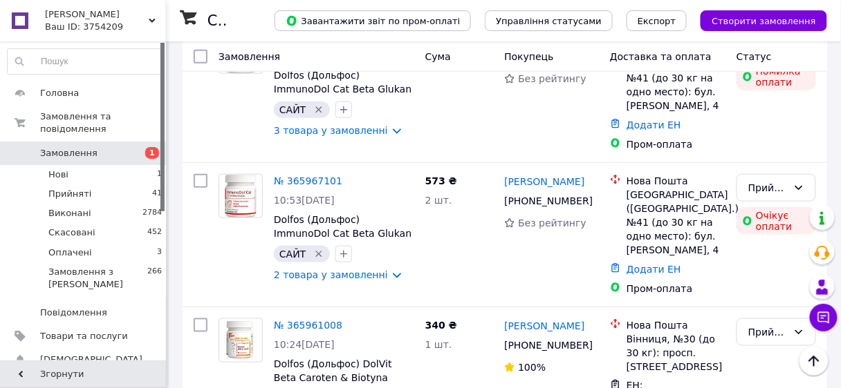
scroll to position [4282, 0]
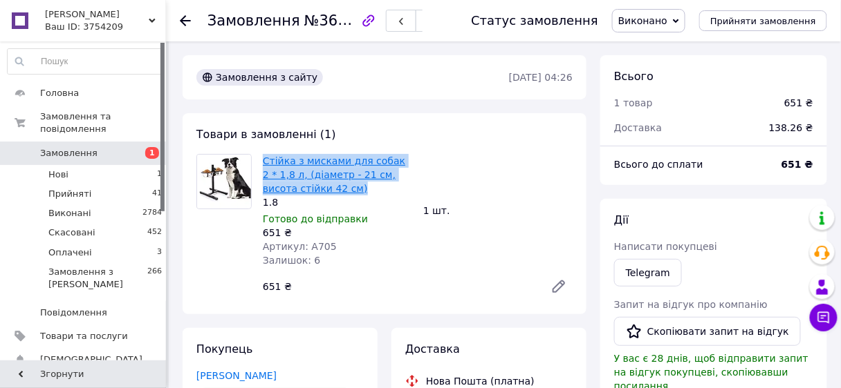
drag, startPoint x: 323, startPoint y: 189, endPoint x: 263, endPoint y: 162, distance: 65.6
click at [263, 162] on span "Стійка з мисками для собак 2 * 1,8 л, (діаметр - 21 см, висота стійки 42 см)" at bounding box center [337, 174] width 149 height 41
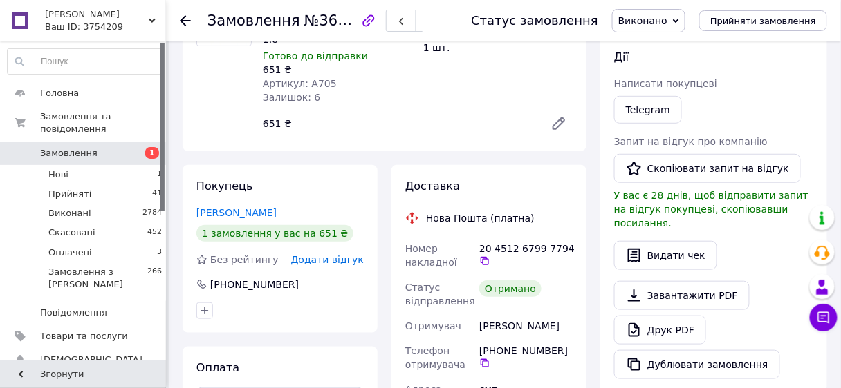
scroll to position [166, 0]
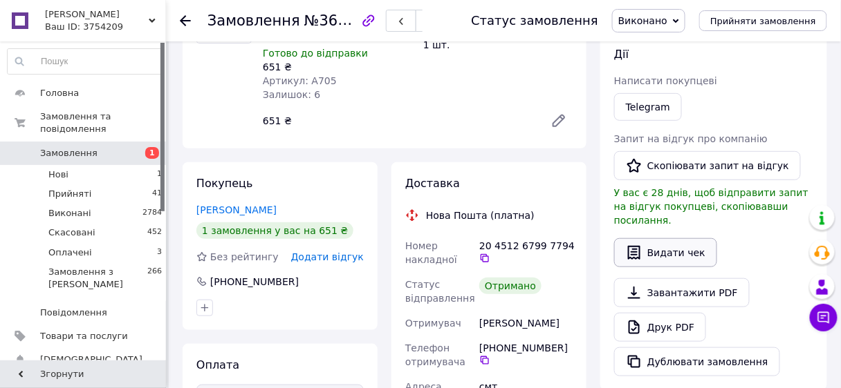
click at [668, 239] on button "Видати чек" at bounding box center [665, 252] width 103 height 29
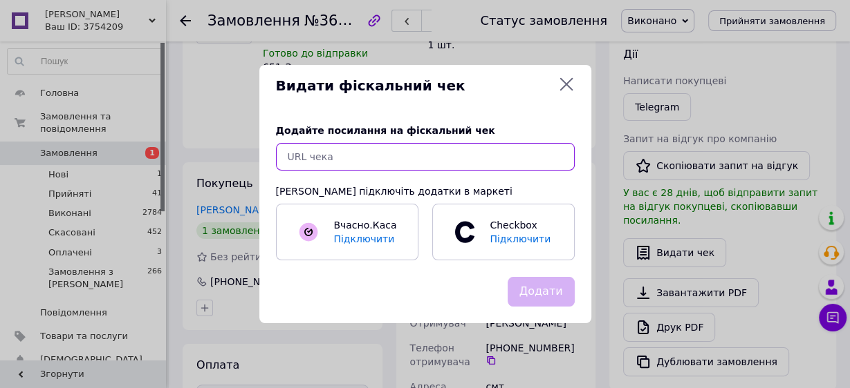
click at [308, 157] on input "text" at bounding box center [425, 157] width 299 height 28
paste input "https://kasa.vchasno.ua/check-viewer/6Uz7aToqDyU"
type input "https://kasa.vchasno.ua/check-viewer/6Uz7aToqDyU"
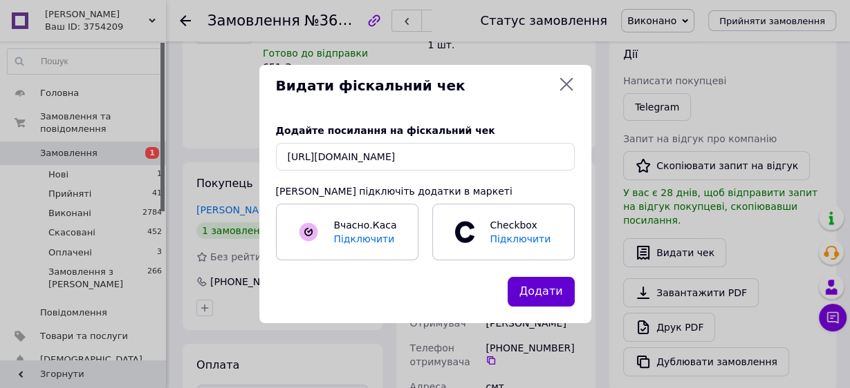
click at [547, 285] on button "Додати" at bounding box center [540, 292] width 67 height 30
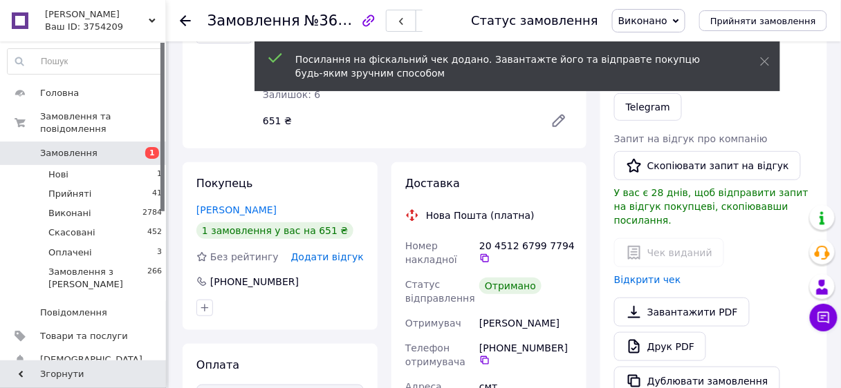
click at [182, 15] on icon at bounding box center [185, 20] width 11 height 11
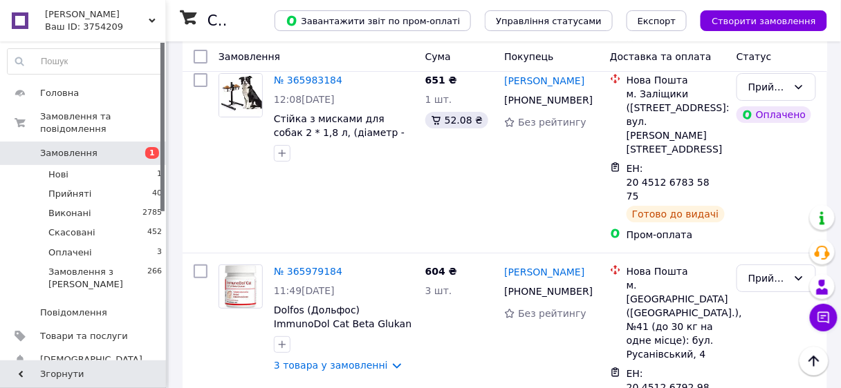
scroll to position [3841, 0]
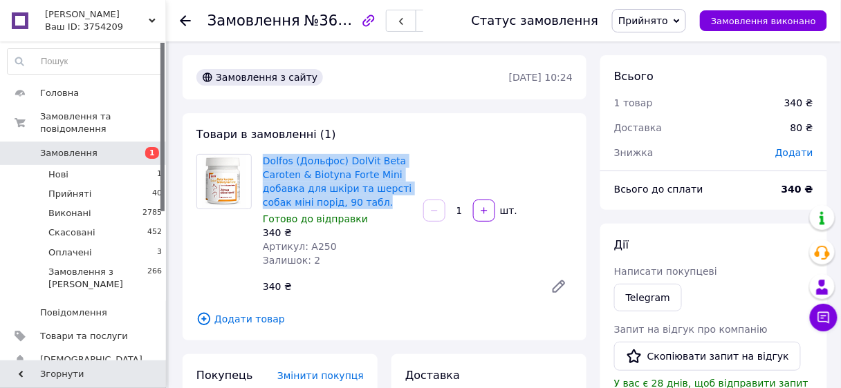
drag, startPoint x: 381, startPoint y: 206, endPoint x: 263, endPoint y: 157, distance: 128.0
click at [261, 158] on div "Dolfos (Дольфос) DolVit Beta Caroten & Biotyna Forte Mini добавка для шкіри та …" at bounding box center [337, 210] width 160 height 119
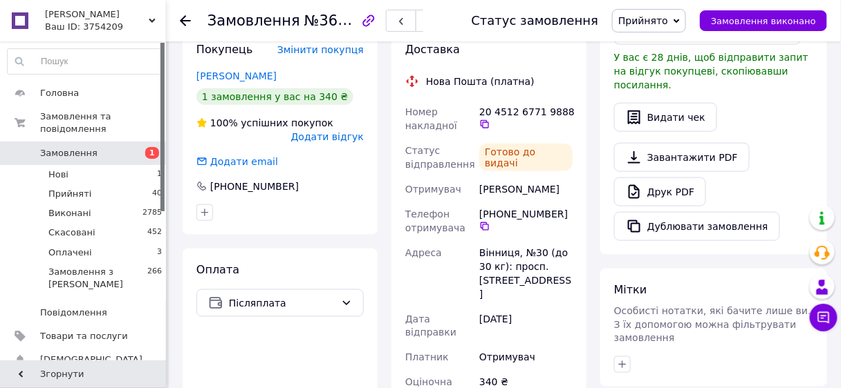
scroll to position [332, 0]
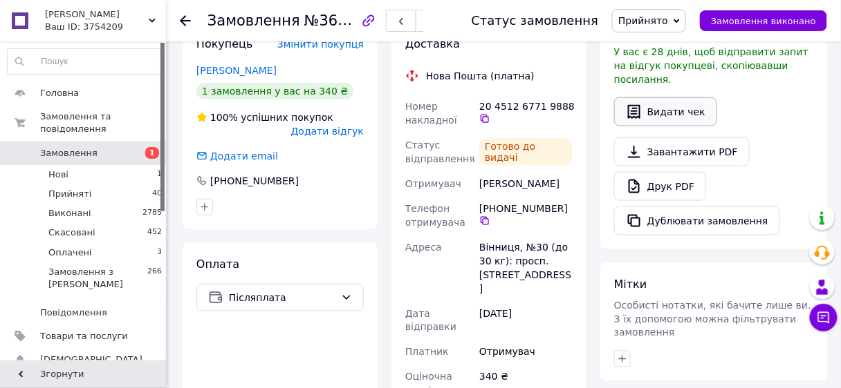
click at [653, 97] on button "Видати чек" at bounding box center [665, 111] width 103 height 29
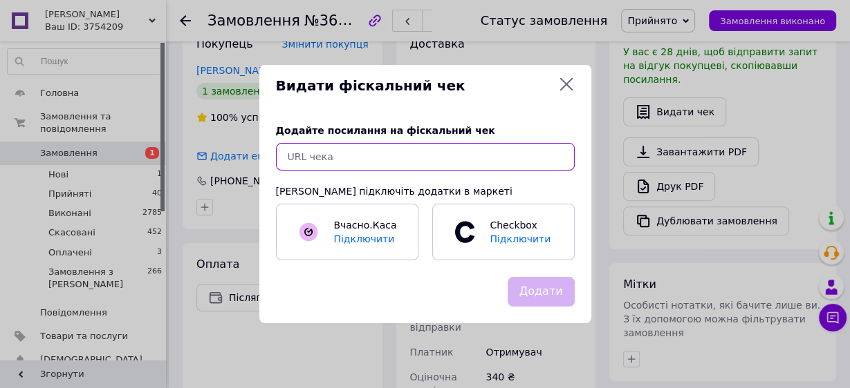
click at [340, 160] on input "text" at bounding box center [425, 157] width 299 height 28
paste input "https://kasa.vchasno.ua/check-viewer/tc0HxggIOTw"
type input "https://kasa.vchasno.ua/check-viewer/tc0HxggIOTw"
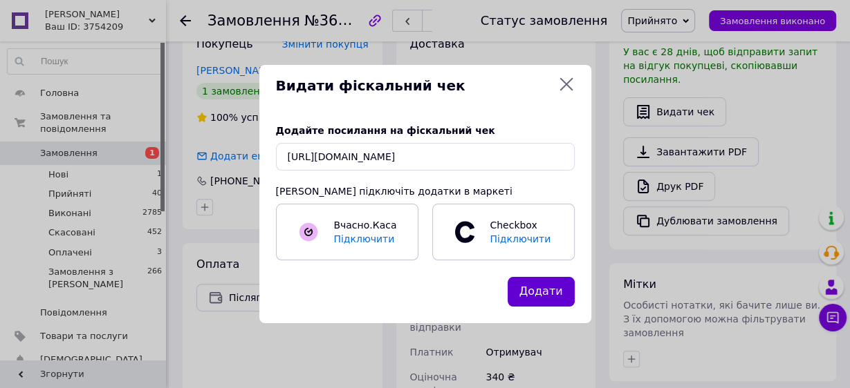
click at [535, 285] on button "Додати" at bounding box center [540, 292] width 67 height 30
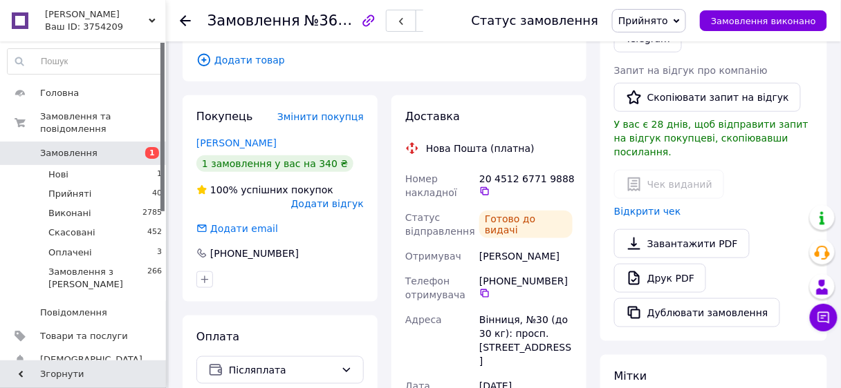
scroll to position [166, 0]
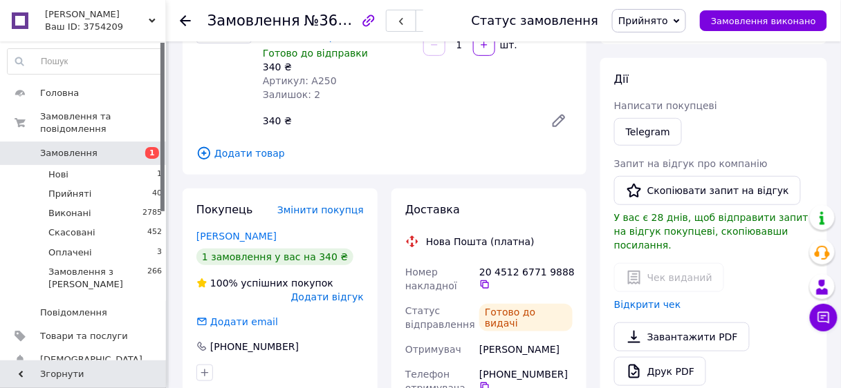
click at [188, 17] on icon at bounding box center [185, 20] width 11 height 11
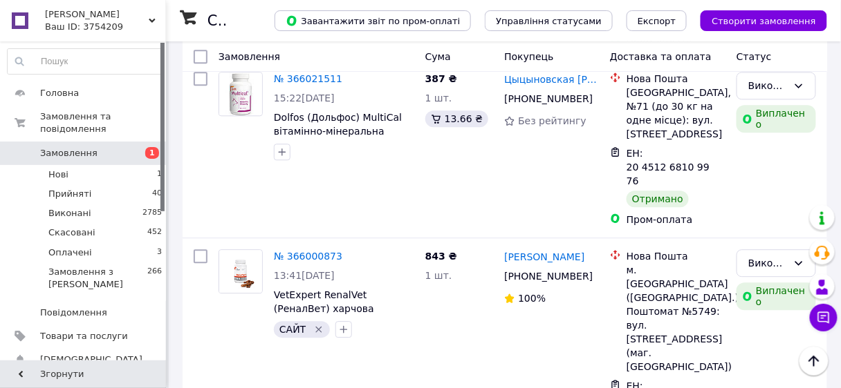
scroll to position [3368, 0]
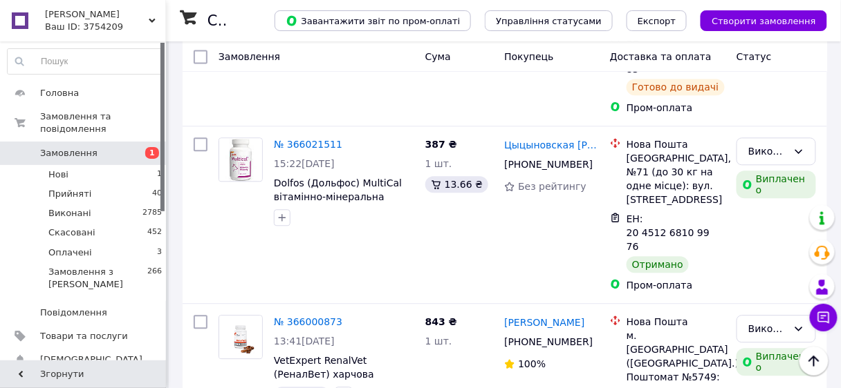
drag, startPoint x: 787, startPoint y: 174, endPoint x: 775, endPoint y: 183, distance: 14.8
click at [766, 205] on li "Виконано" at bounding box center [777, 203] width 78 height 25
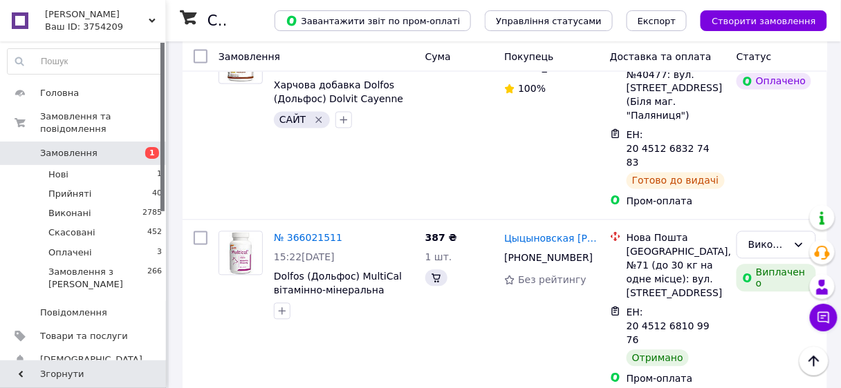
scroll to position [3202, 0]
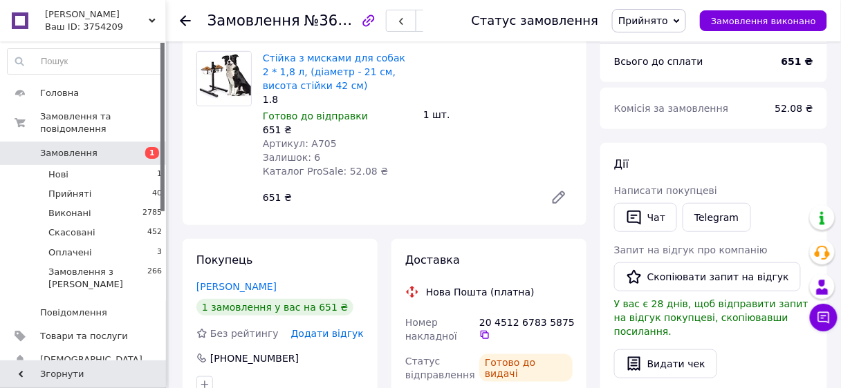
scroll to position [23, 0]
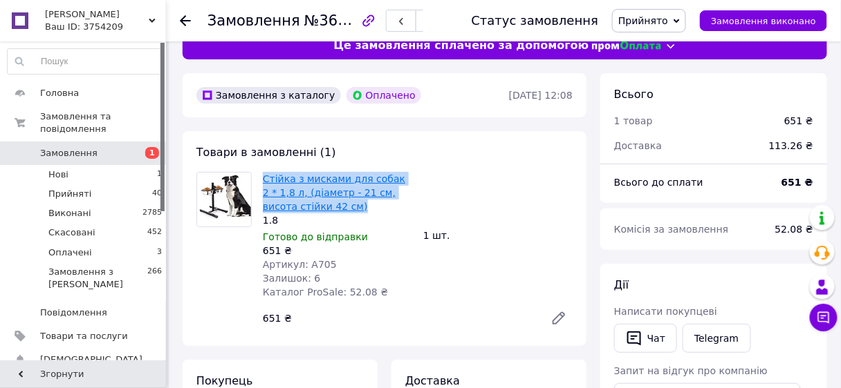
drag, startPoint x: 328, startPoint y: 208, endPoint x: 263, endPoint y: 174, distance: 73.3
click at [263, 174] on span "Стійка з мисками для собак 2 * 1,8 л, (діаметр - 21 см, висота стійки 42 см)" at bounding box center [337, 192] width 149 height 41
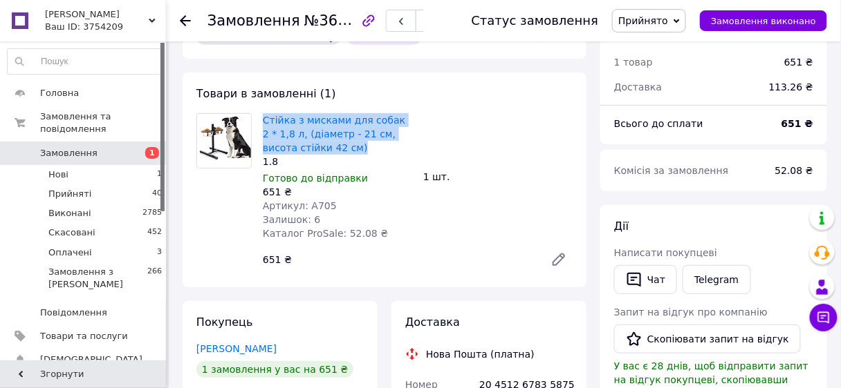
scroll to position [189, 0]
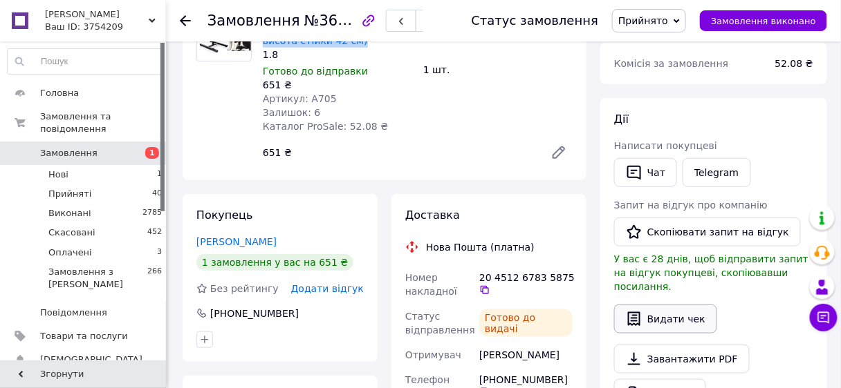
click at [664, 305] on button "Видати чек" at bounding box center [665, 319] width 103 height 29
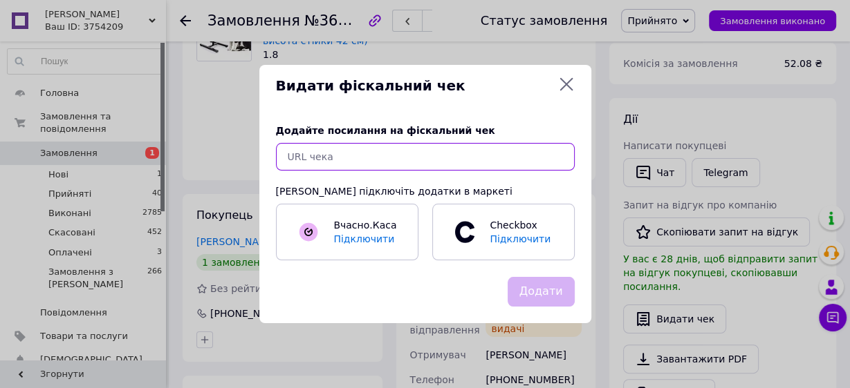
click at [315, 156] on input "text" at bounding box center [425, 157] width 299 height 28
paste input "https://kasa.vchasno.ua/check-viewer/TwiTIGhsNqo"
type input "https://kasa.vchasno.ua/check-viewer/TwiTIGhsNqo"
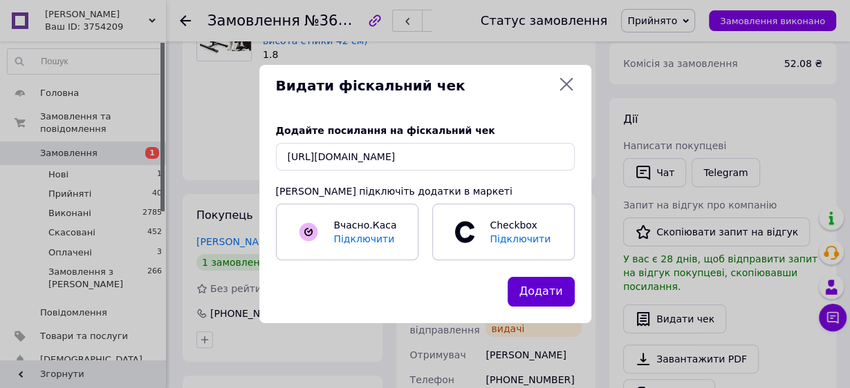
click at [547, 291] on button "Додати" at bounding box center [540, 292] width 67 height 30
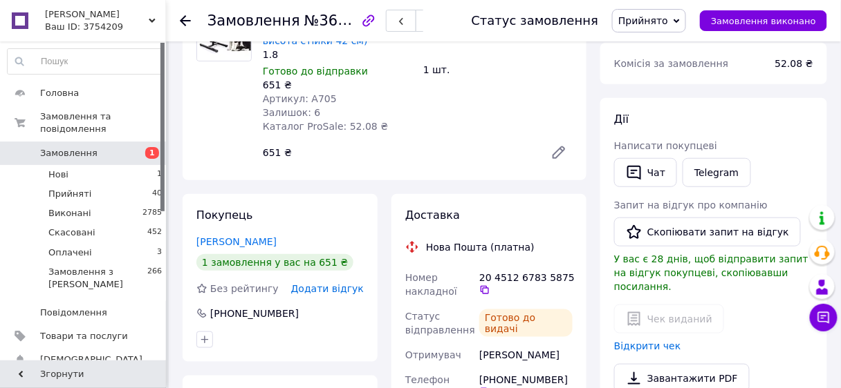
click at [185, 20] on use at bounding box center [185, 20] width 11 height 11
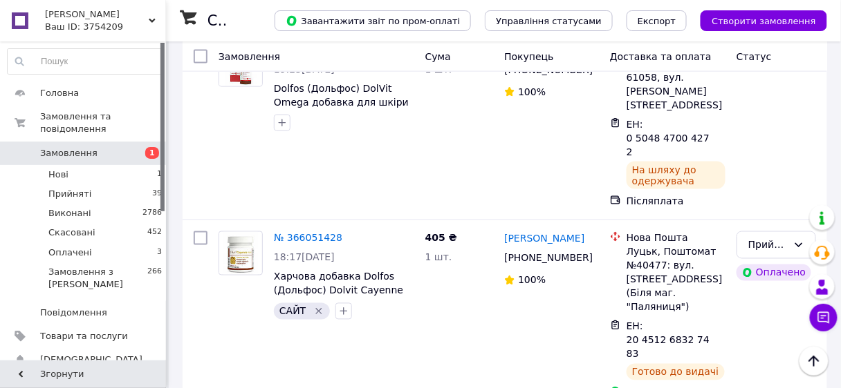
scroll to position [3067, 0]
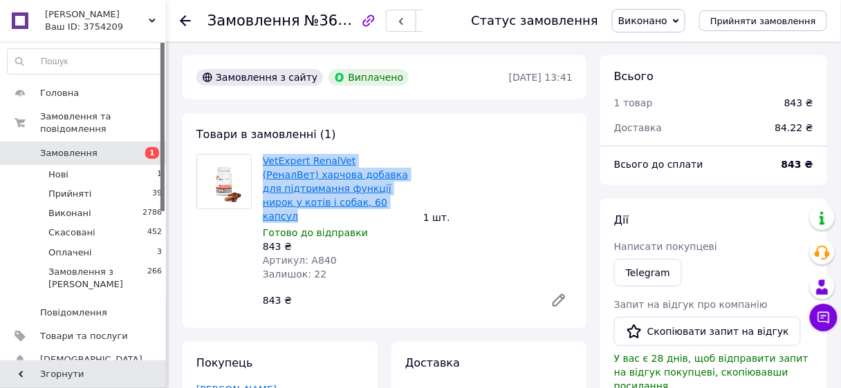
drag, startPoint x: 375, startPoint y: 205, endPoint x: 262, endPoint y: 156, distance: 123.8
click at [263, 156] on span "VetExpert RenalVet (РеналВет) харчова добавка для підтримання функції нирок у к…" at bounding box center [337, 188] width 149 height 69
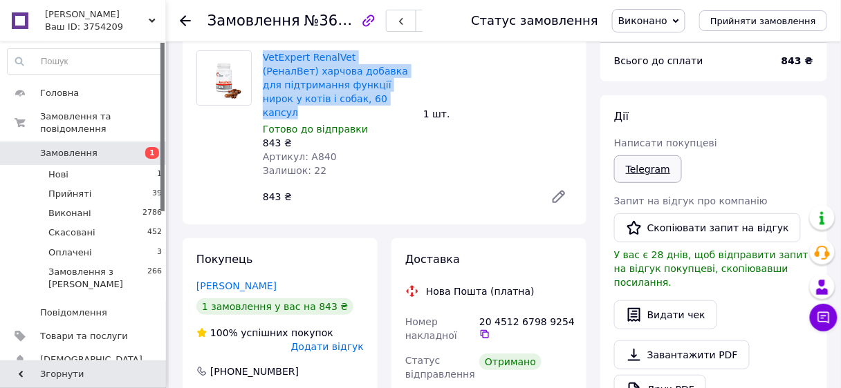
scroll to position [111, 0]
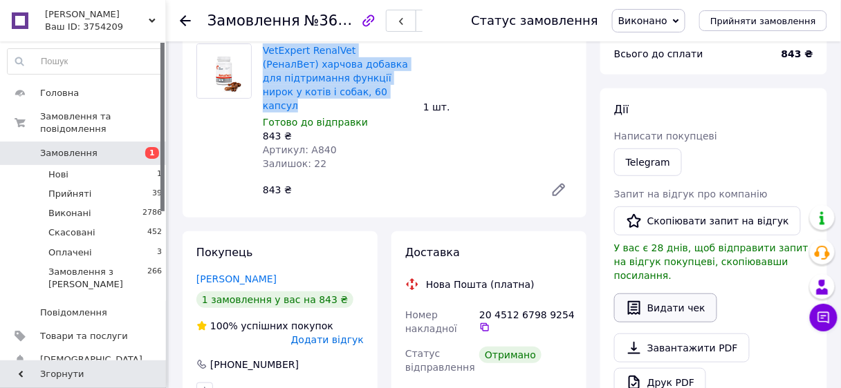
click at [666, 298] on button "Видати чек" at bounding box center [665, 308] width 103 height 29
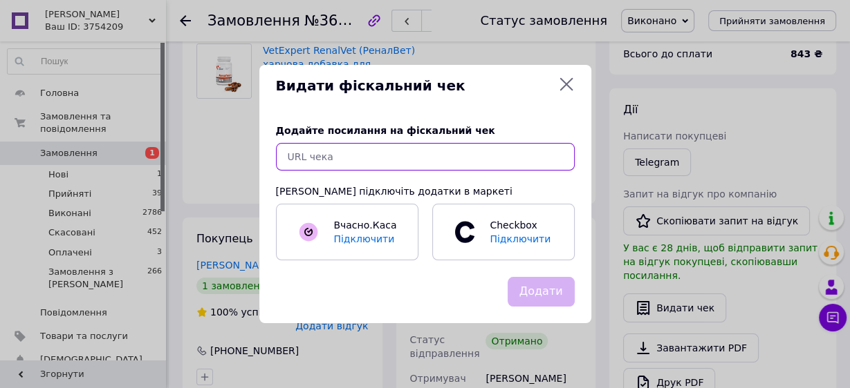
click at [319, 161] on input "text" at bounding box center [425, 157] width 299 height 28
paste input "https://kasa.vchasno.ua/check-viewer/F_rx_bl_tP8"
type input "https://kasa.vchasno.ua/check-viewer/F_rx_bl_tP8"
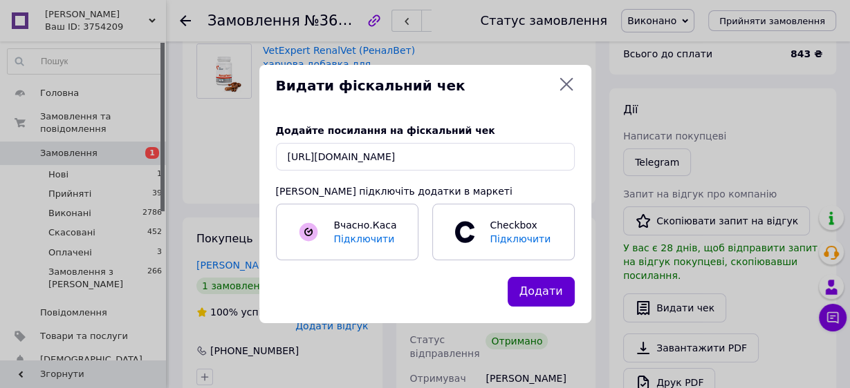
click at [536, 288] on button "Додати" at bounding box center [540, 292] width 67 height 30
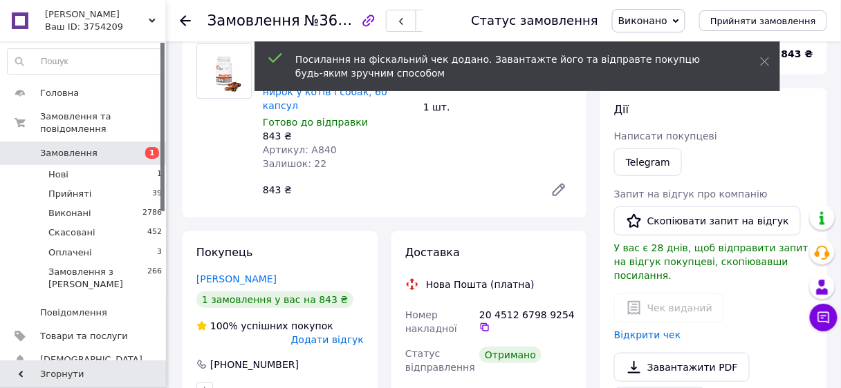
click at [185, 20] on use at bounding box center [185, 20] width 11 height 11
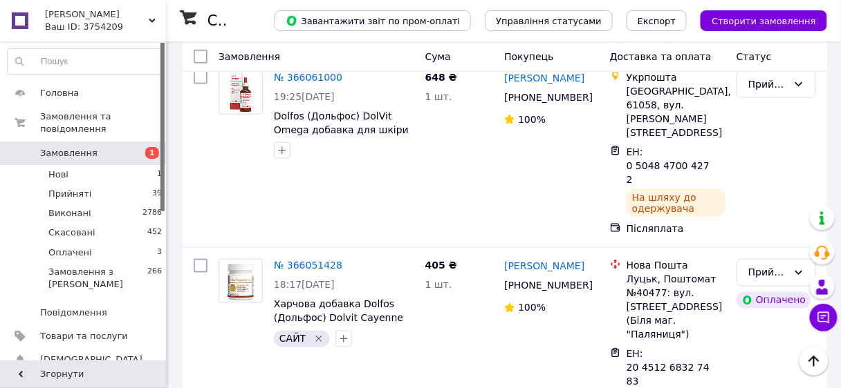
scroll to position [2899, 0]
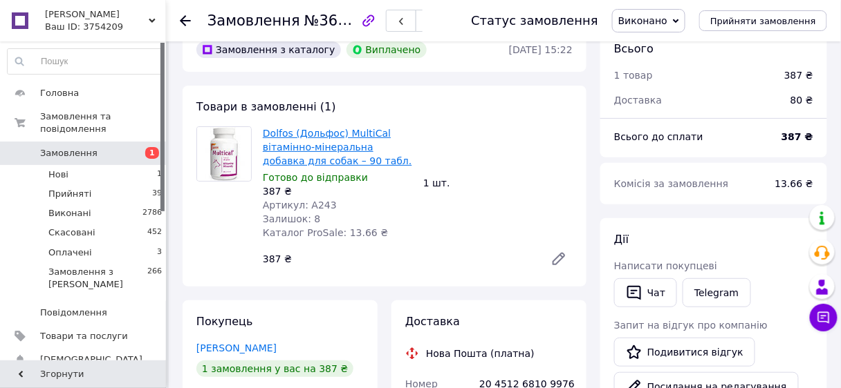
scroll to position [10, 0]
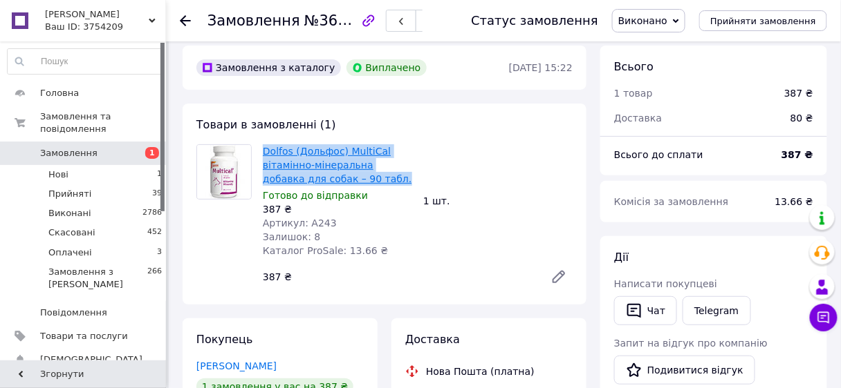
drag, startPoint x: 358, startPoint y: 180, endPoint x: 265, endPoint y: 149, distance: 98.4
click at [265, 149] on span "Dolfos (Дольфос) MultiCal вітамінно-мінеральна добавка для собак – 90 табл." at bounding box center [337, 164] width 149 height 41
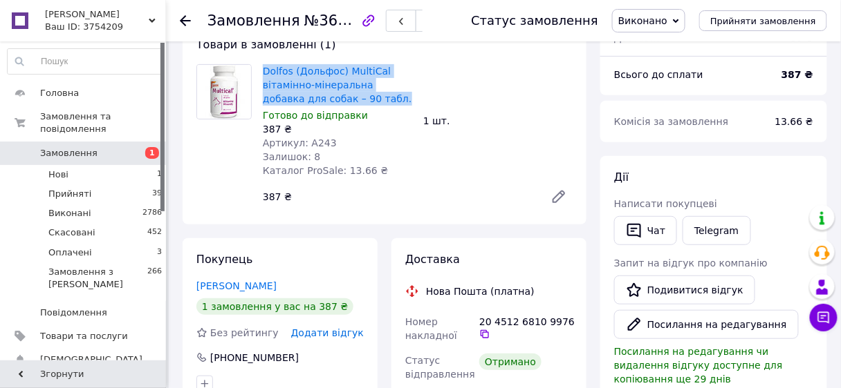
scroll to position [176, 0]
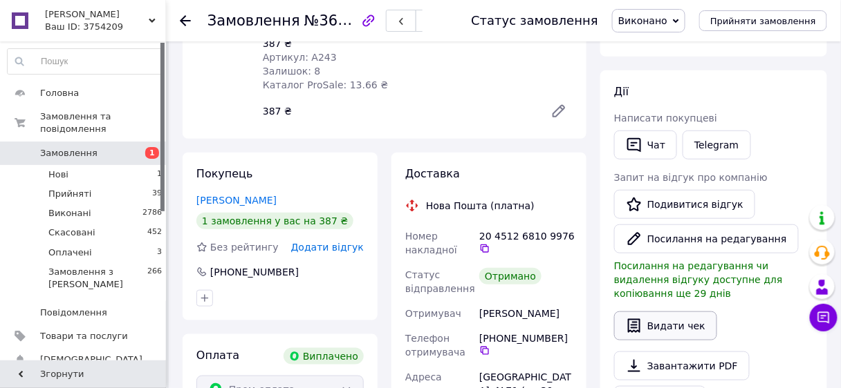
click at [662, 312] on button "Видати чек" at bounding box center [665, 326] width 103 height 29
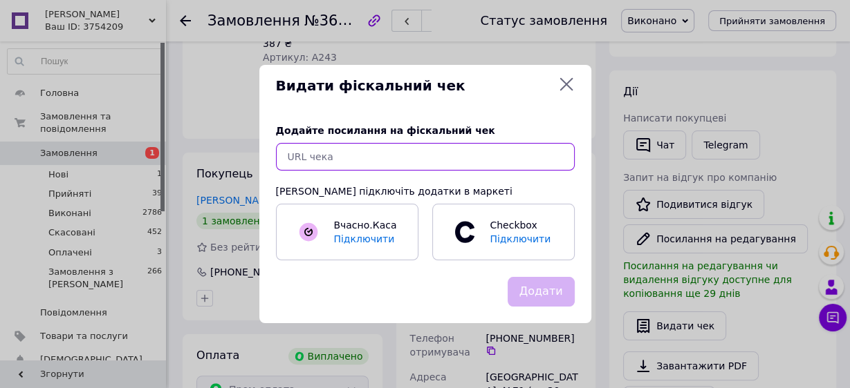
click at [324, 159] on input "text" at bounding box center [425, 157] width 299 height 28
paste input "https://kasa.vchasno.ua/check-viewer/NE-ot-gGgVw"
type input "https://kasa.vchasno.ua/check-viewer/NE-ot-gGgVw"
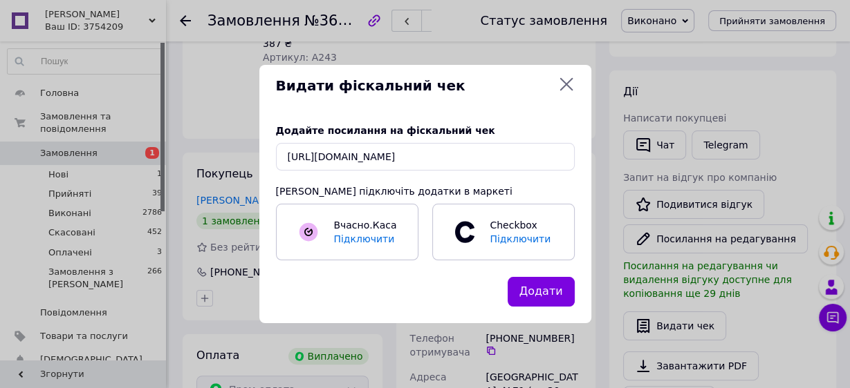
click at [547, 293] on button "Додати" at bounding box center [540, 292] width 67 height 30
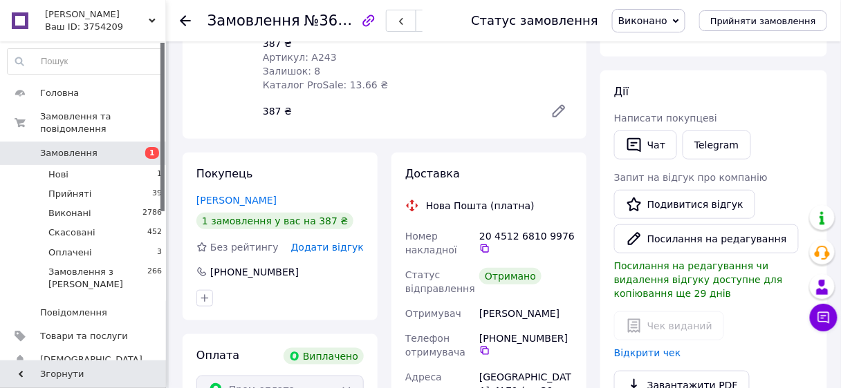
click at [180, 15] on icon at bounding box center [185, 20] width 11 height 11
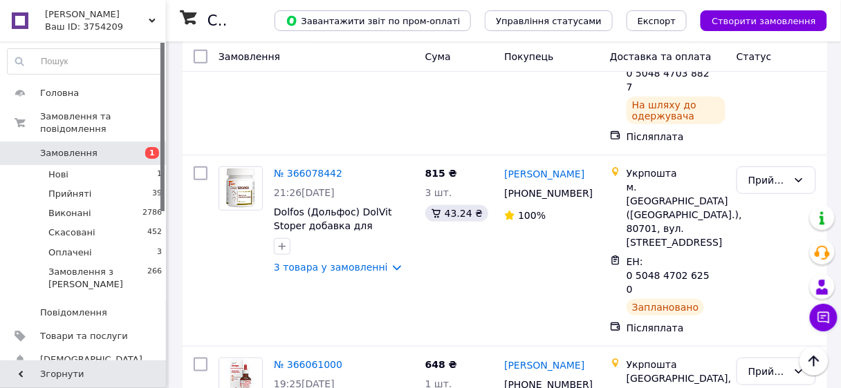
scroll to position [2767, 0]
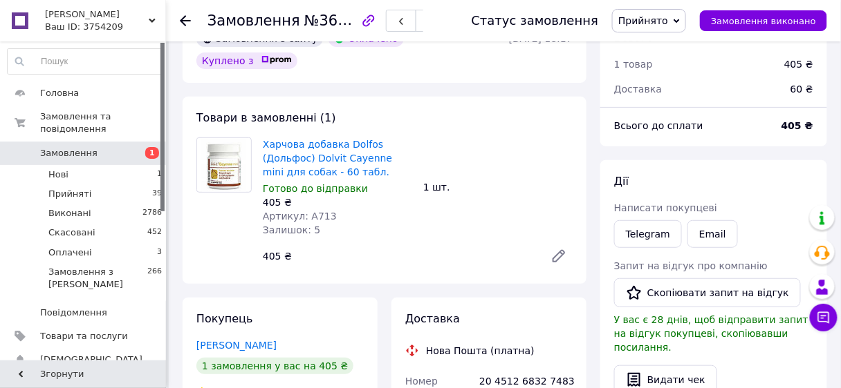
scroll to position [14, 0]
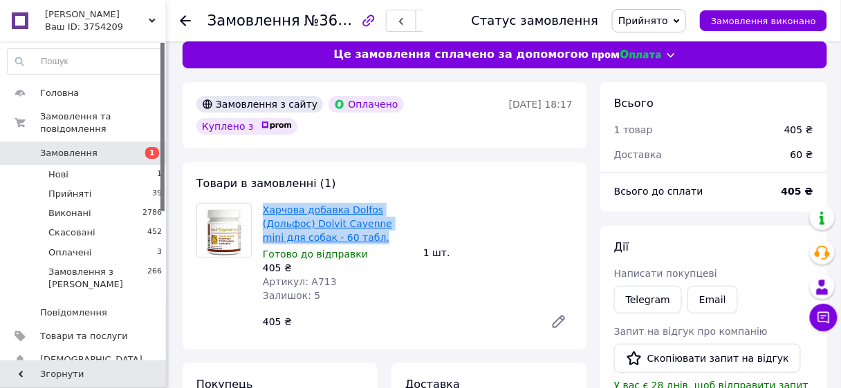
drag, startPoint x: 354, startPoint y: 218, endPoint x: 262, endPoint y: 190, distance: 96.0
click at [263, 203] on span "Харчова добавка Dolfos (Дольфос) Dolvit Cayenne mini для собак - 60 табл." at bounding box center [337, 223] width 149 height 41
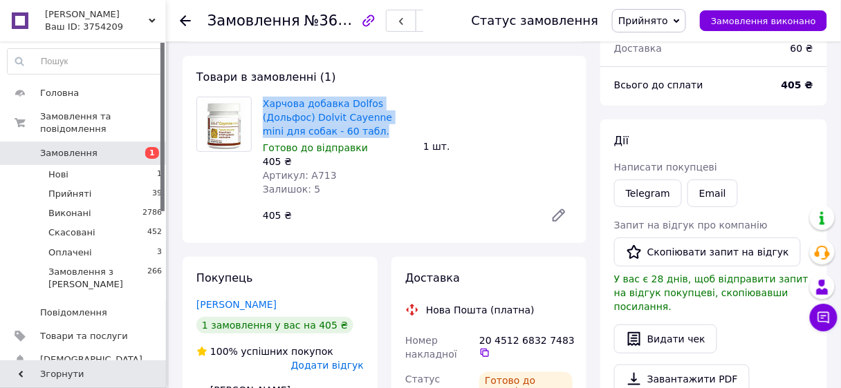
scroll to position [124, 0]
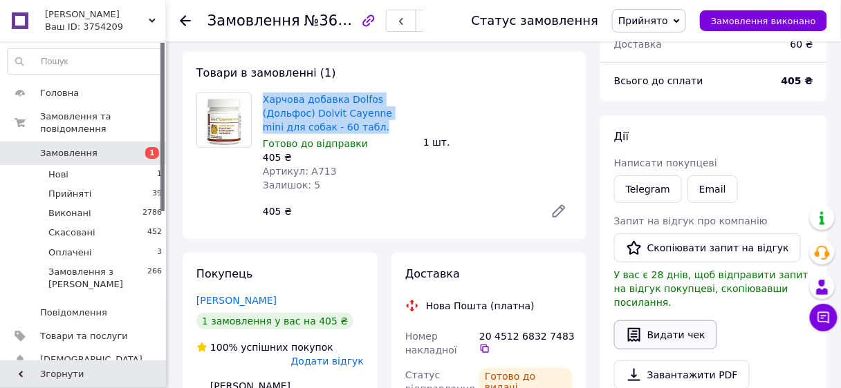
click at [677, 323] on button "Видати чек" at bounding box center [665, 335] width 103 height 29
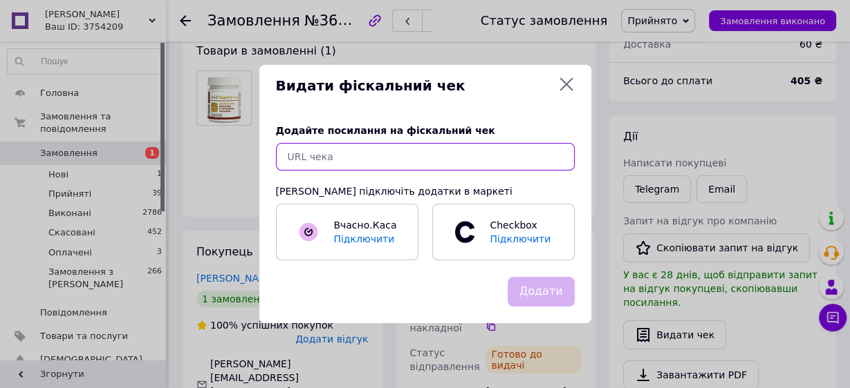
click at [310, 159] on input "text" at bounding box center [425, 157] width 299 height 28
paste input "https://kasa.vchasno.ua/check-viewer/nm_A_8xNzWM"
type input "https://kasa.vchasno.ua/check-viewer/nm_A_8xNzWM"
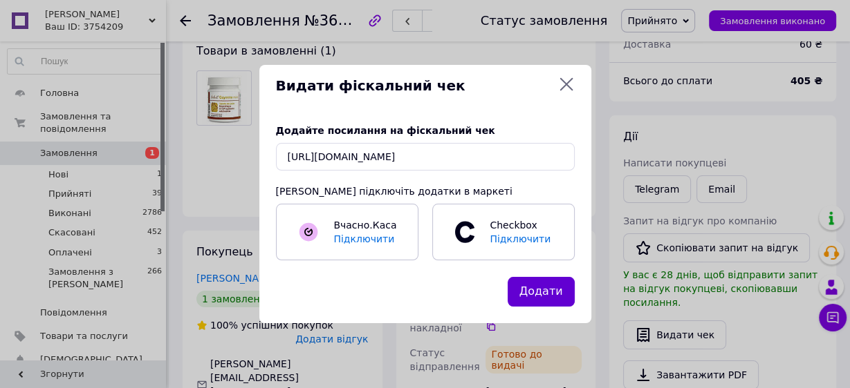
click at [541, 289] on button "Додати" at bounding box center [540, 292] width 67 height 30
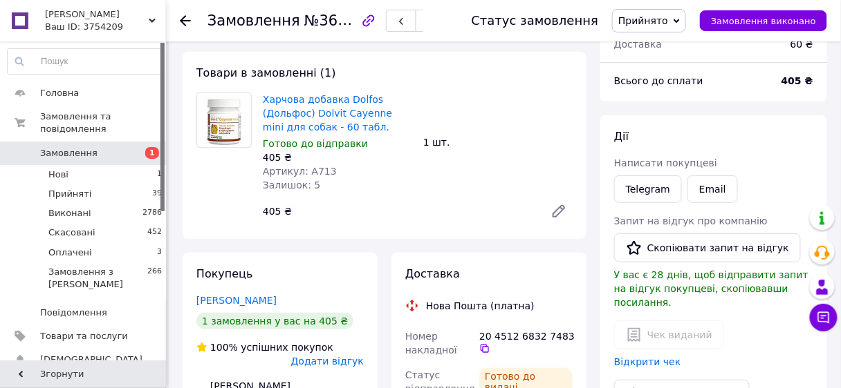
click at [185, 18] on icon at bounding box center [185, 20] width 11 height 11
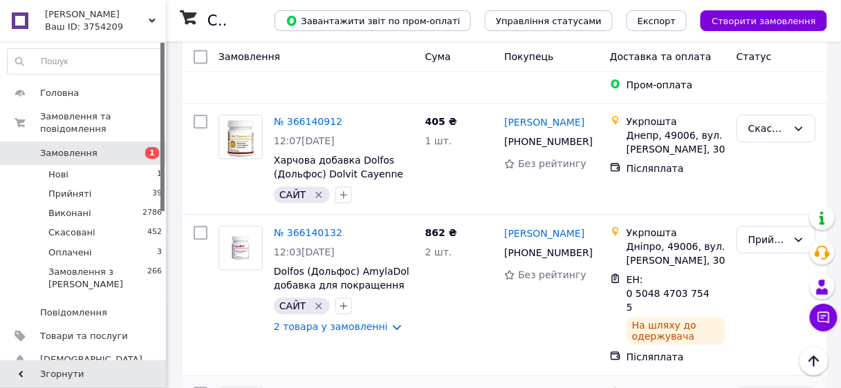
scroll to position [1991, 0]
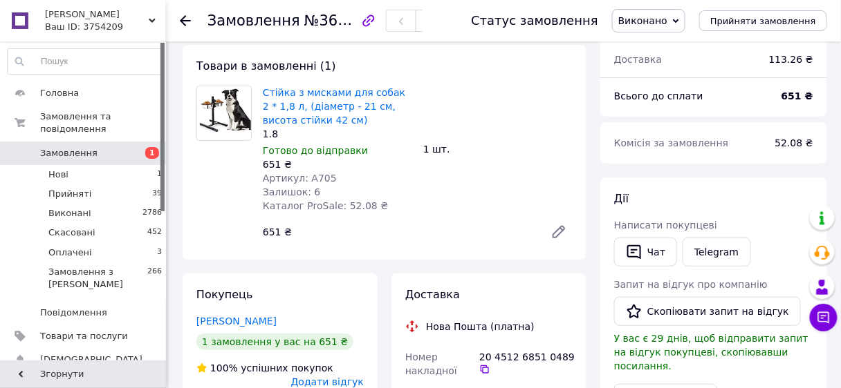
scroll to position [10, 0]
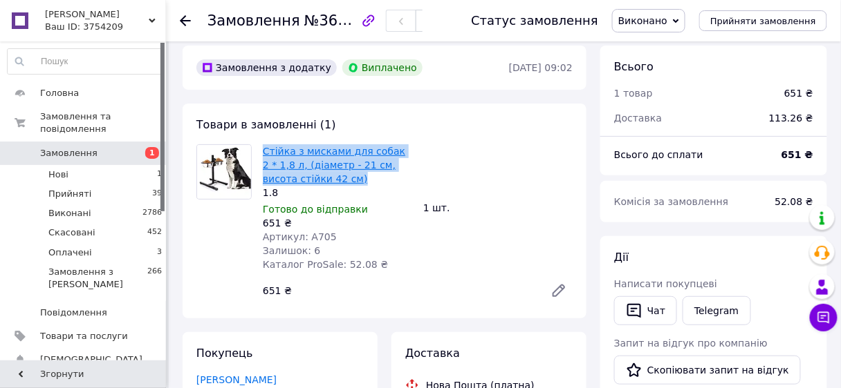
drag, startPoint x: 320, startPoint y: 179, endPoint x: 264, endPoint y: 147, distance: 64.4
click at [263, 147] on span "Стійка з мисками для собак 2 * 1,8 л, (діаметр - 21 см, висота стійки 42 см)" at bounding box center [337, 164] width 149 height 41
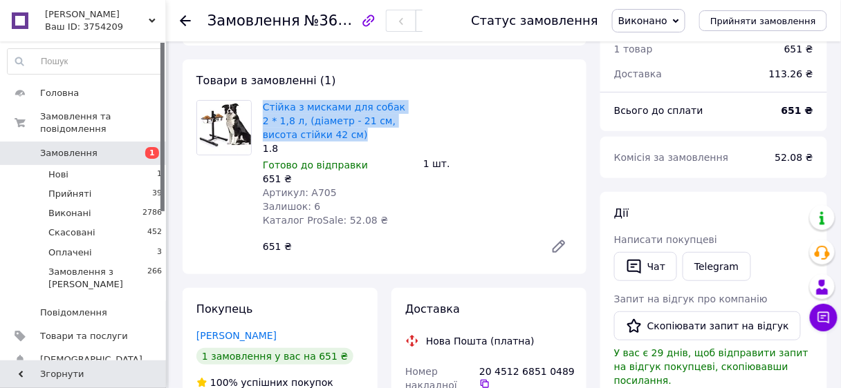
scroll to position [120, 0]
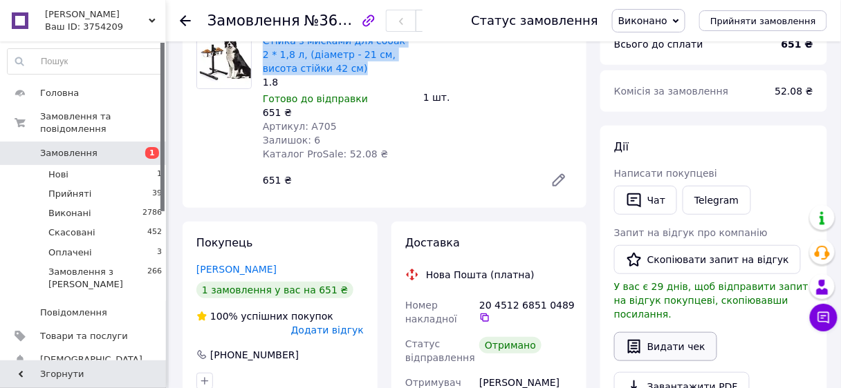
click at [671, 332] on button "Видати чек" at bounding box center [665, 346] width 103 height 29
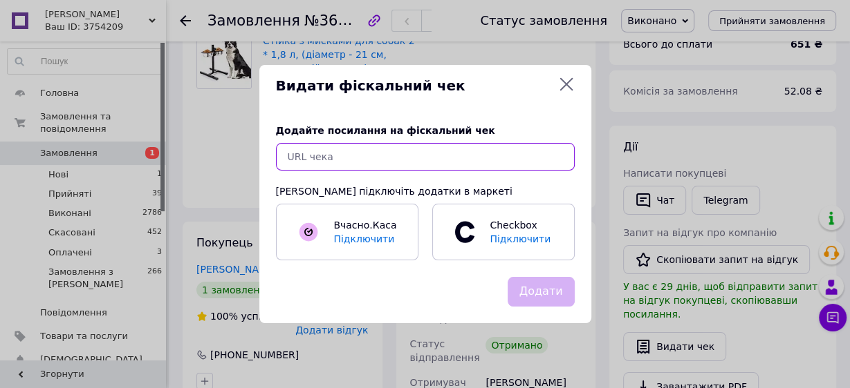
click at [317, 158] on input "text" at bounding box center [425, 157] width 299 height 28
paste input "https://kasa.vchasno.ua/check-viewer/mysJra-i59g"
type input "https://kasa.vchasno.ua/check-viewer/mysJra-i59g"
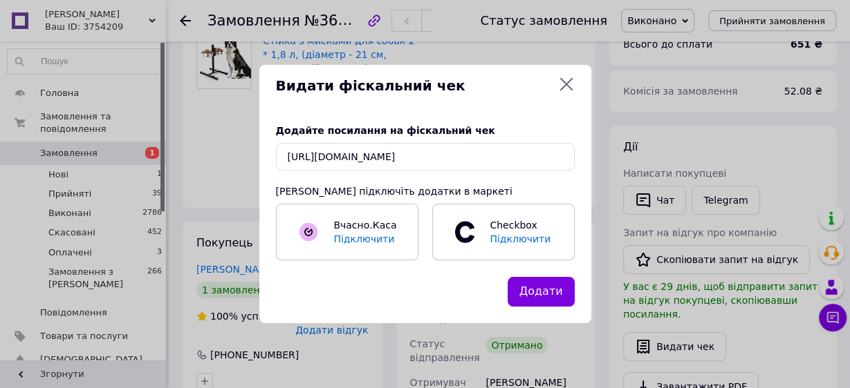
click at [547, 292] on button "Додати" at bounding box center [540, 292] width 67 height 30
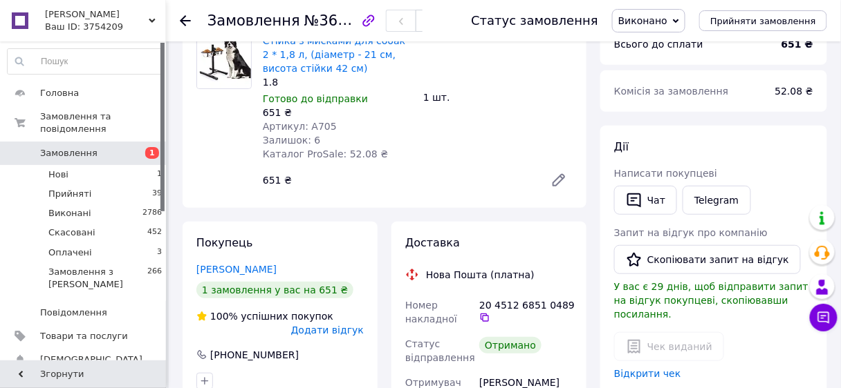
click at [182, 18] on use at bounding box center [185, 20] width 11 height 11
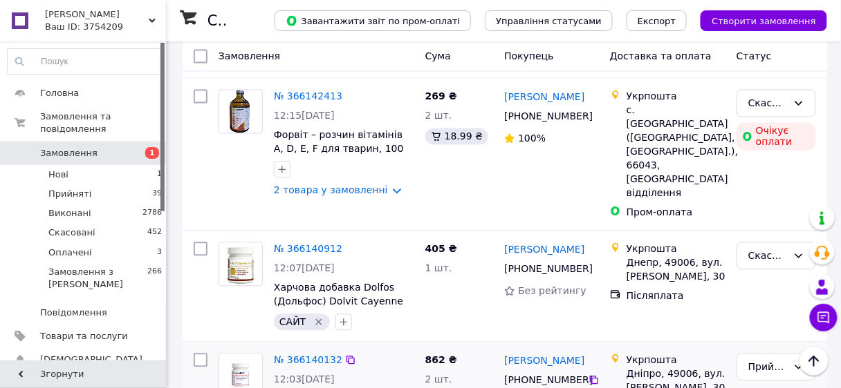
scroll to position [1936, 0]
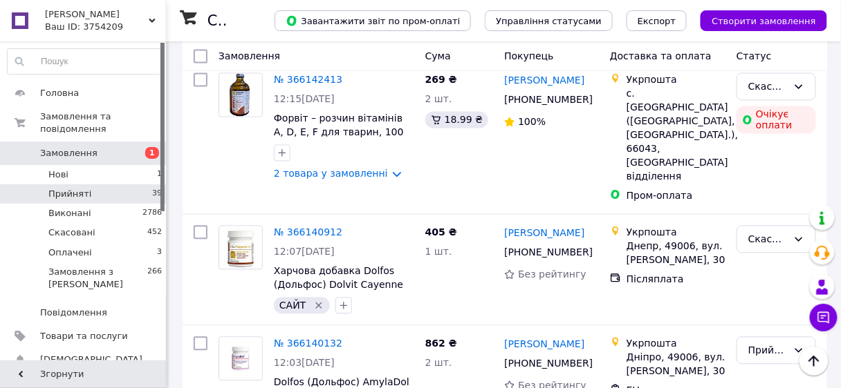
click at [76, 188] on span "Прийняті" at bounding box center [69, 194] width 43 height 12
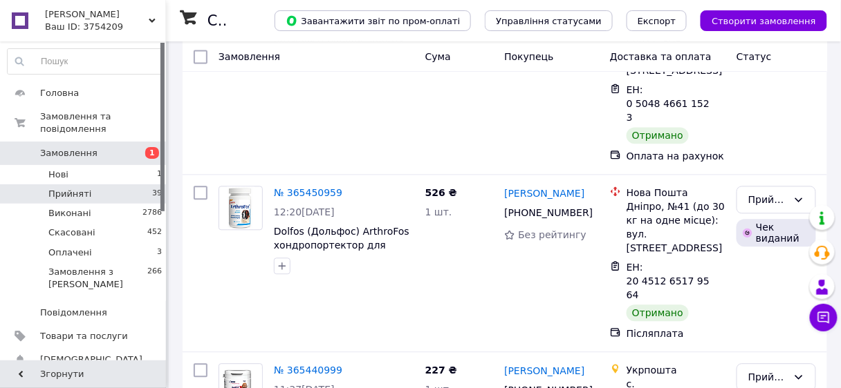
scroll to position [6093, 0]
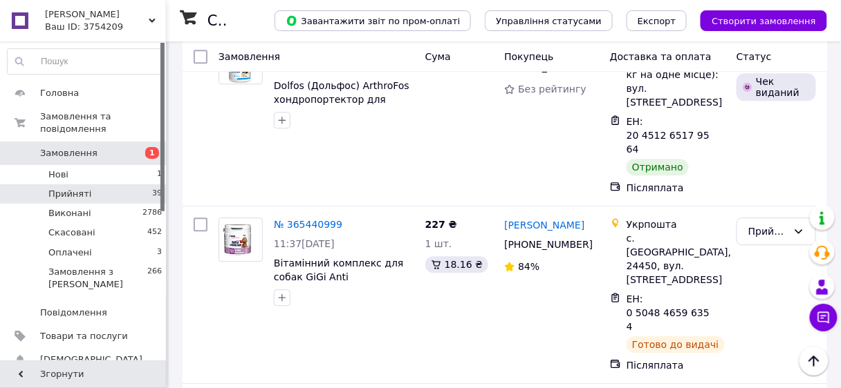
click at [771, 180] on li "Виконано" at bounding box center [777, 183] width 78 height 25
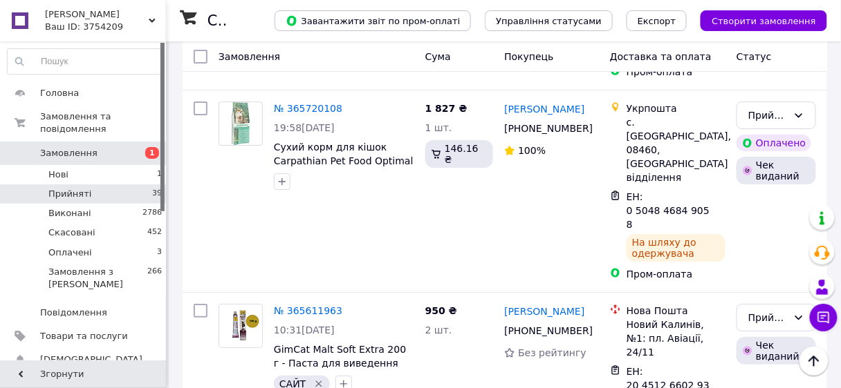
scroll to position [5043, 0]
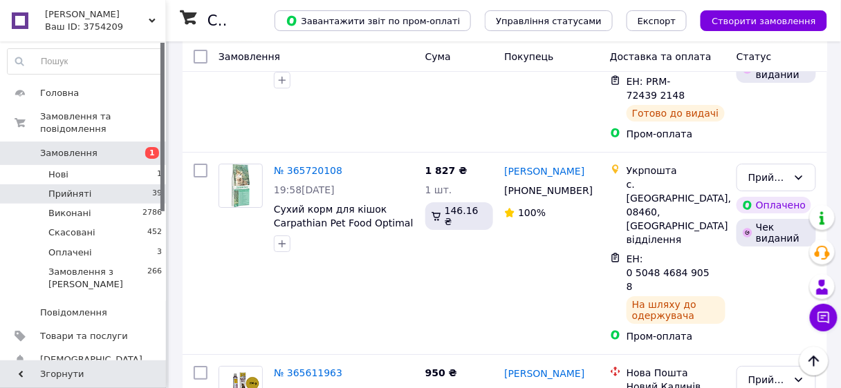
click at [757, 169] on li "Виконано" at bounding box center [777, 168] width 78 height 25
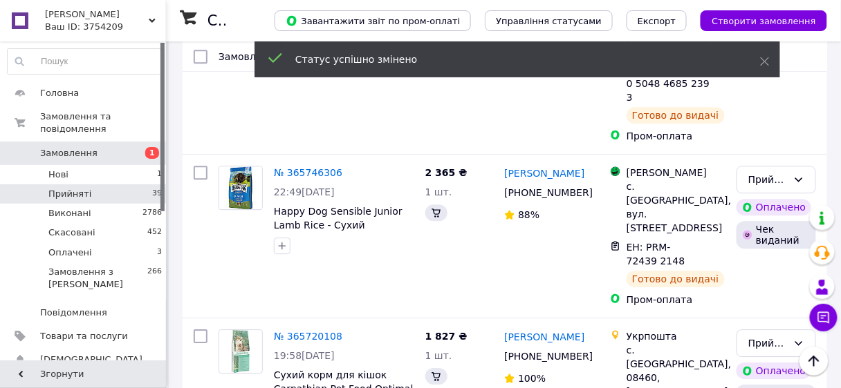
scroll to position [4877, 0]
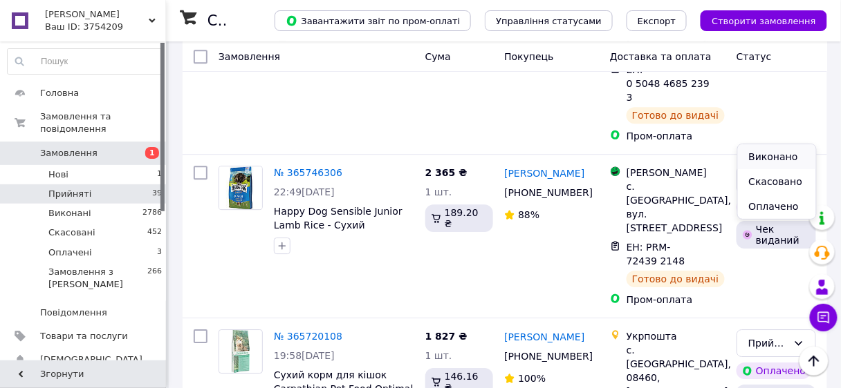
click at [774, 158] on li "Виконано" at bounding box center [777, 156] width 78 height 25
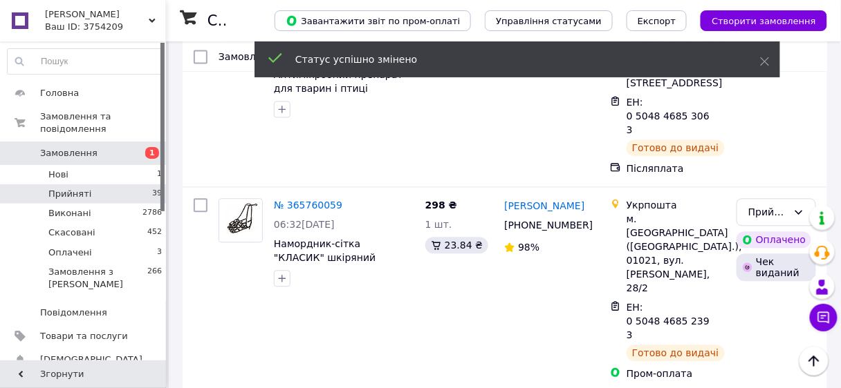
scroll to position [4711, 0]
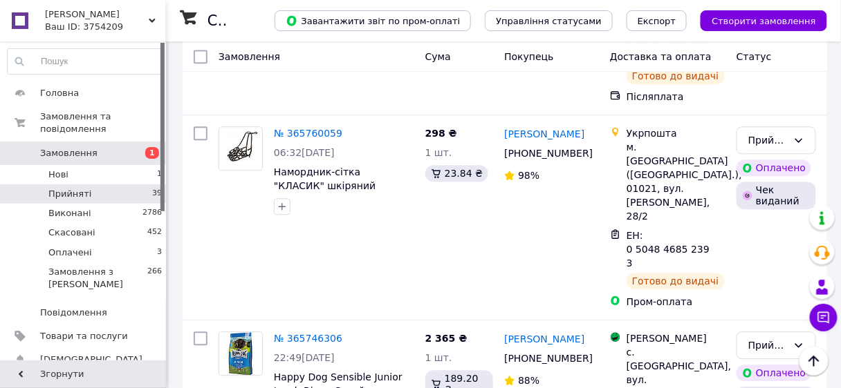
click at [766, 170] on li "Виконано" at bounding box center [777, 172] width 78 height 25
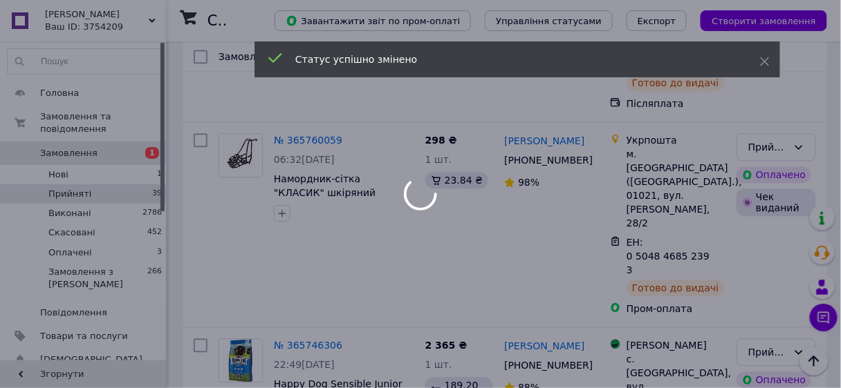
scroll to position [4600, 0]
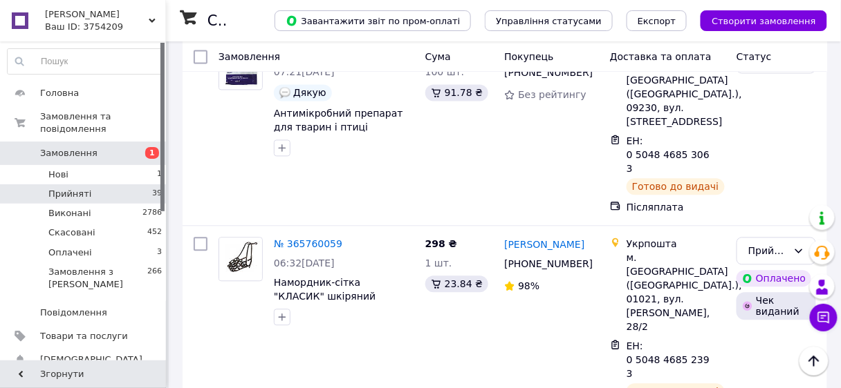
drag, startPoint x: 765, startPoint y: 134, endPoint x: 679, endPoint y: 149, distance: 86.3
click at [764, 134] on li "Виконано" at bounding box center [777, 133] width 78 height 25
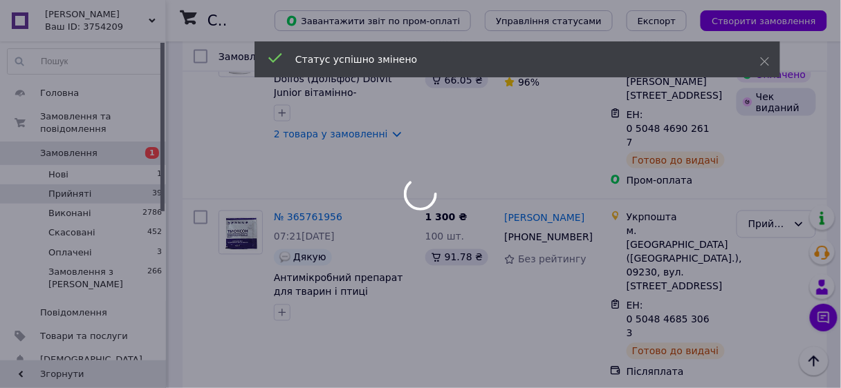
scroll to position [4434, 0]
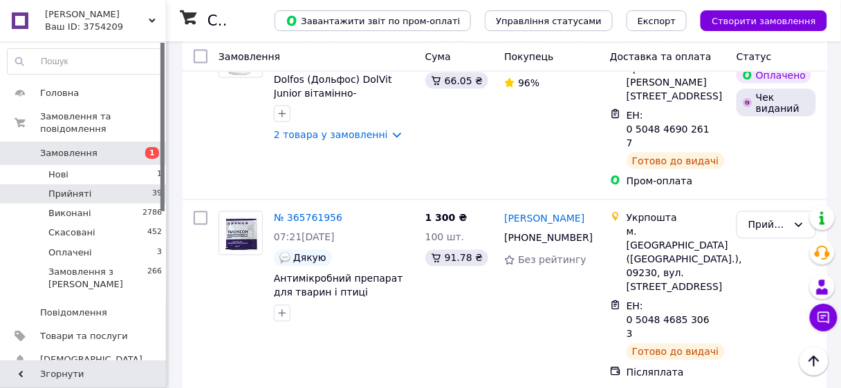
click at [758, 160] on li "Виконано" at bounding box center [777, 163] width 78 height 25
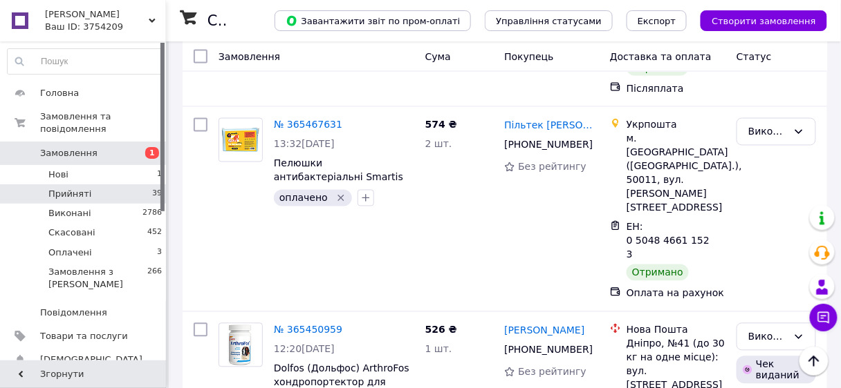
scroll to position [5887, 0]
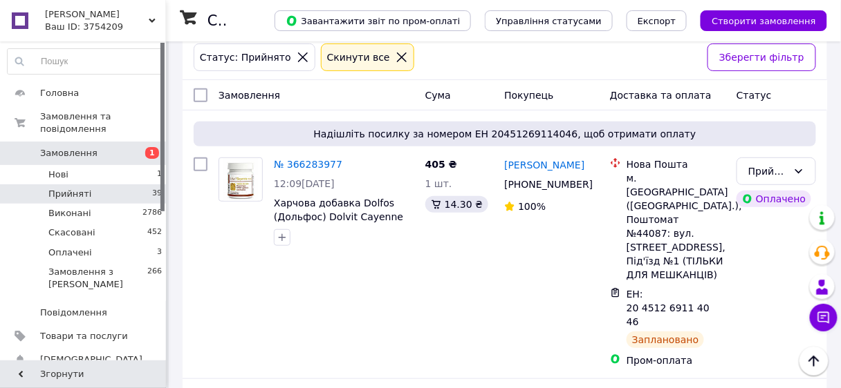
scroll to position [0, 0]
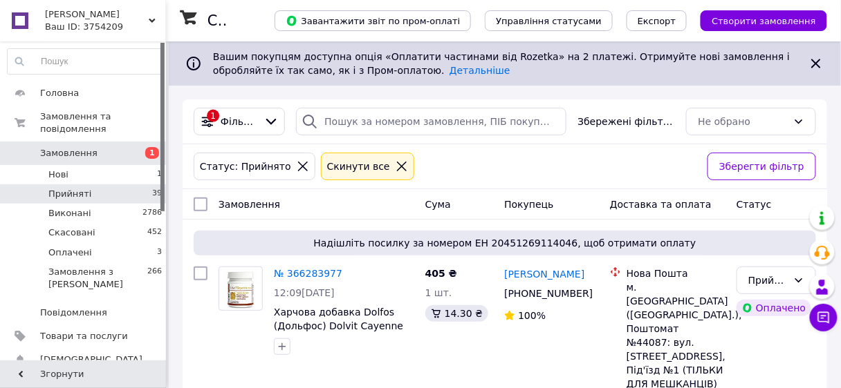
click at [397, 165] on icon at bounding box center [402, 167] width 10 height 10
